Goal: Task Accomplishment & Management: Complete application form

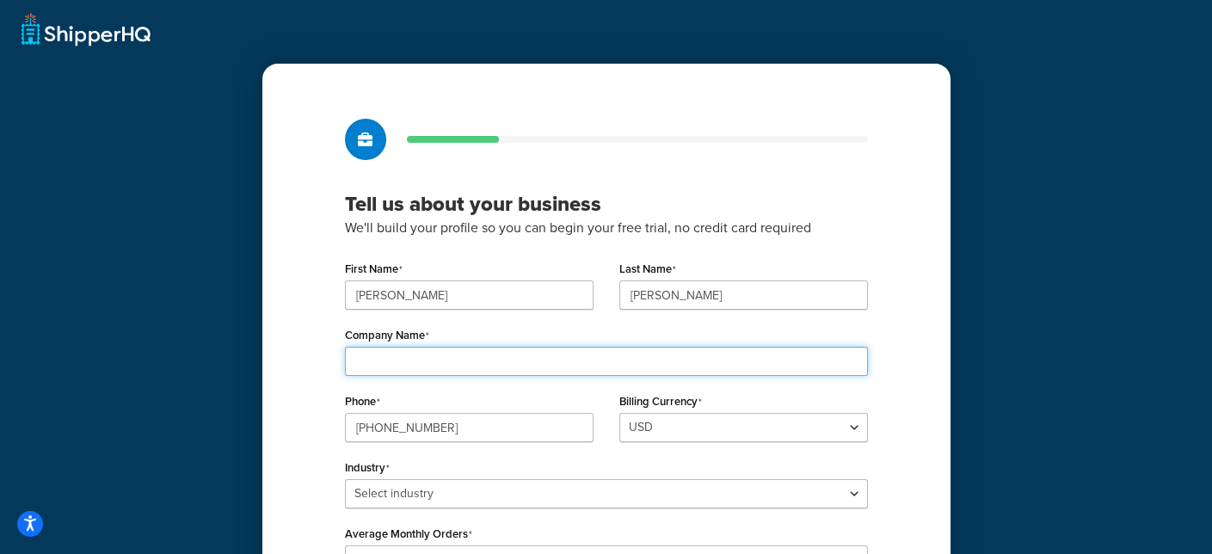
click at [404, 368] on input "Company Name" at bounding box center [606, 361] width 523 height 29
type input "I"
type input "iDbrands"
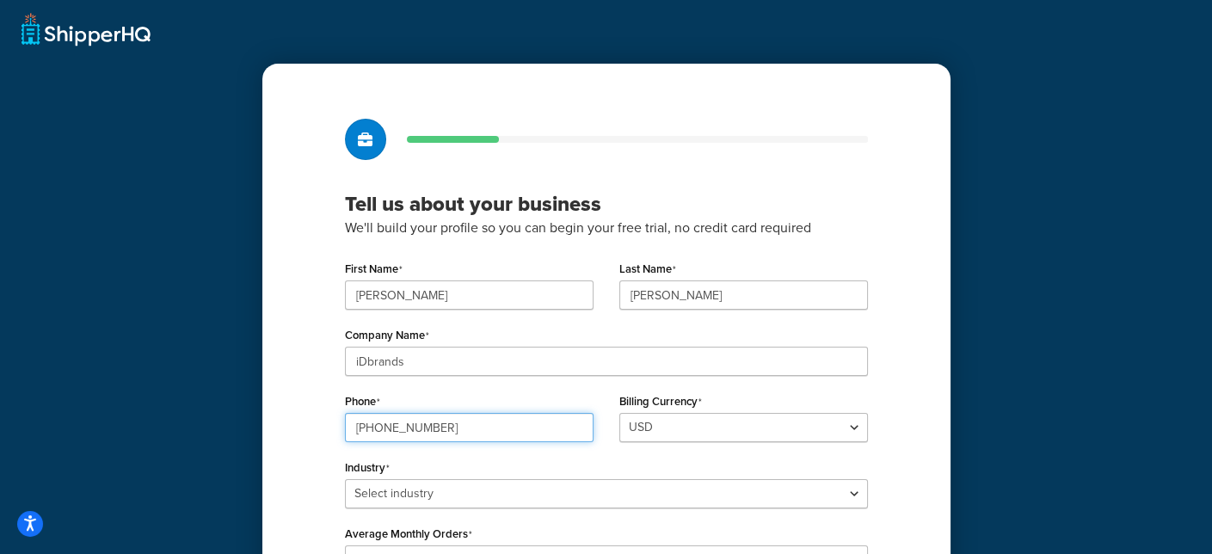
click at [445, 428] on input "856-382-4500" at bounding box center [469, 427] width 249 height 29
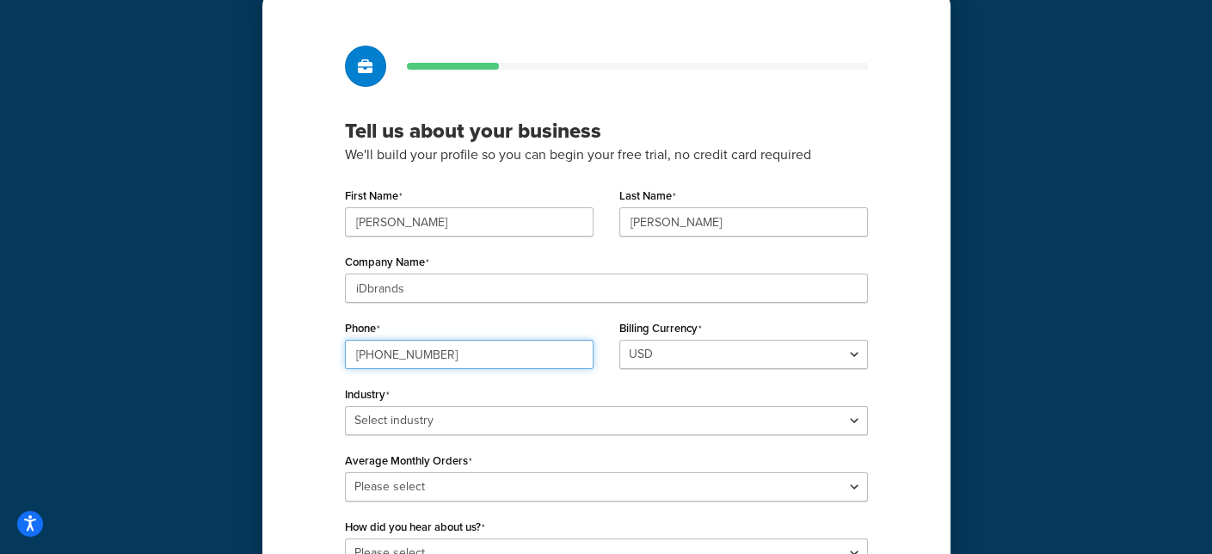
scroll to position [172, 0]
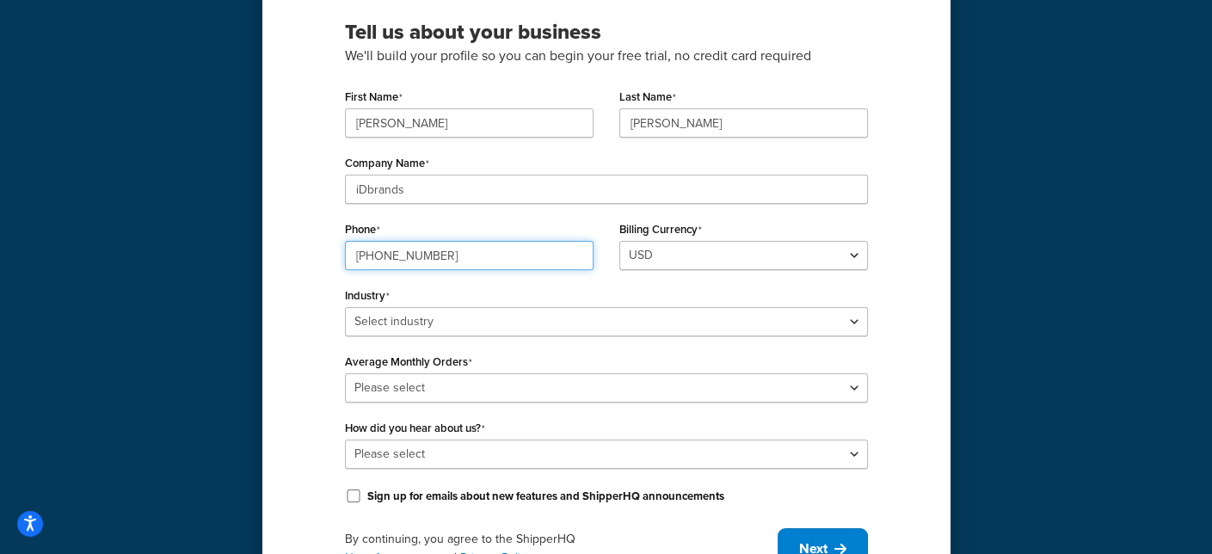
type input "856-382-4505"
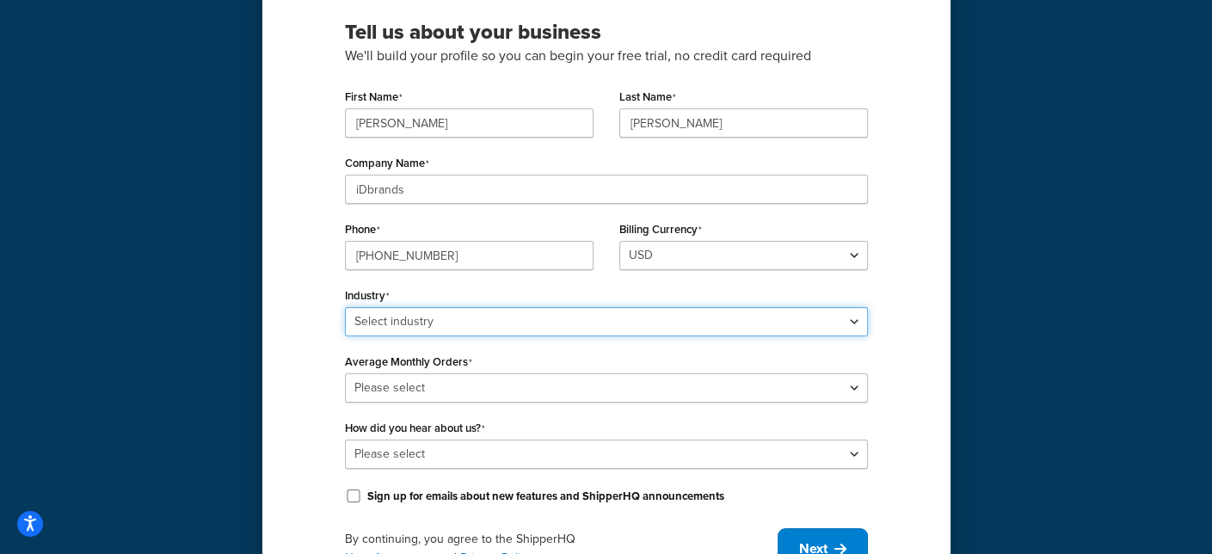
click at [526, 317] on div "Industry Select industry Automotive Adult Agriculture Alcohol, Tobacco & CBD Ar…" at bounding box center [606, 309] width 523 height 53
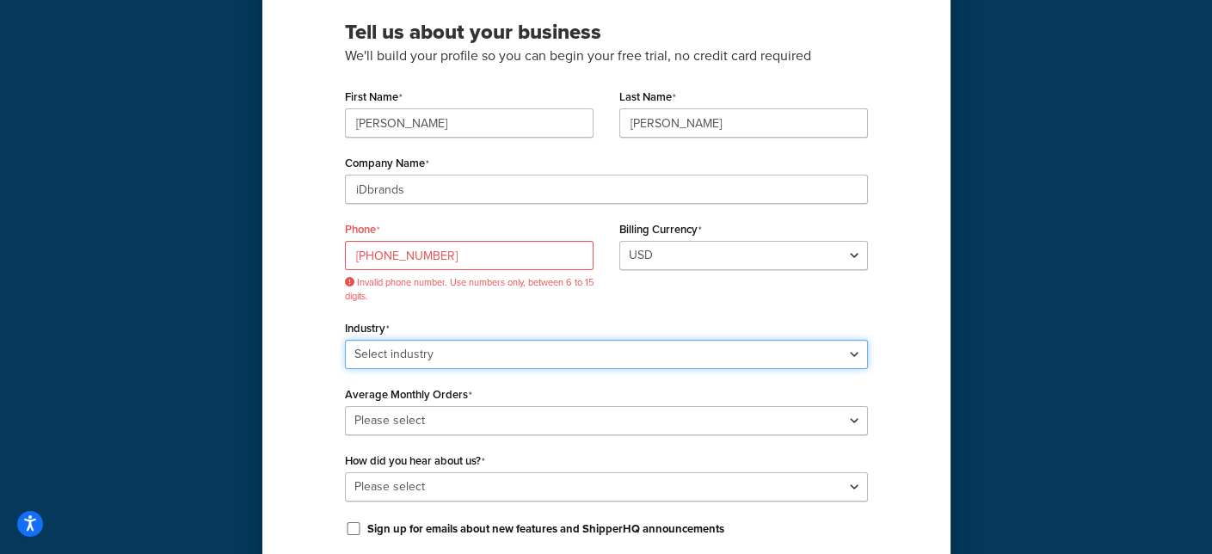
select select "25"
click at [345, 340] on select "Select industry Automotive Adult Agriculture Alcohol, Tobacco & CBD Arts & Craf…" at bounding box center [606, 354] width 523 height 29
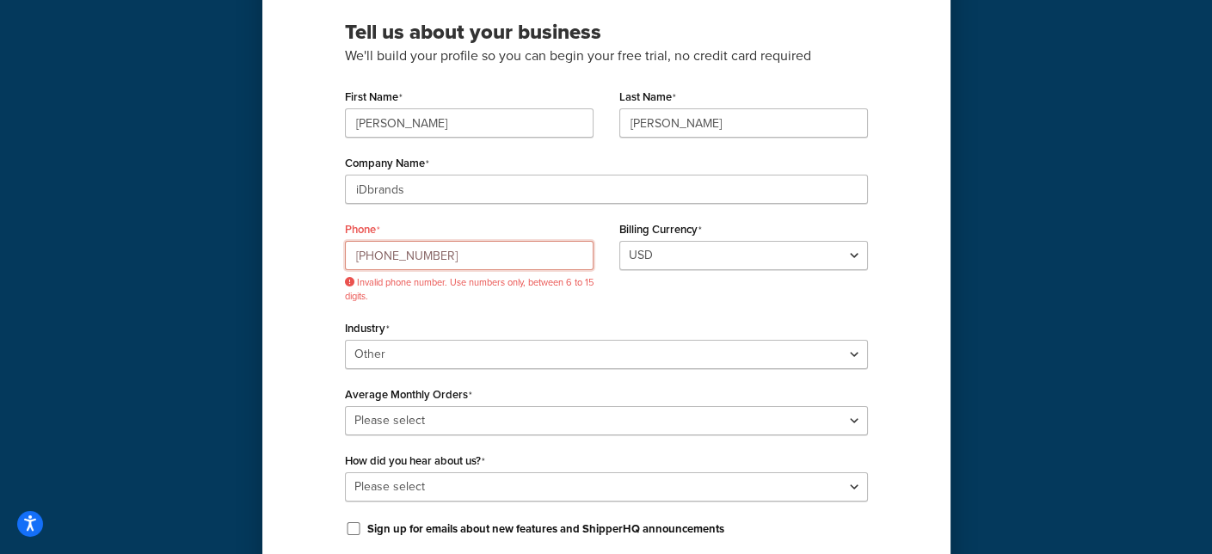
click at [452, 253] on input "856-382-4505" at bounding box center [469, 255] width 249 height 29
drag, startPoint x: 449, startPoint y: 257, endPoint x: 325, endPoint y: 257, distance: 123.9
click at [326, 257] on div "Tell us about your business We'll build your profile so you can begin your free…" at bounding box center [606, 275] width 688 height 766
click at [511, 309] on div "Phone 856-382-4505 Invalid phone number. Use numbers only, between 6 to 15 digi…" at bounding box center [469, 266] width 274 height 99
click at [355, 258] on input "856-382-4505" at bounding box center [469, 255] width 249 height 29
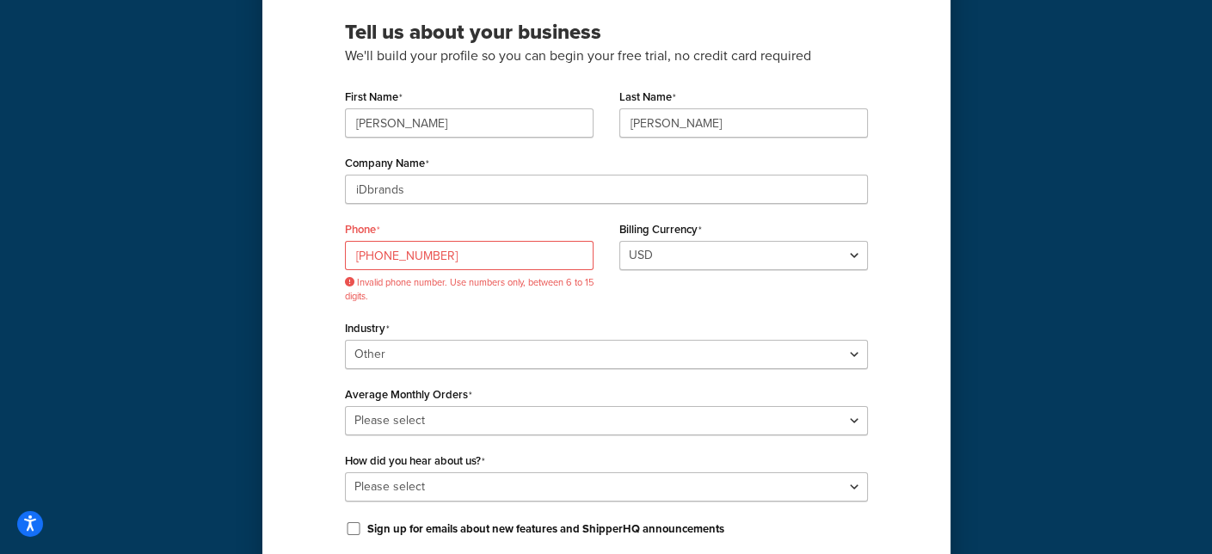
click at [473, 318] on div "Industry Select industry Automotive Adult Agriculture Alcohol, Tobacco & CBD Ar…" at bounding box center [606, 342] width 523 height 53
click at [459, 257] on input "1-856-382-4505" at bounding box center [469, 255] width 249 height 29
type input "1-856-382-4500"
click at [510, 318] on div "Industry Select industry Automotive Adult Agriculture Alcohol, Tobacco & CBD Ar…" at bounding box center [606, 342] width 523 height 53
drag, startPoint x: 445, startPoint y: 256, endPoint x: 312, endPoint y: 257, distance: 132.5
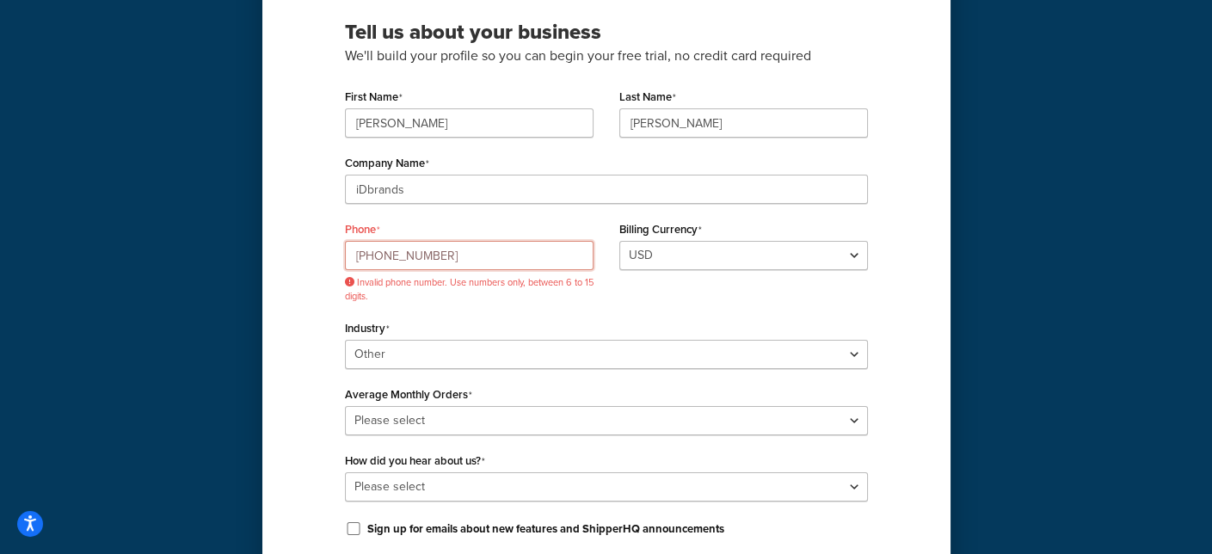
click at [312, 257] on div "Tell us about your business We'll build your profile so you can begin your free…" at bounding box center [606, 275] width 688 height 766
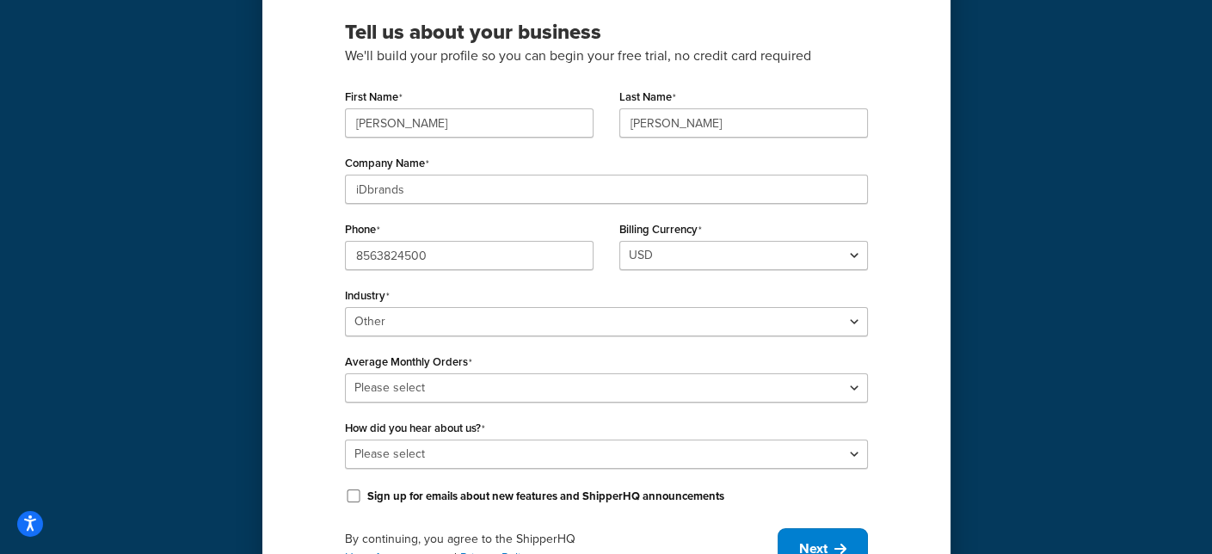
click at [473, 276] on div "Phone 8563824500" at bounding box center [469, 250] width 274 height 66
click at [428, 258] on input "8563824500" at bounding box center [469, 255] width 249 height 29
type input "8563824505"
click at [493, 296] on div "Industry Select industry Automotive Adult Agriculture Alcohol, Tobacco & CBD Ar…" at bounding box center [606, 309] width 523 height 53
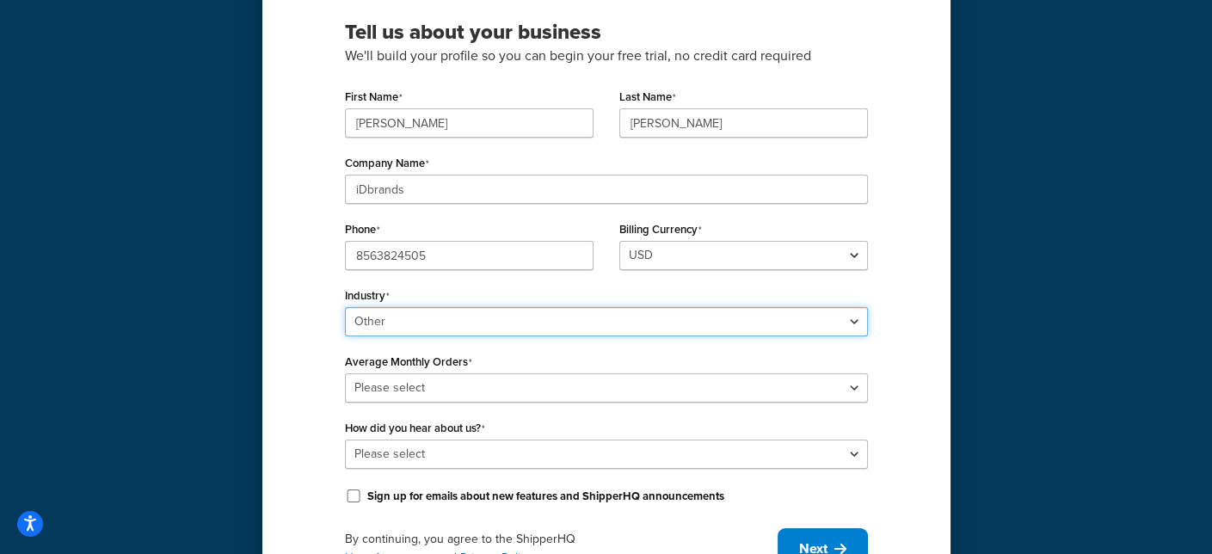
click at [571, 321] on select "Select industry Automotive Adult Agriculture Alcohol, Tobacco & CBD Arts & Craf…" at bounding box center [606, 321] width 523 height 29
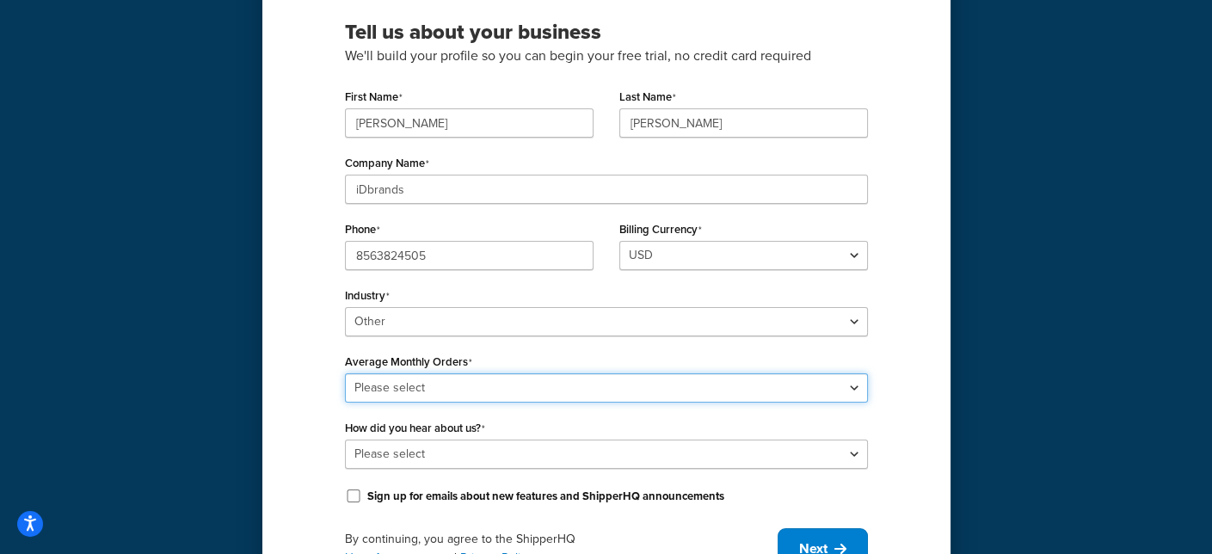
click at [575, 391] on select "Please select 0-500 501-1,000 1,001-10,000 10,001-20,000 Over 20,000" at bounding box center [606, 387] width 523 height 29
click at [910, 379] on div "Tell us about your business We'll build your profile so you can begin your free…" at bounding box center [606, 258] width 688 height 733
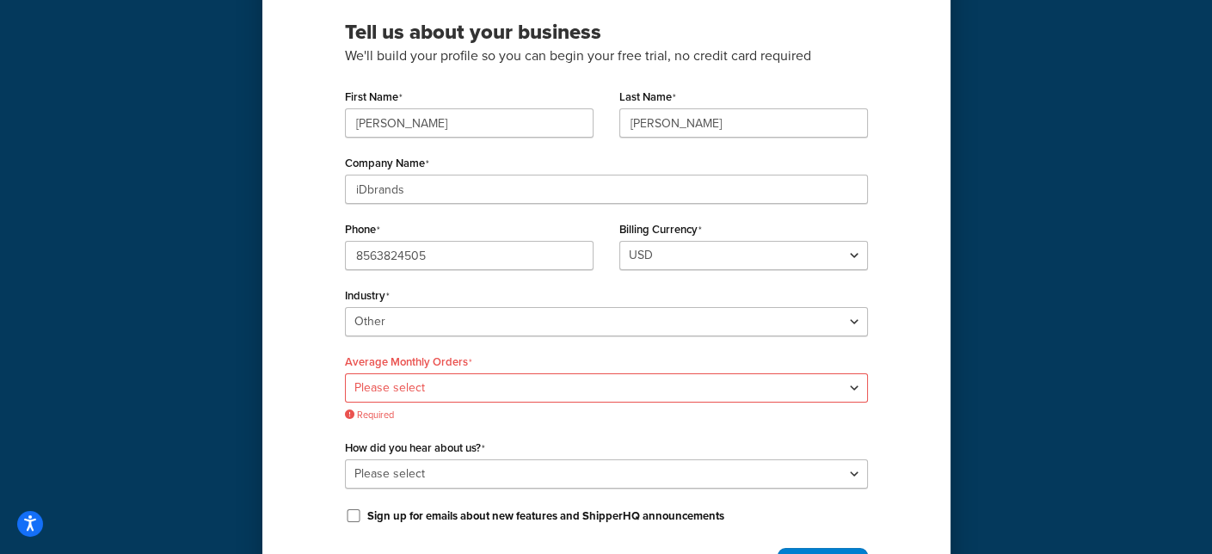
scroll to position [258, 0]
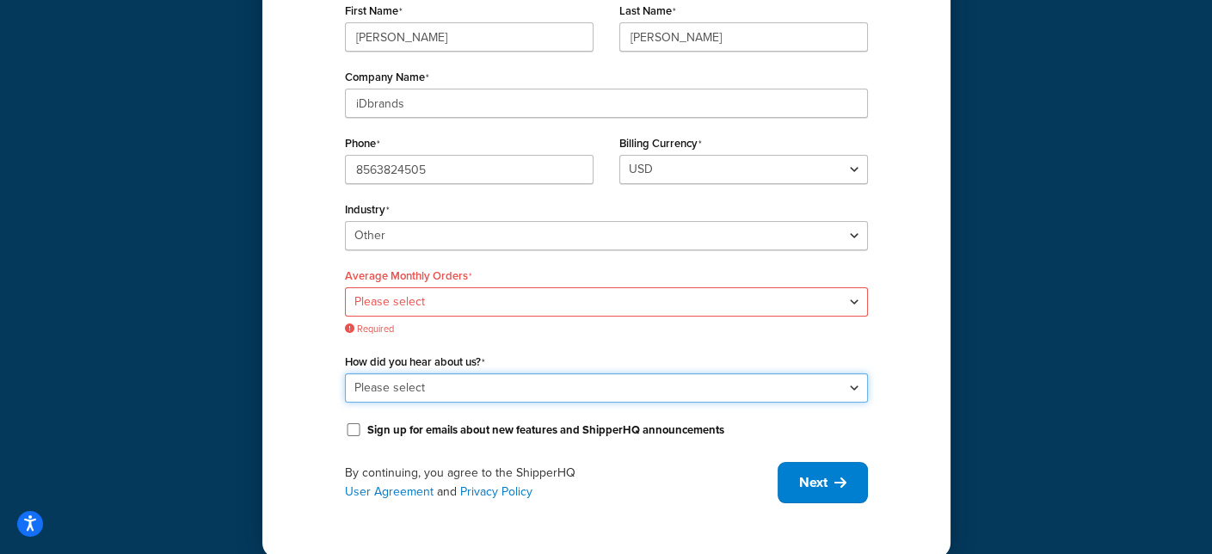
click at [671, 382] on select "Please select Online Search App Store or Marketplace Listing Referred by Agency…" at bounding box center [606, 387] width 523 height 29
select select "10"
click at [345, 373] on select "Please select Online Search App Store or Marketplace Listing Referred by Agency…" at bounding box center [606, 387] width 523 height 29
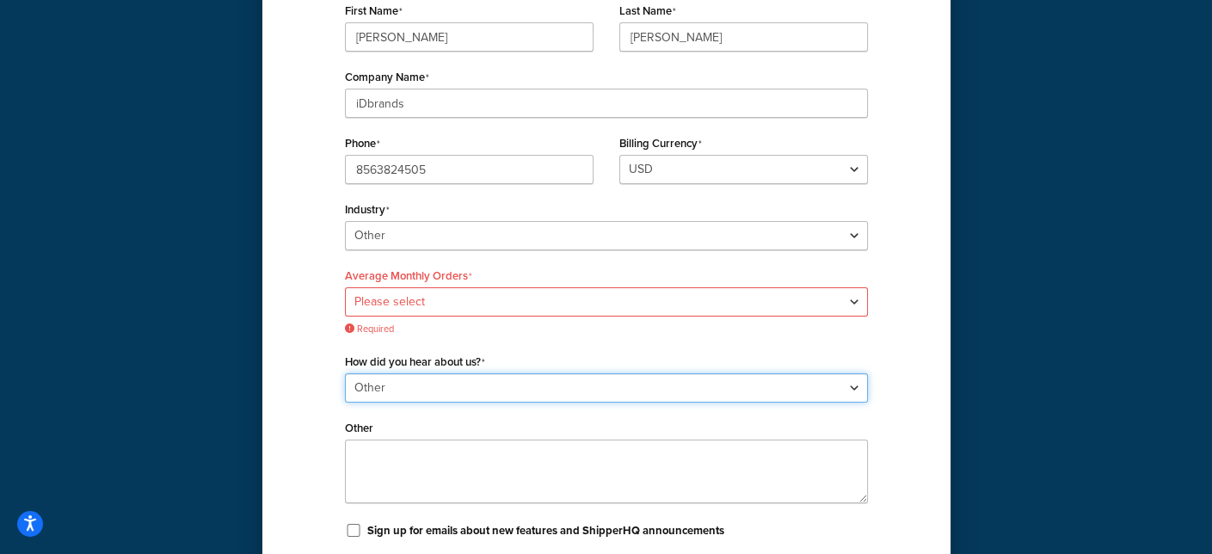
scroll to position [344, 0]
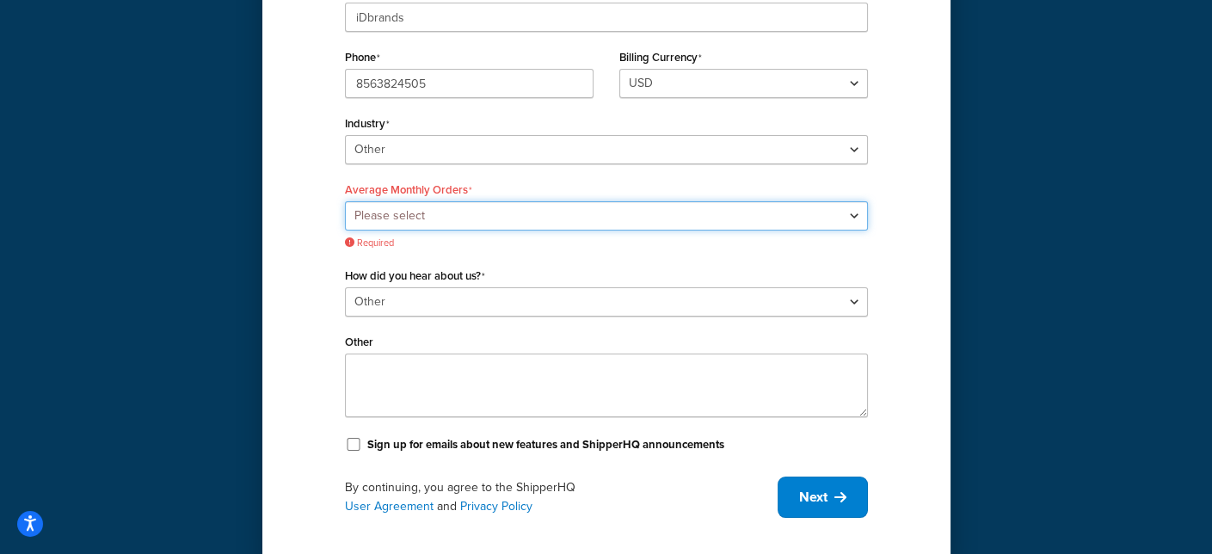
click at [800, 214] on select "Please select 0-500 501-1,000 1,001-10,000 10,001-20,000 Over 20,000" at bounding box center [606, 215] width 523 height 29
select select "3"
click at [345, 201] on select "Please select 0-500 501-1,000 1,001-10,000 10,001-20,000 Over 20,000" at bounding box center [606, 215] width 523 height 29
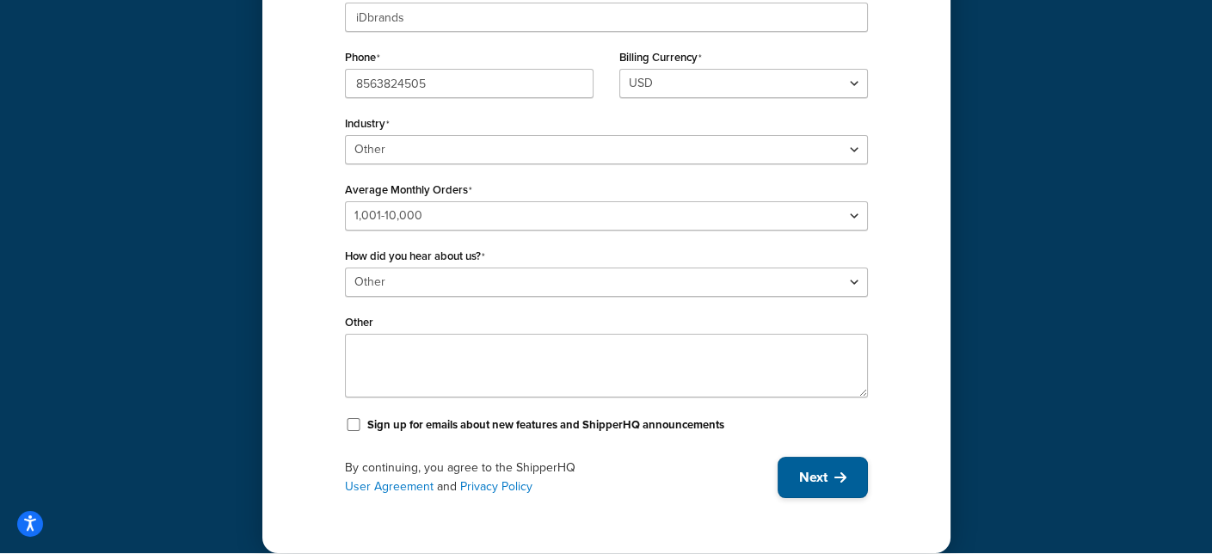
click at [816, 477] on span "Next" at bounding box center [813, 477] width 28 height 19
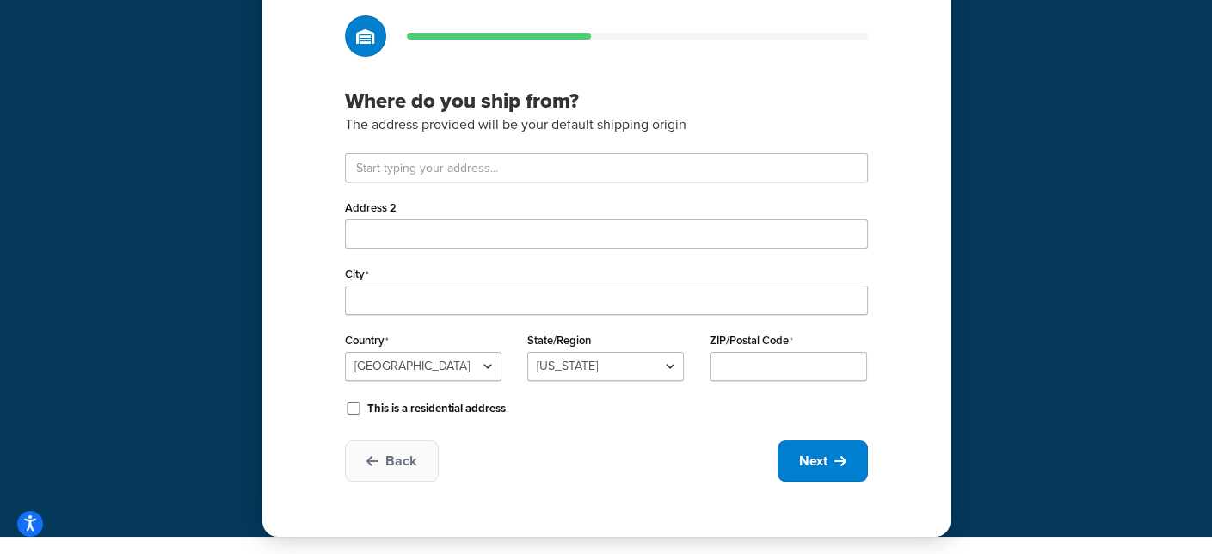
scroll to position [102, 0]
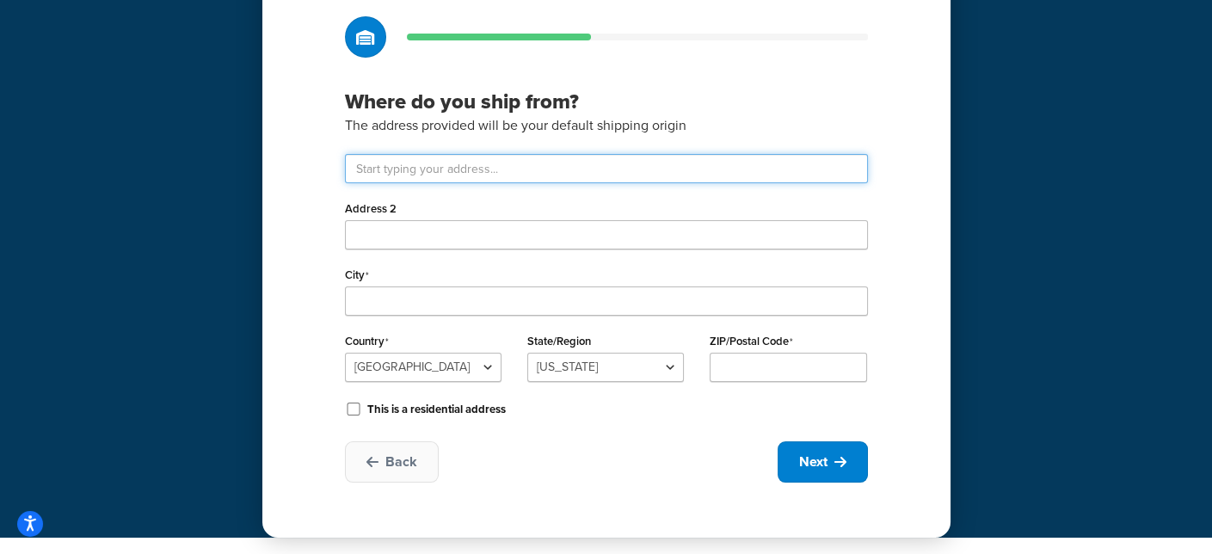
click at [517, 168] on input "text" at bounding box center [606, 168] width 523 height 29
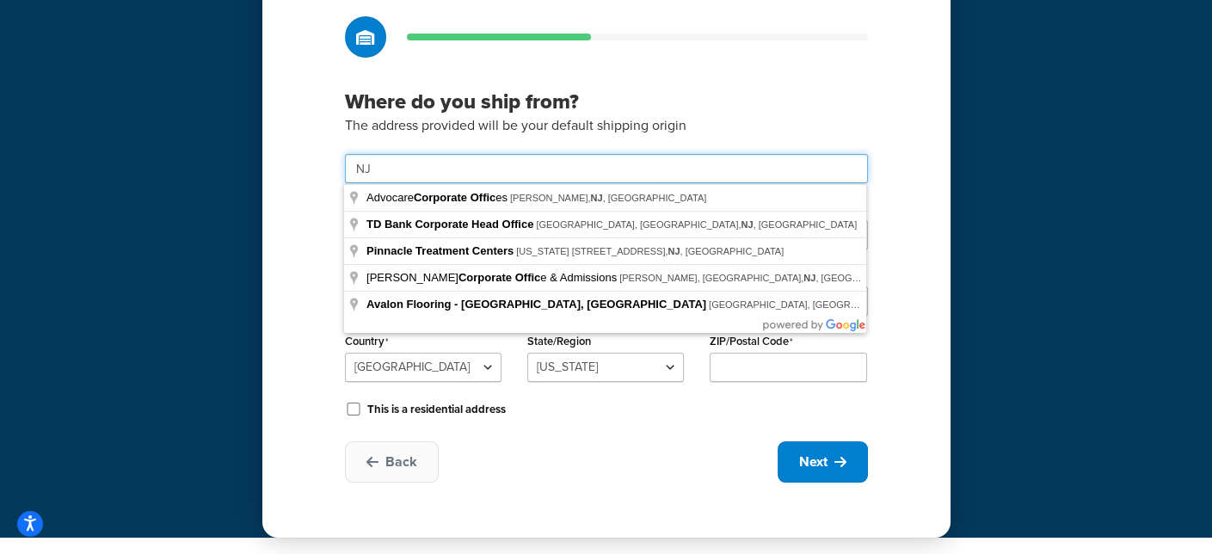
type input "N"
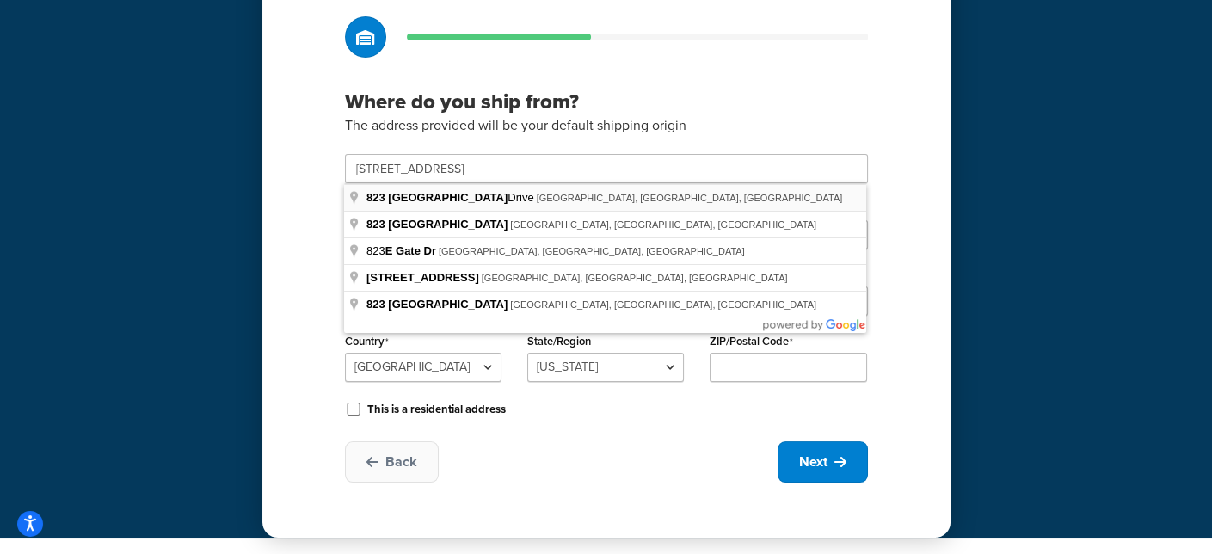
type input "823 E Gate Dr"
type input "Mount Laurel Township"
select select "30"
type input "08054"
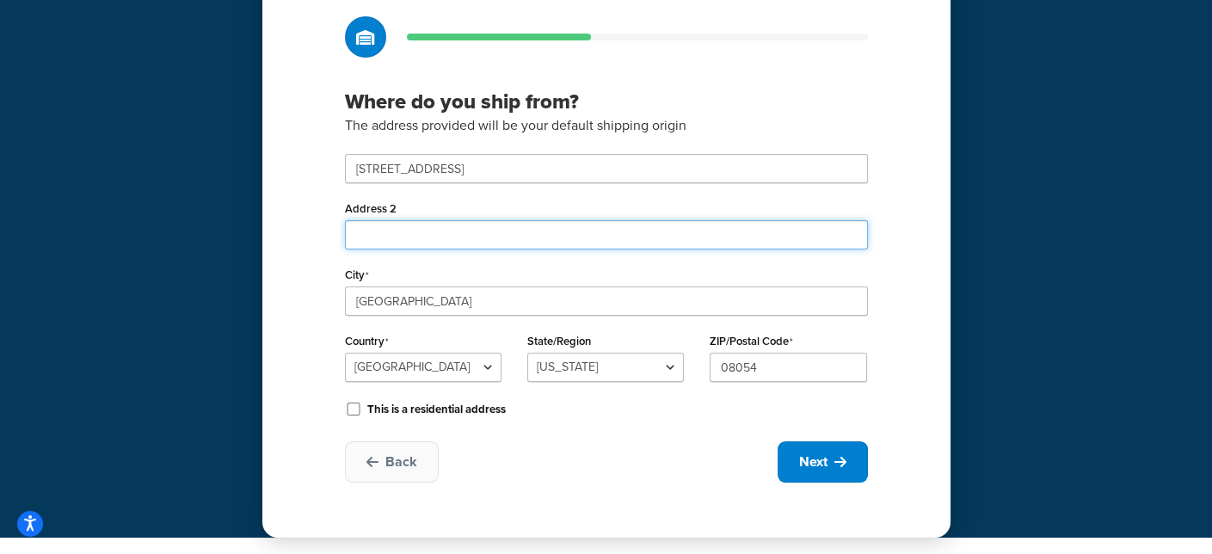
click at [454, 237] on input "Address 2" at bounding box center [606, 234] width 523 height 29
type input "suite #2"
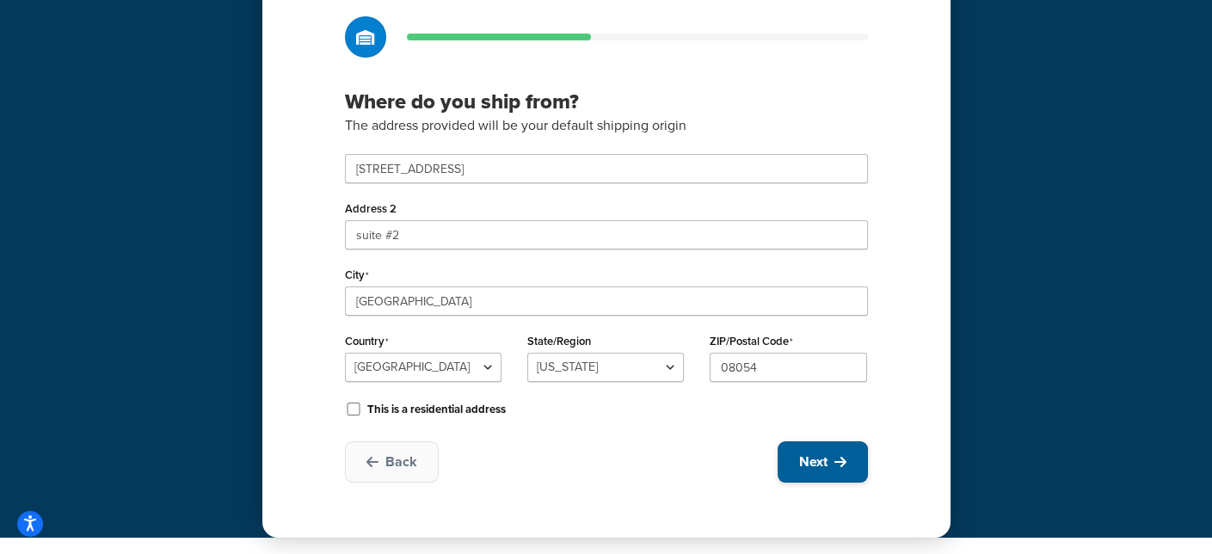
click at [831, 456] on button "Next" at bounding box center [823, 461] width 90 height 41
select select "1"
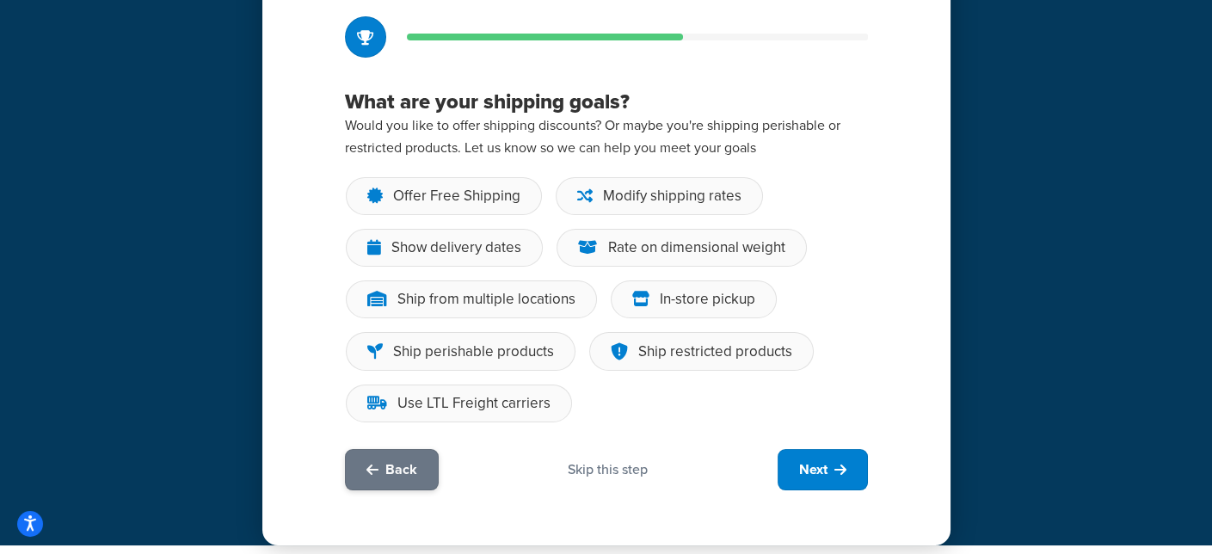
click at [372, 465] on icon at bounding box center [372, 470] width 12 height 14
select select "30"
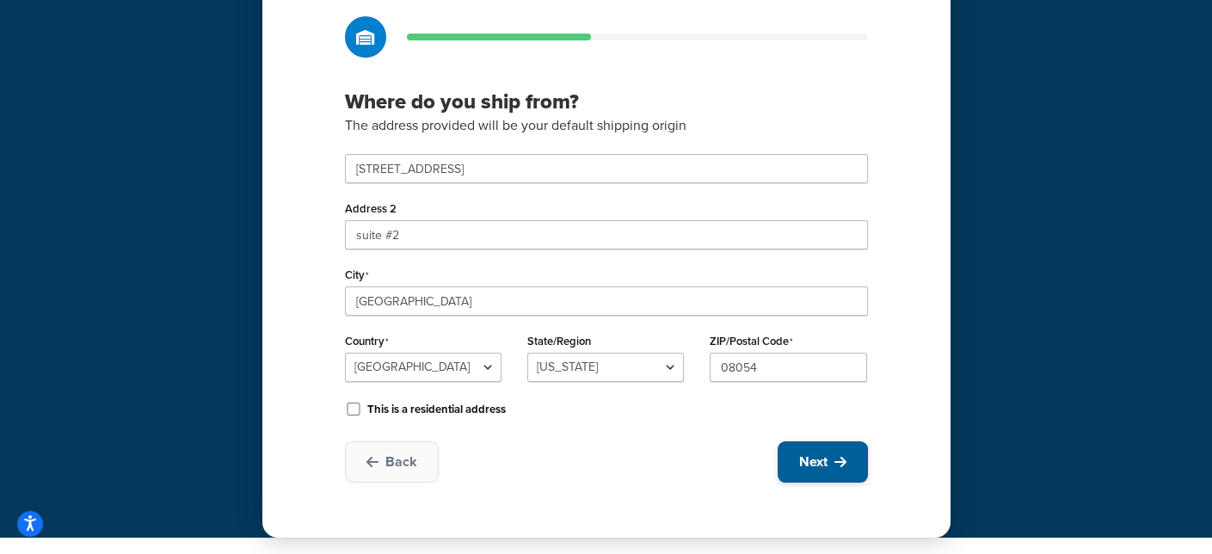
click at [849, 468] on button "Next" at bounding box center [823, 461] width 90 height 41
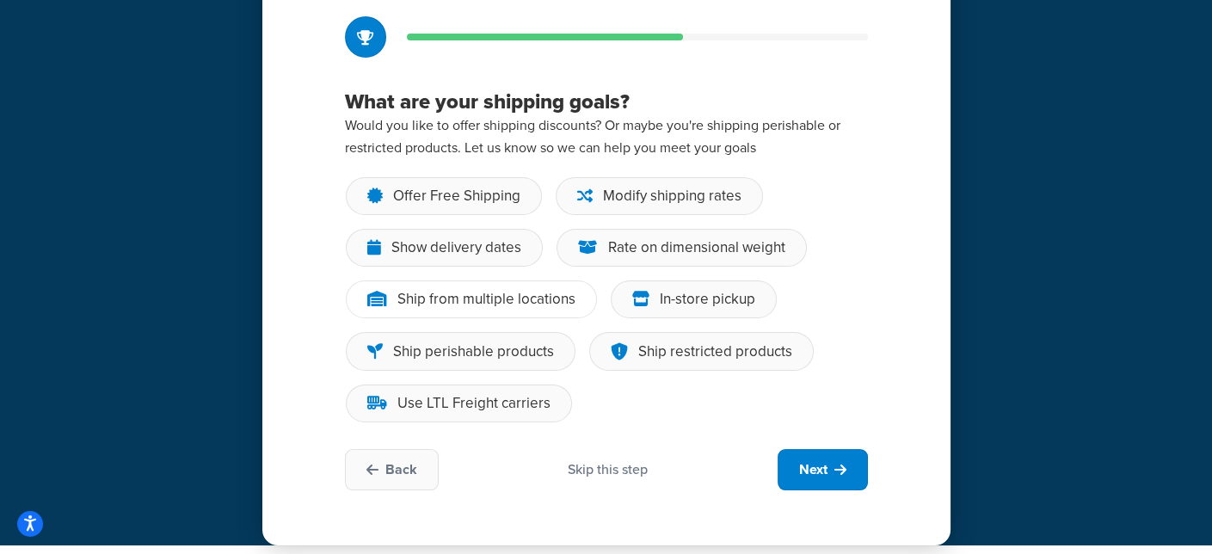
click at [525, 299] on div "Ship from multiple locations" at bounding box center [486, 299] width 178 height 17
click at [0, 0] on input "Ship from multiple locations" at bounding box center [0, 0] width 0 height 0
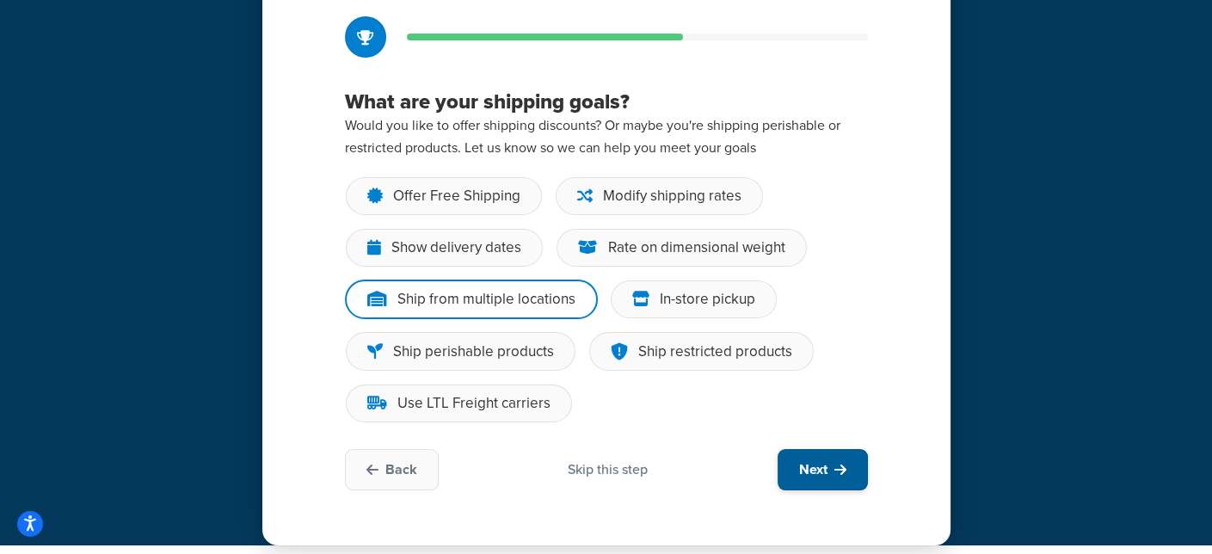
click at [835, 470] on icon at bounding box center [840, 470] width 12 height 14
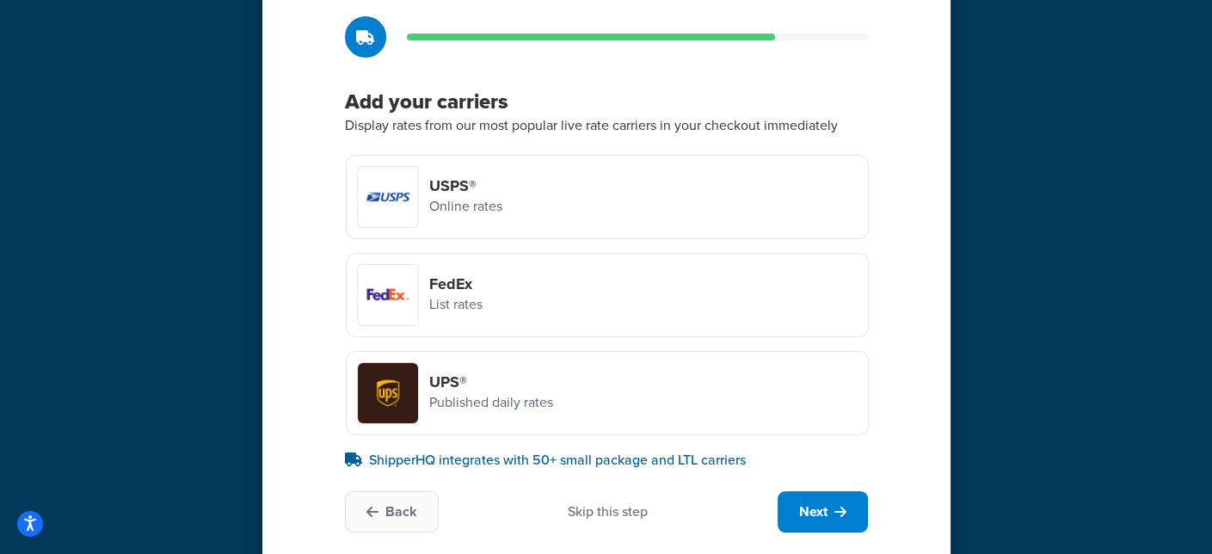
click at [567, 397] on div "UPS® Published daily rates" at bounding box center [607, 393] width 523 height 84
click at [0, 0] on input "UPS® Published daily rates" at bounding box center [0, 0] width 0 height 0
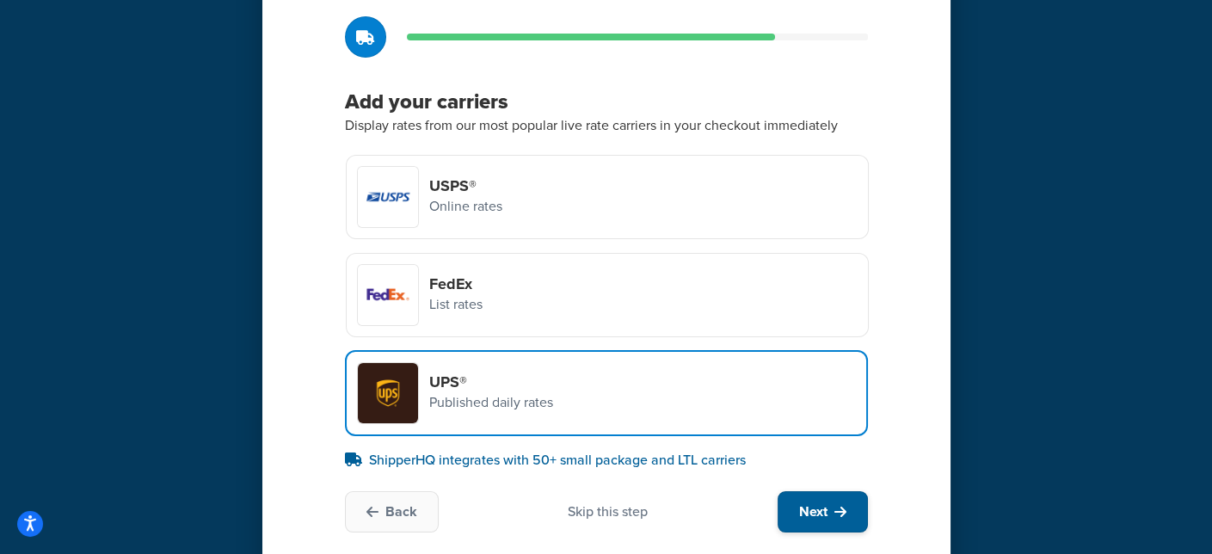
click at [827, 520] on button "Next" at bounding box center [823, 511] width 90 height 41
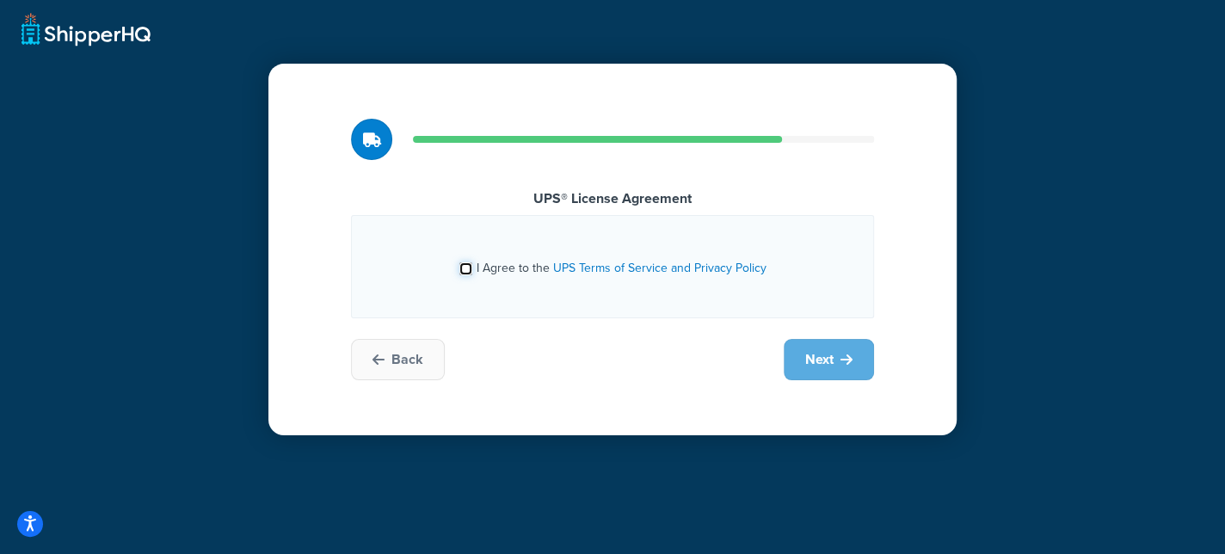
click at [463, 268] on input "I Agree to the UPS Terms of Service and Privacy Policy" at bounding box center [465, 268] width 13 height 13
checkbox input "true"
click at [839, 360] on button "Next" at bounding box center [829, 359] width 90 height 41
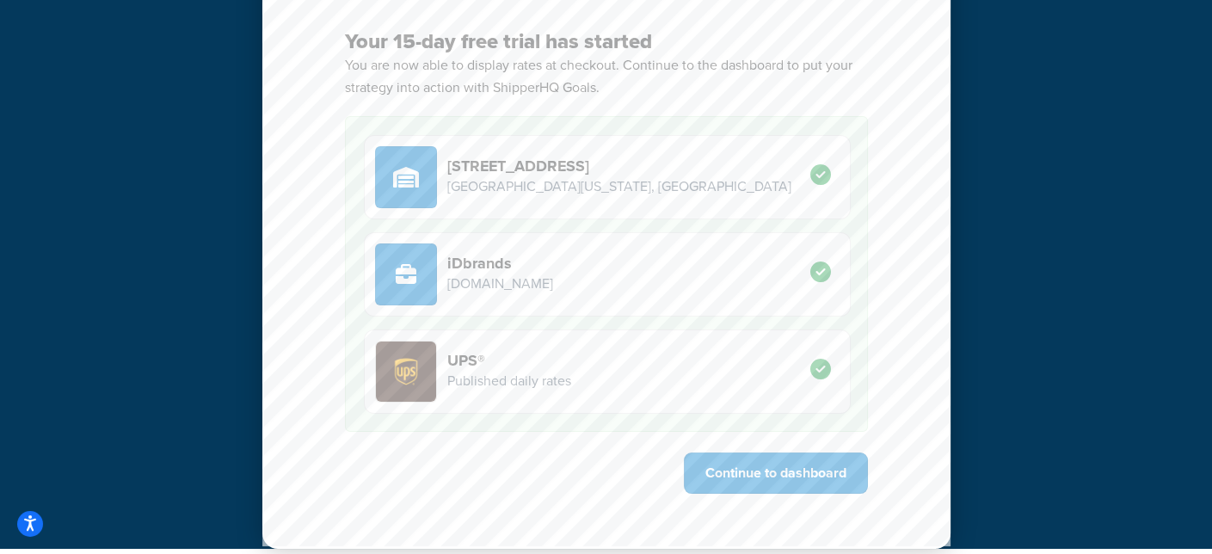
scroll to position [172, 0]
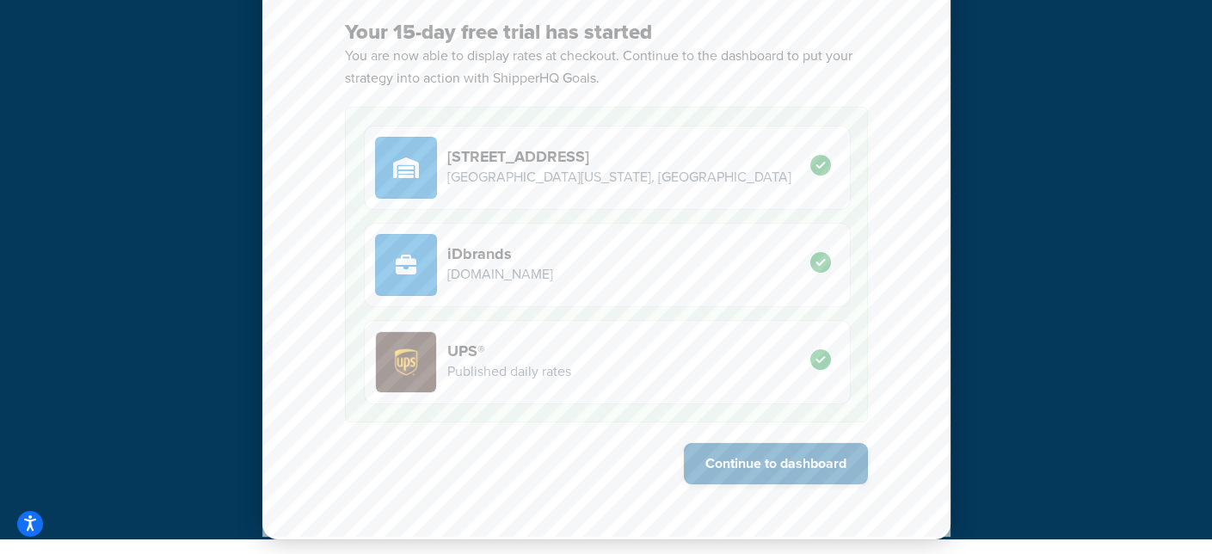
click at [814, 463] on button "Continue to dashboard" at bounding box center [776, 463] width 184 height 41
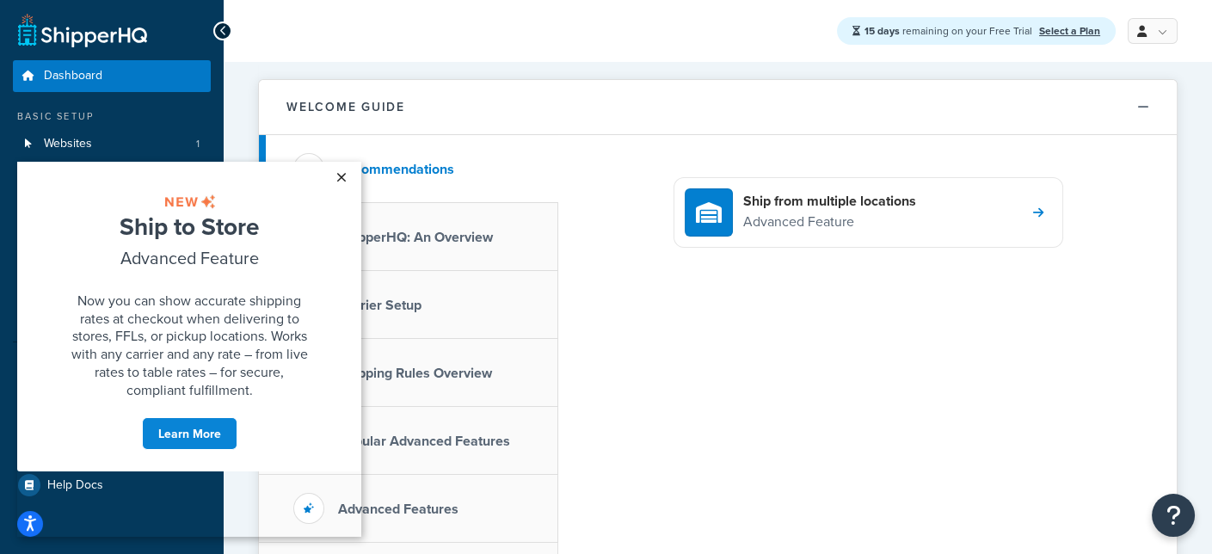
click at [344, 174] on link "×" at bounding box center [341, 177] width 30 height 31
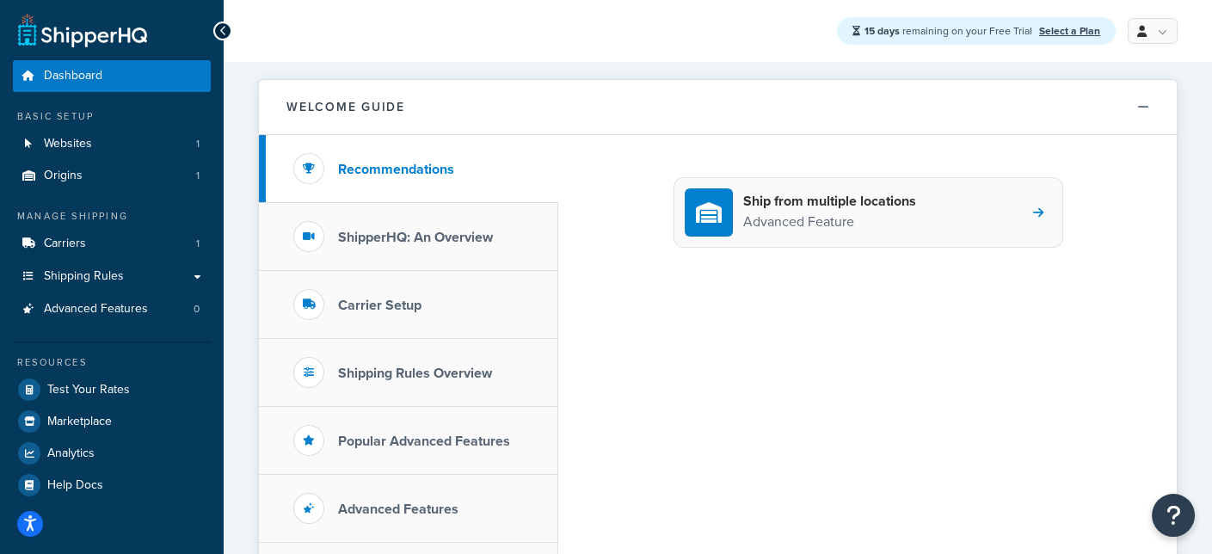
click at [1041, 210] on icon at bounding box center [1038, 212] width 10 height 12
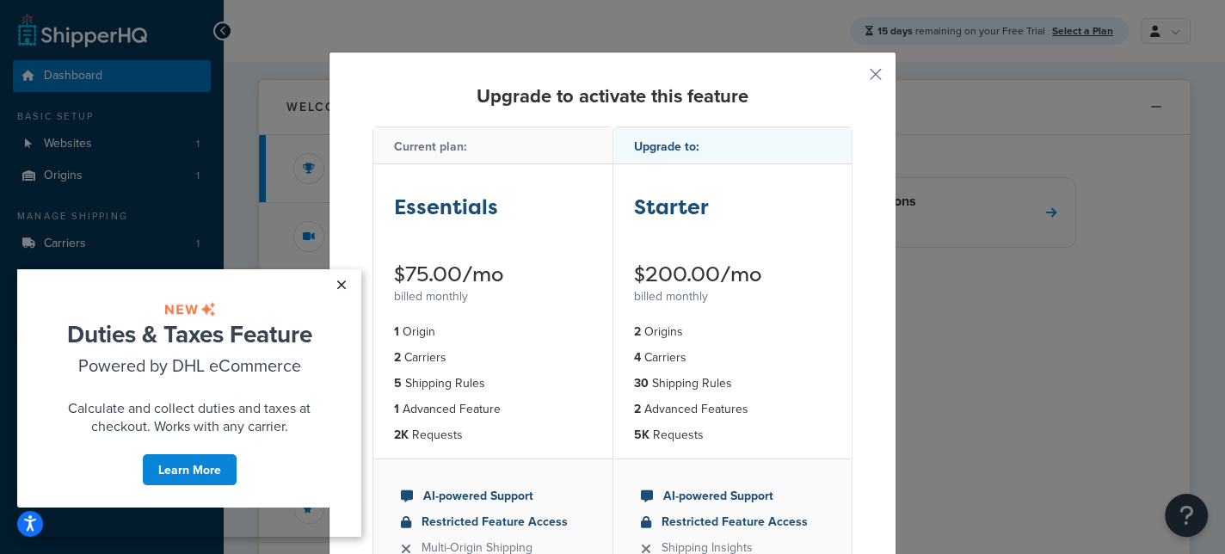
click at [342, 285] on link "×" at bounding box center [341, 284] width 30 height 31
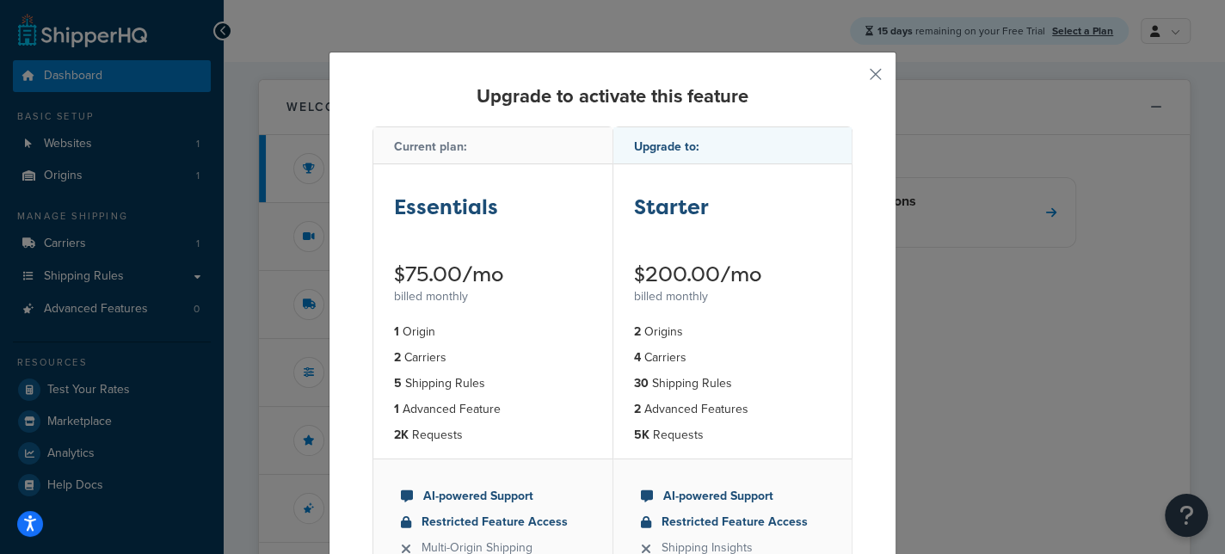
click at [427, 145] on div "Current plan:" at bounding box center [492, 145] width 239 height 37
click at [853, 78] on button "button" at bounding box center [850, 80] width 4 height 4
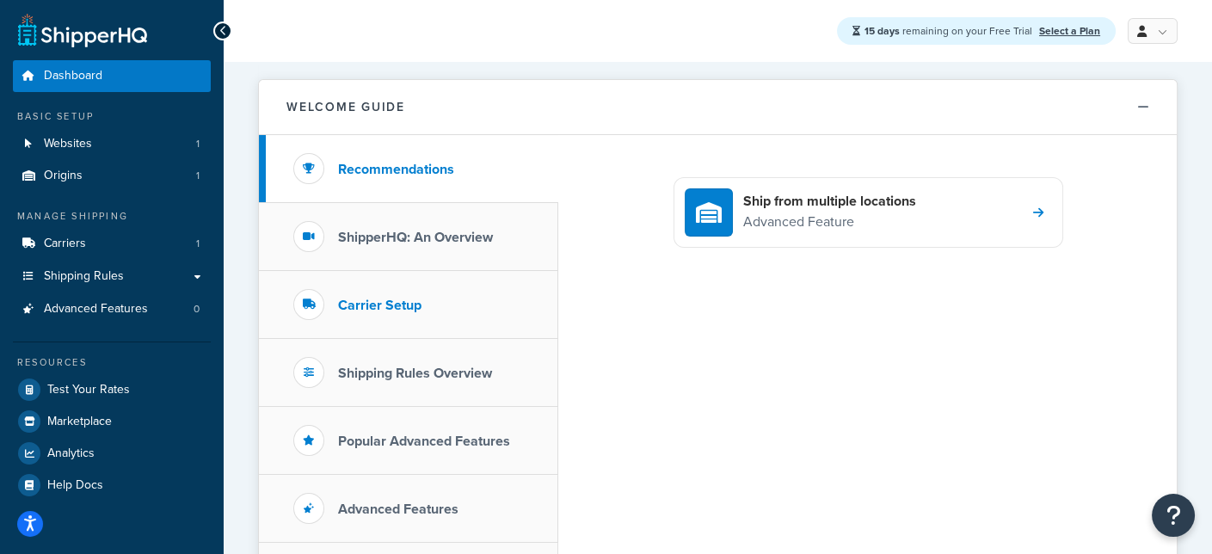
click at [405, 304] on h3 "Carrier Setup" at bounding box center [379, 305] width 83 height 15
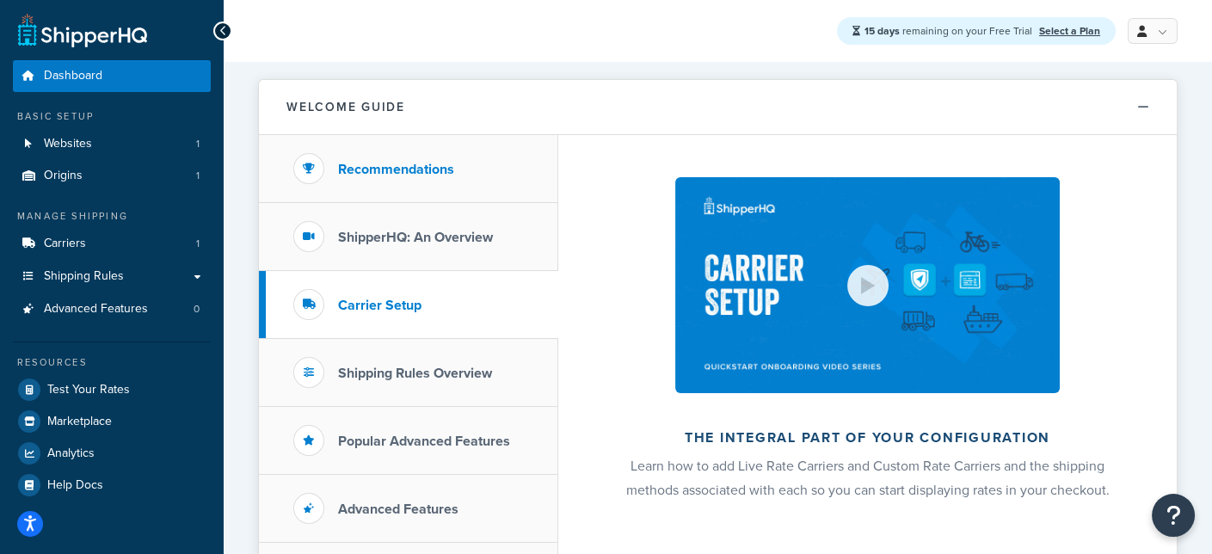
click at [435, 164] on h3 "Recommendations" at bounding box center [396, 169] width 116 height 15
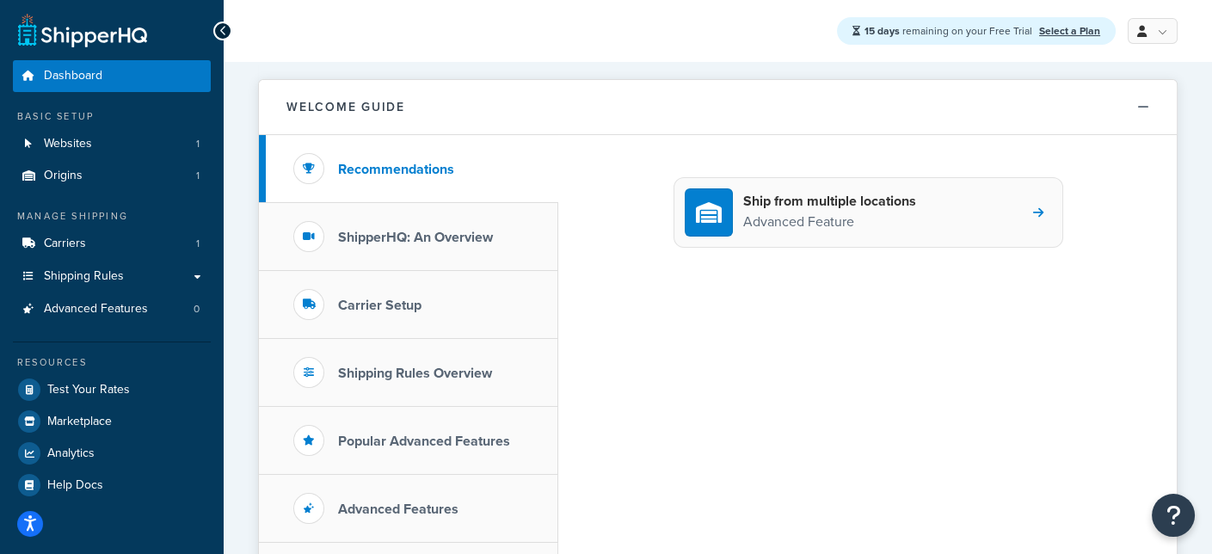
click at [879, 207] on h4 "Ship from multiple locations" at bounding box center [829, 201] width 173 height 19
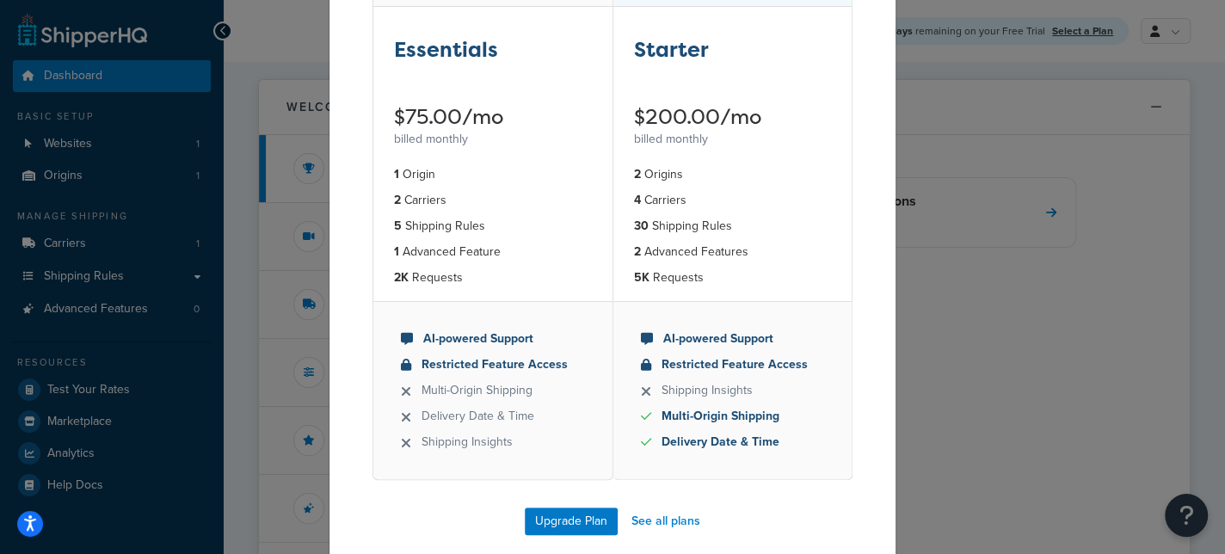
scroll to position [172, 0]
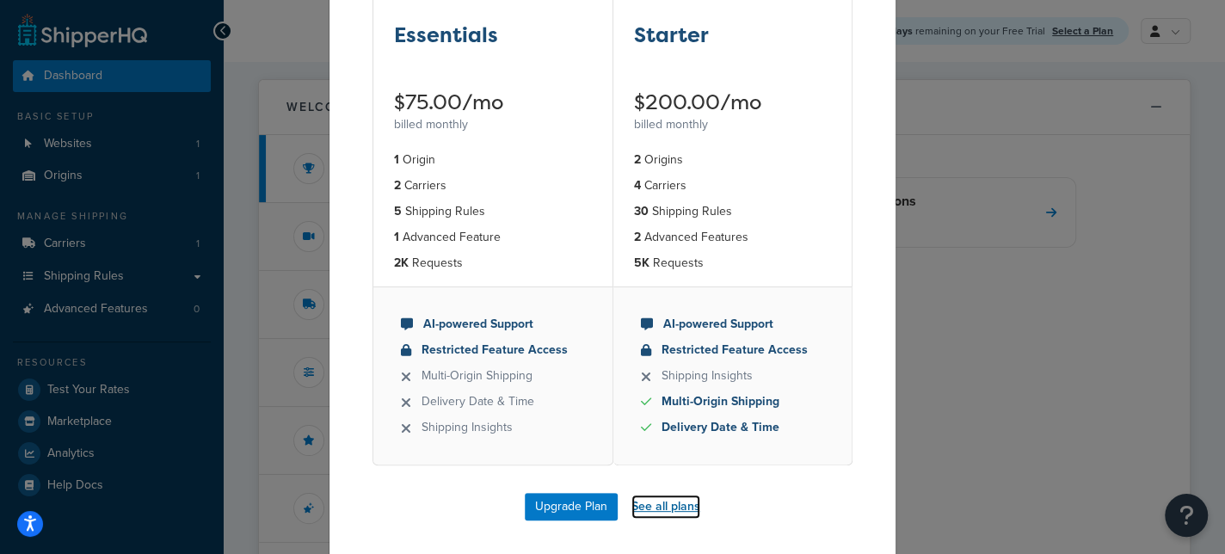
click at [674, 507] on link "See all plans" at bounding box center [665, 507] width 69 height 24
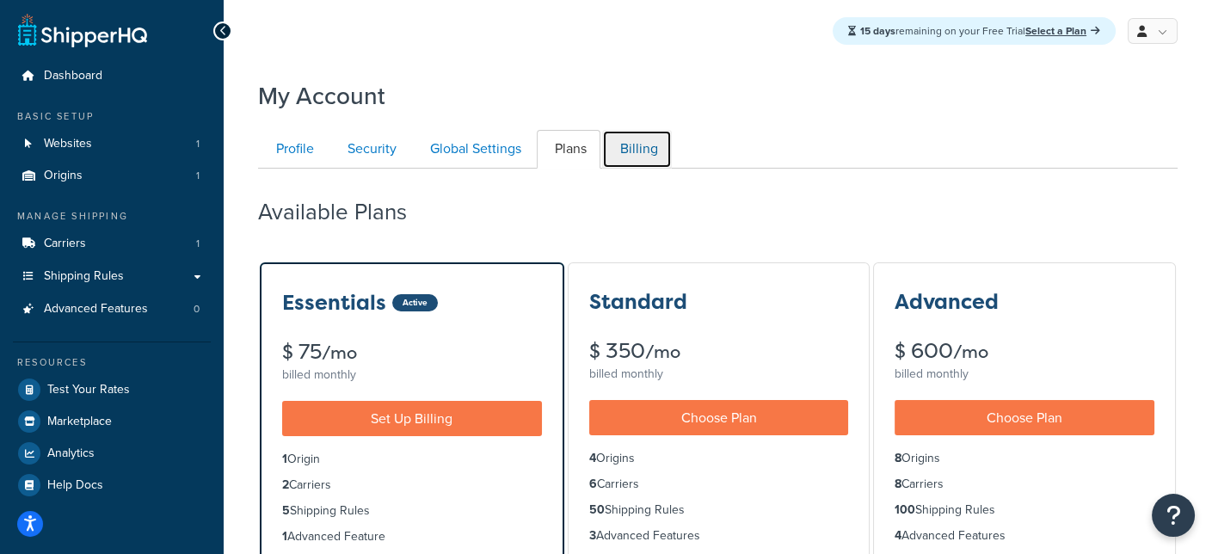
click at [630, 151] on link "Billing" at bounding box center [637, 149] width 70 height 39
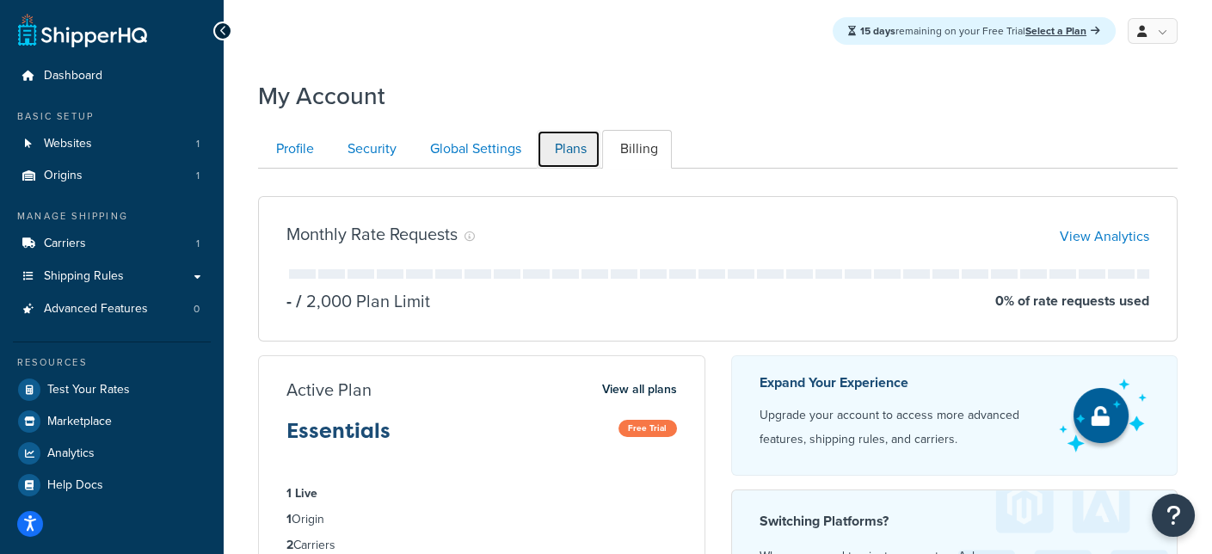
click at [580, 151] on link "Plans" at bounding box center [569, 149] width 64 height 39
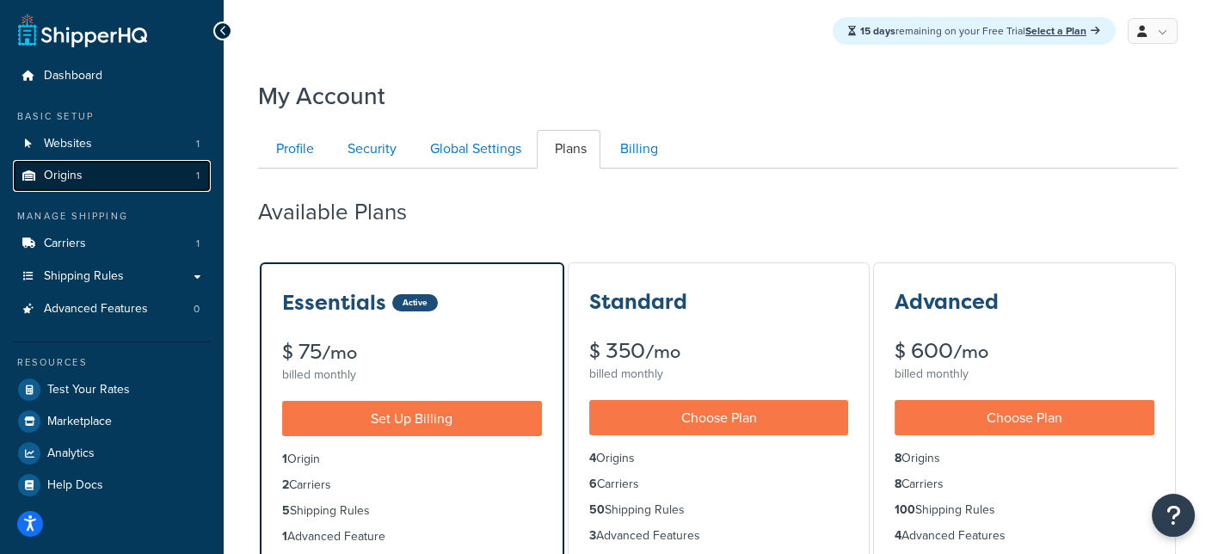
click at [101, 176] on link "Origins 1" at bounding box center [112, 176] width 198 height 32
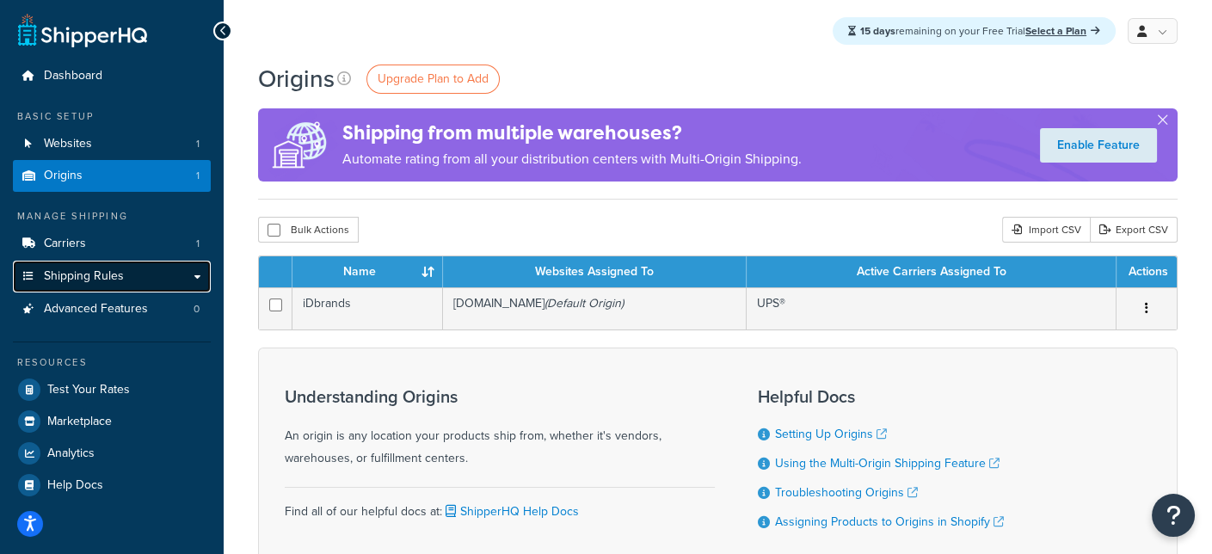
click at [181, 275] on link "Shipping Rules" at bounding box center [112, 277] width 198 height 32
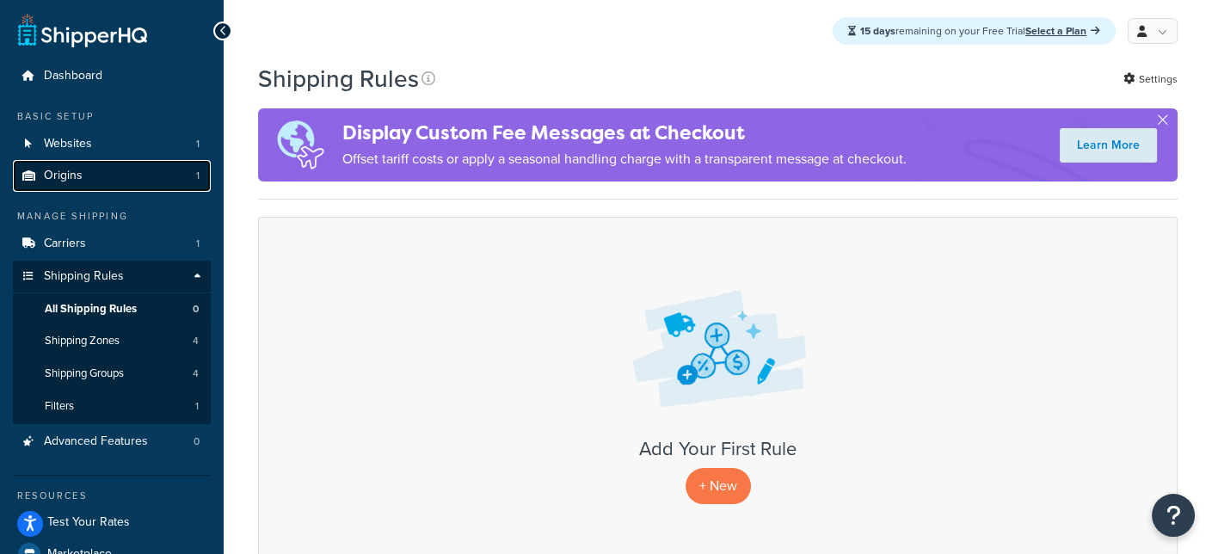
click at [86, 173] on link "Origins 1" at bounding box center [112, 176] width 198 height 32
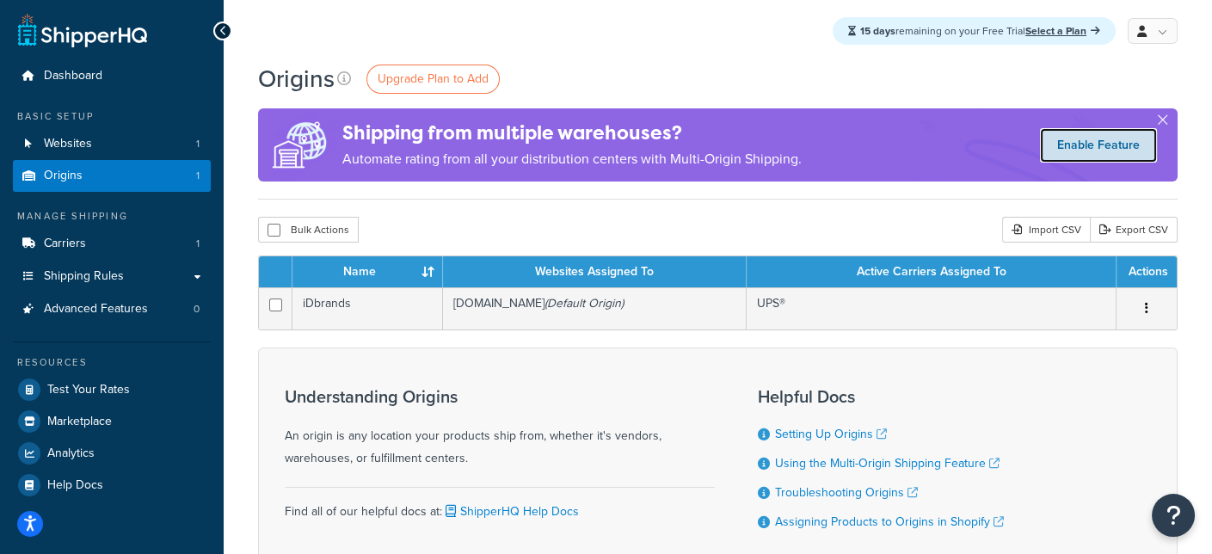
click at [1091, 141] on link "Enable Feature" at bounding box center [1098, 145] width 117 height 34
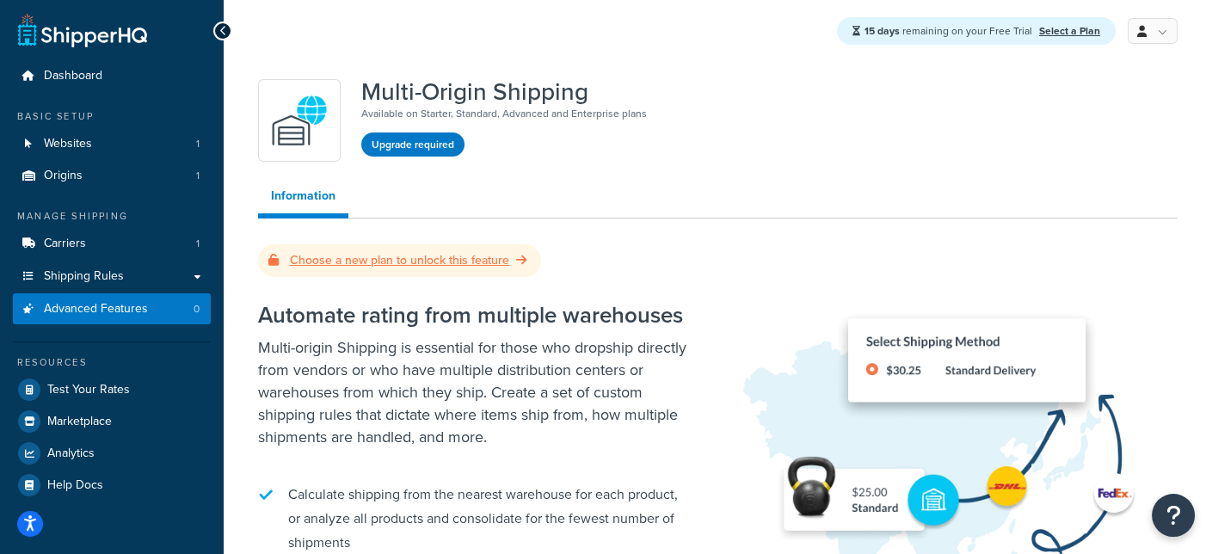
click at [463, 259] on link "Choose a new plan to unlock this feature" at bounding box center [399, 260] width 262 height 18
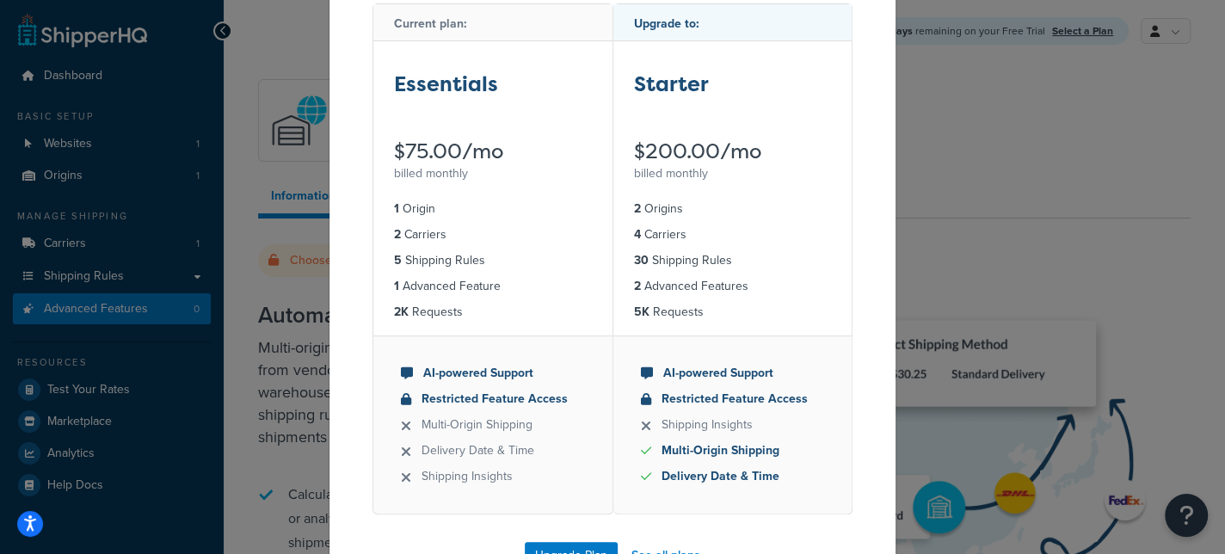
scroll to position [172, 0]
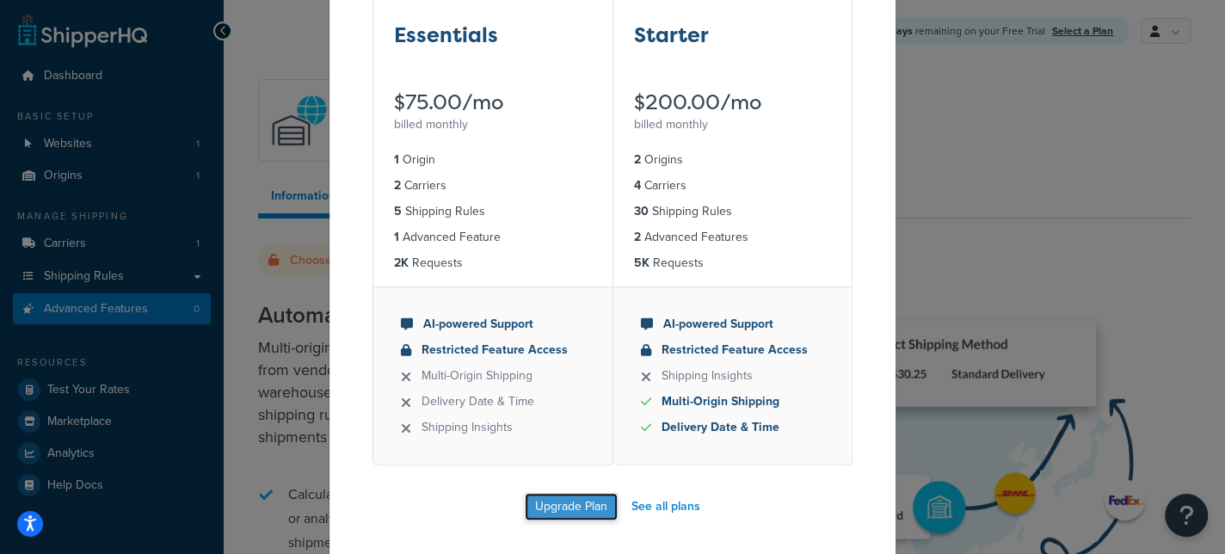
click at [570, 513] on button "Upgrade Plan" at bounding box center [571, 507] width 93 height 28
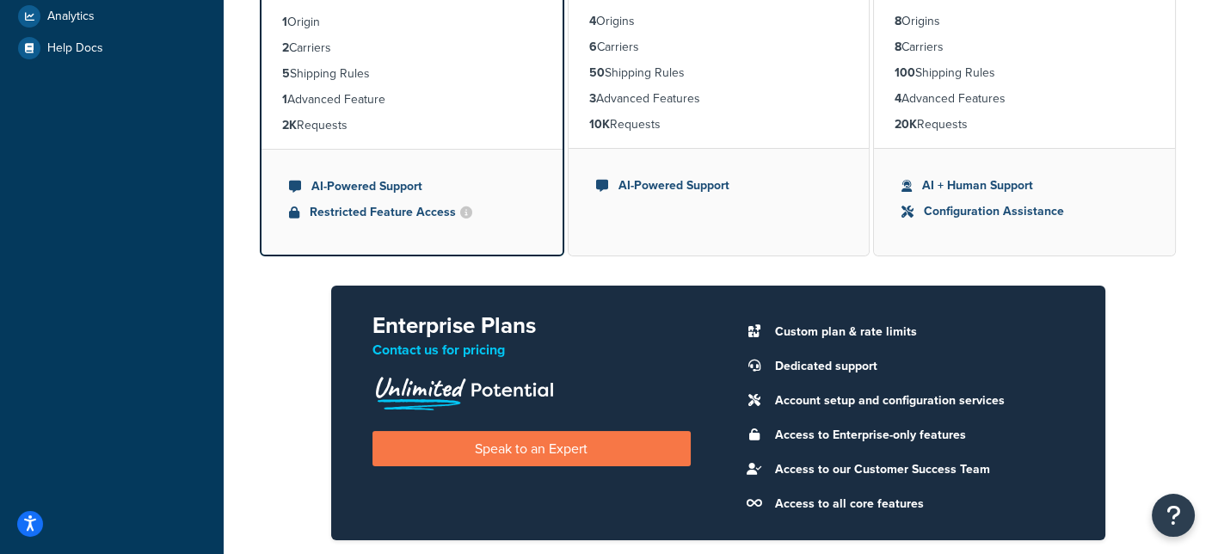
scroll to position [220, 0]
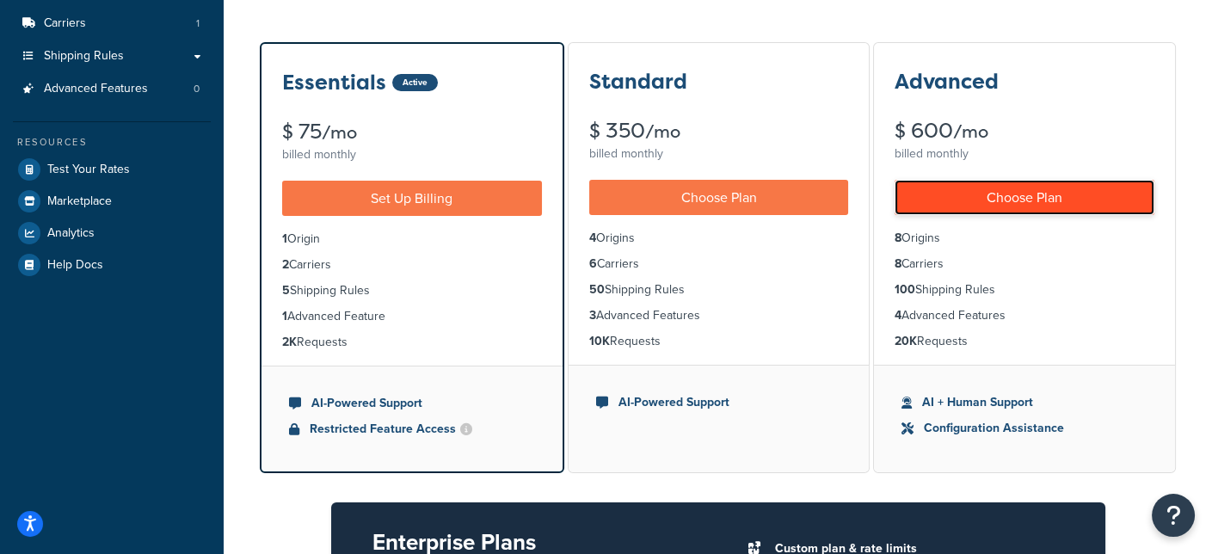
click at [993, 208] on link "Choose Plan" at bounding box center [1025, 197] width 260 height 35
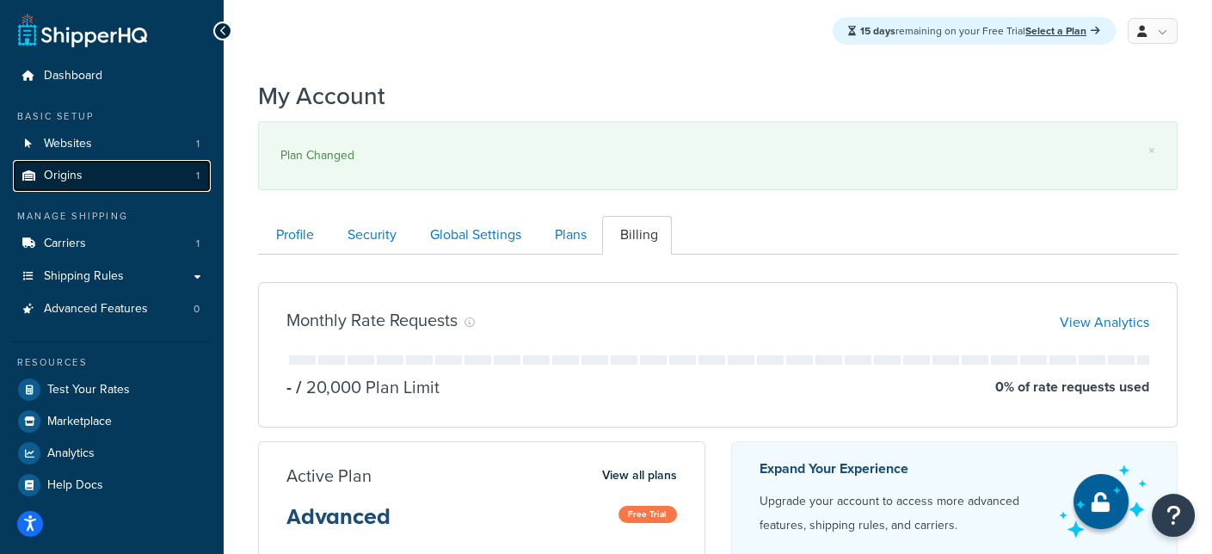
click at [52, 175] on span "Origins" at bounding box center [63, 176] width 39 height 15
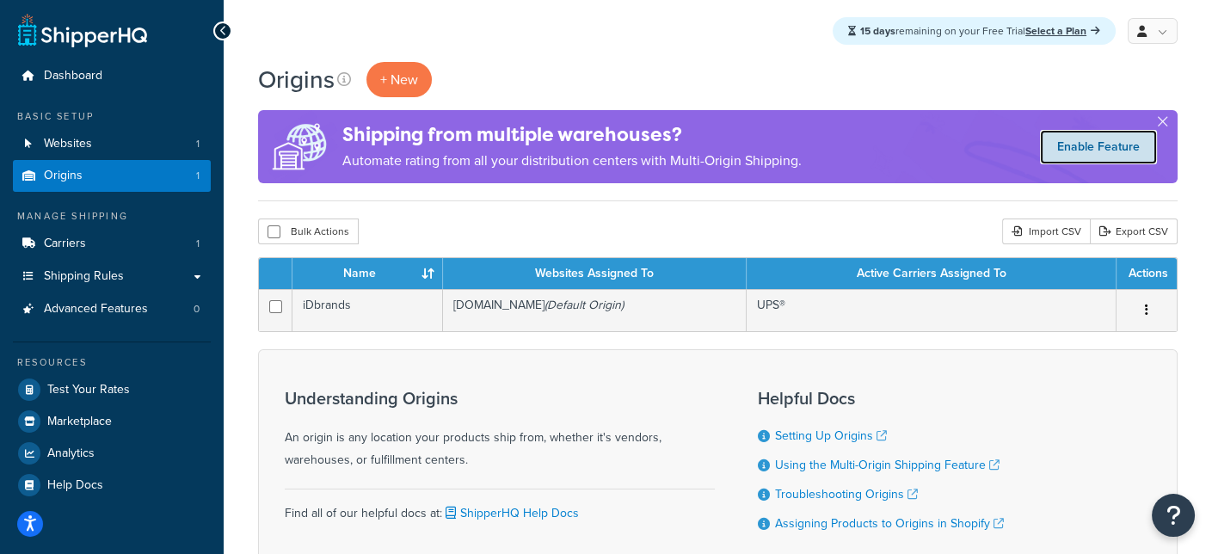
click at [1103, 149] on link "Enable Feature" at bounding box center [1098, 147] width 117 height 34
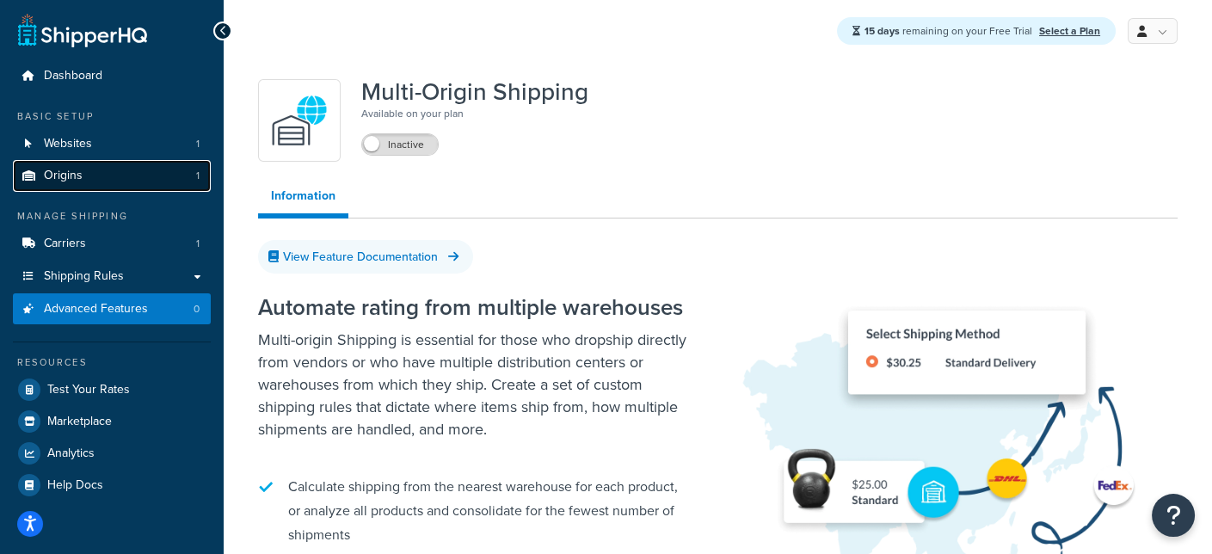
click at [62, 174] on span "Origins" at bounding box center [63, 176] width 39 height 15
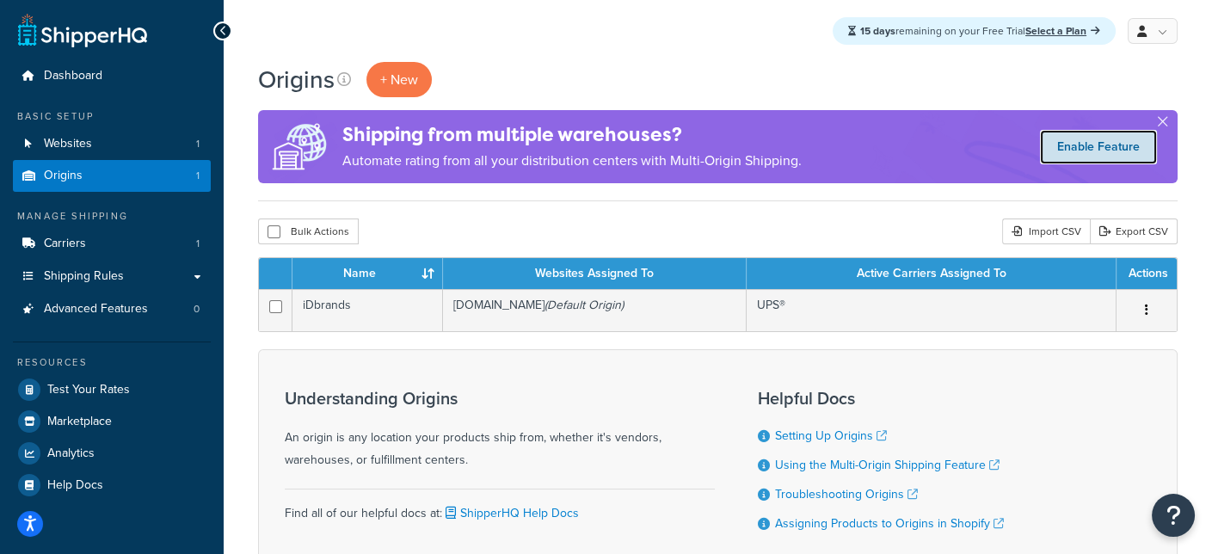
click at [1120, 152] on link "Enable Feature" at bounding box center [1098, 147] width 117 height 34
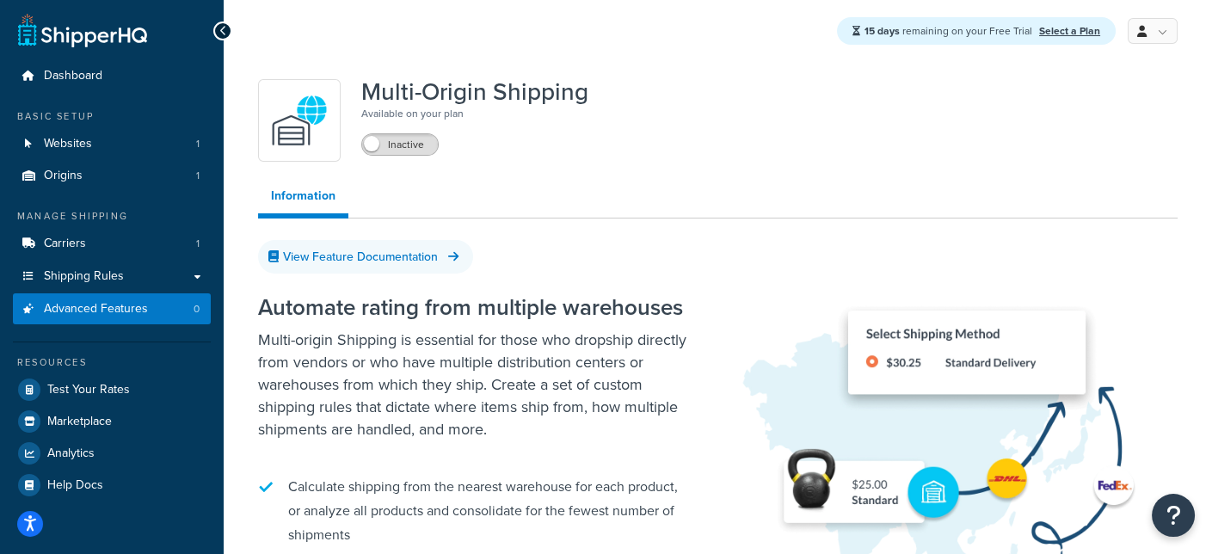
click at [374, 146] on span at bounding box center [371, 143] width 15 height 15
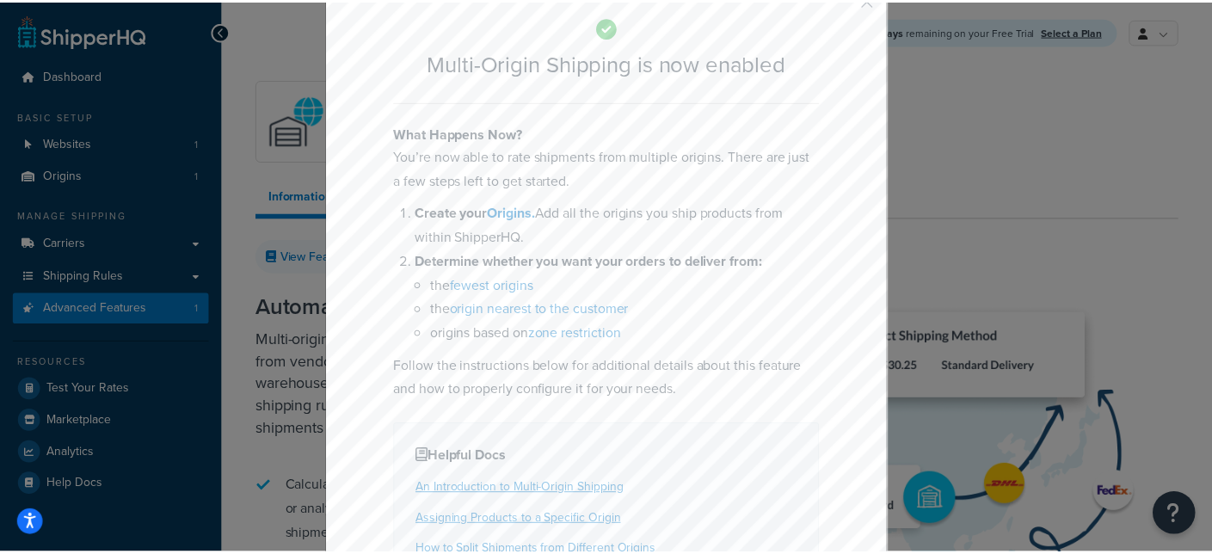
scroll to position [222, 0]
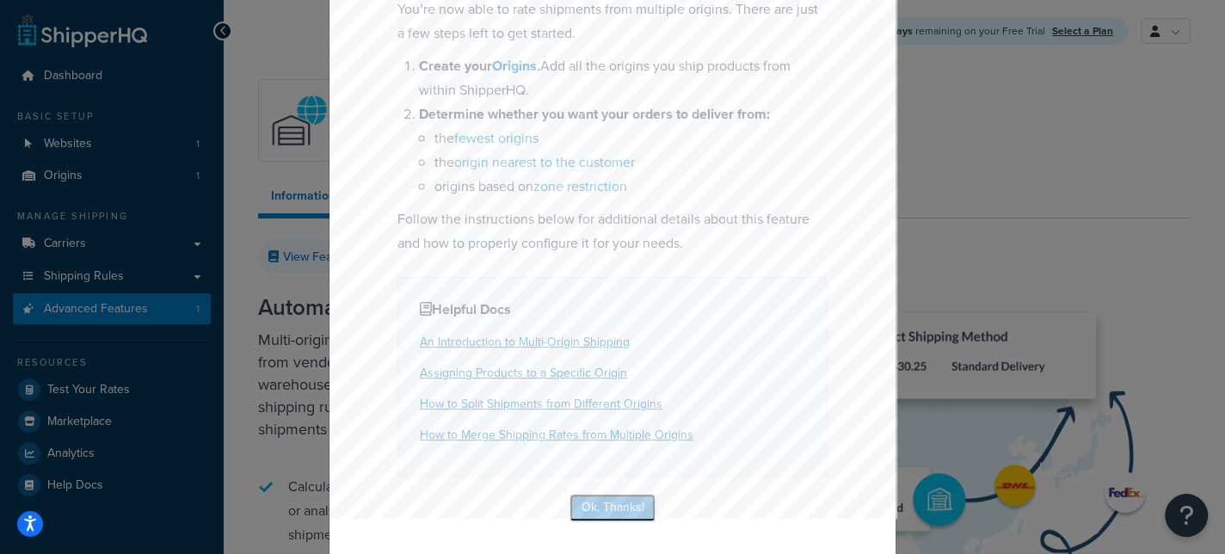
drag, startPoint x: 622, startPoint y: 510, endPoint x: 592, endPoint y: 522, distance: 32.4
click at [621, 510] on button "Ok, Thanks!" at bounding box center [613, 508] width 86 height 28
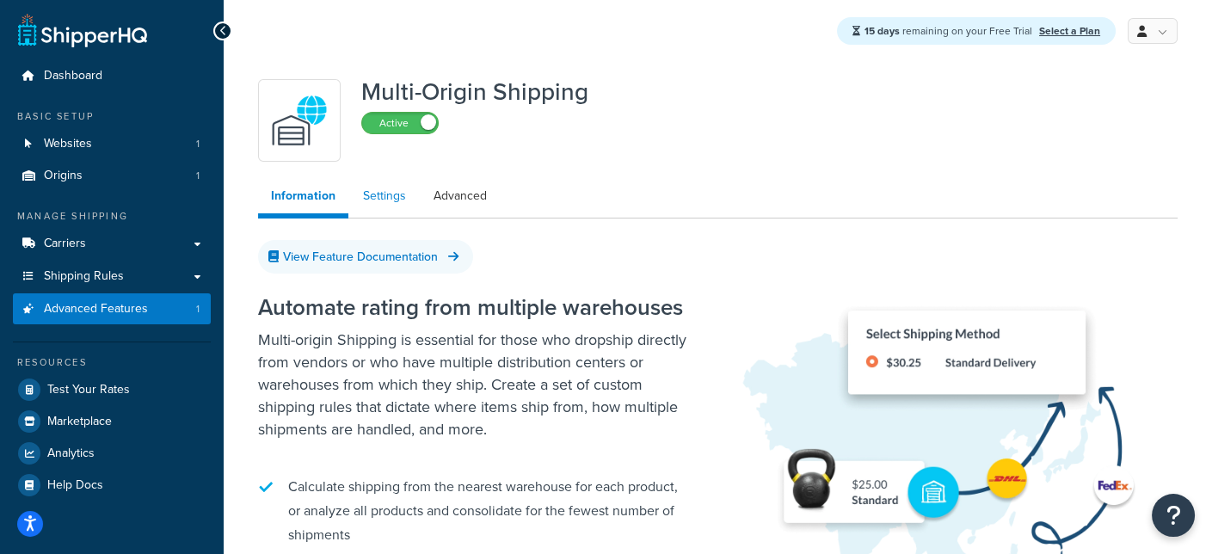
click at [388, 193] on link "Settings" at bounding box center [384, 196] width 69 height 34
select select "false"
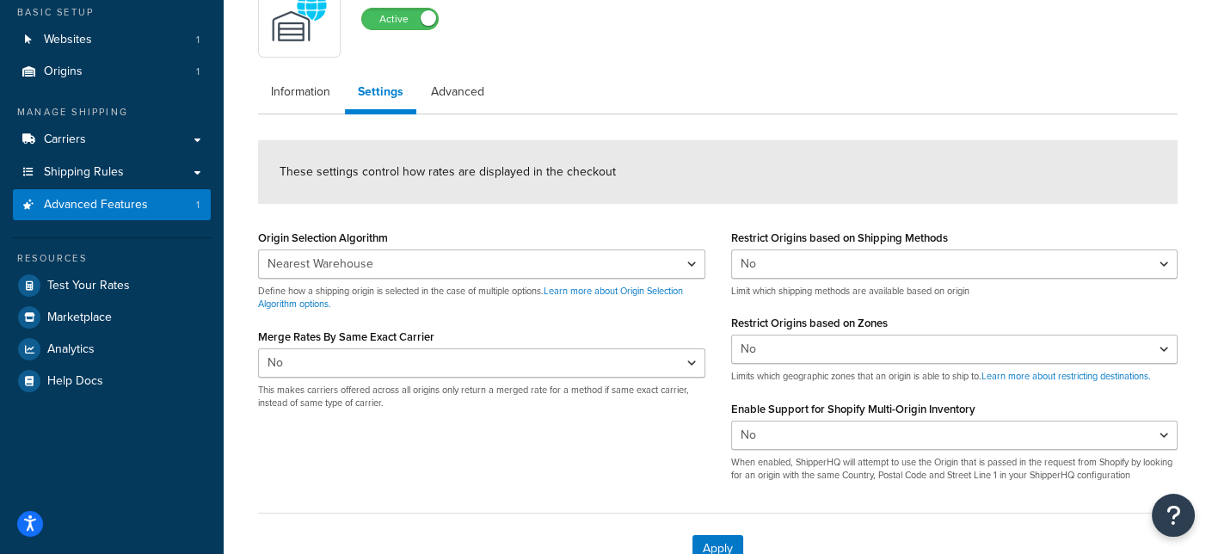
scroll to position [219, 0]
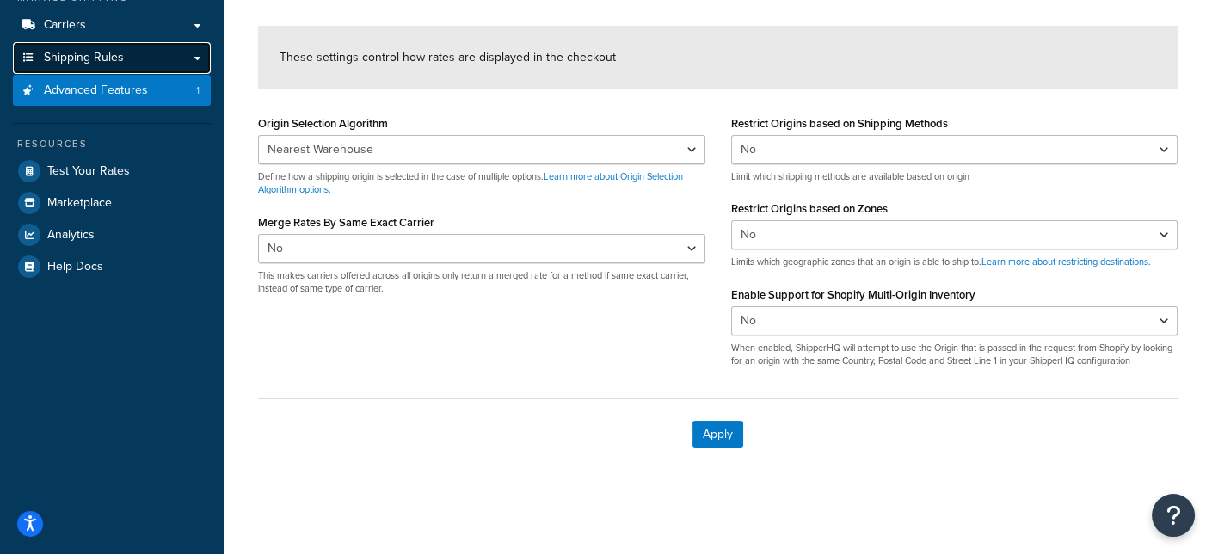
click at [132, 48] on link "Shipping Rules" at bounding box center [112, 58] width 198 height 32
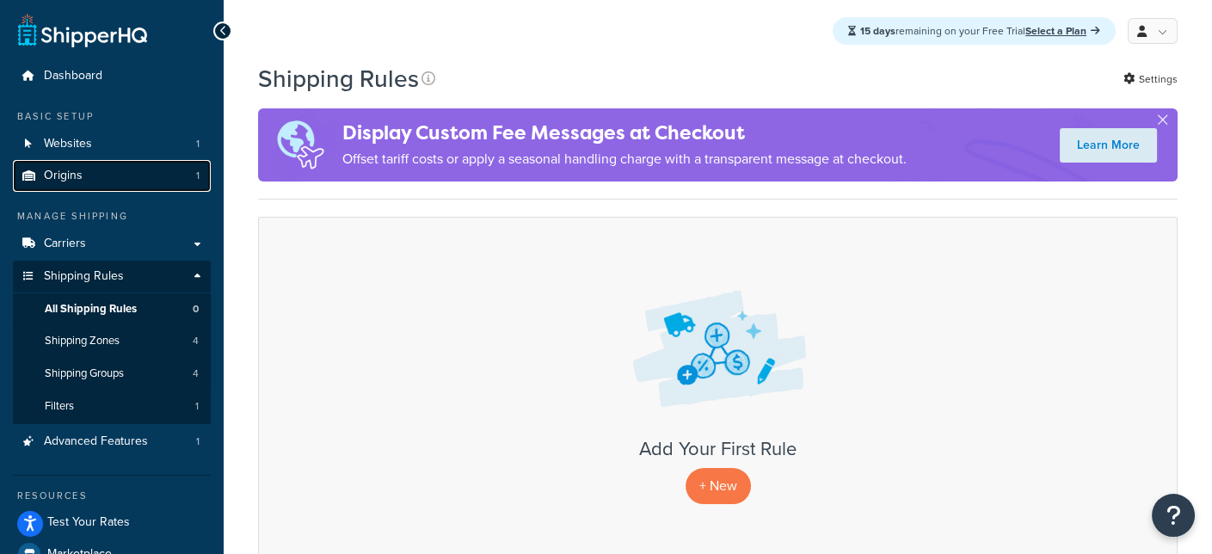
click at [78, 175] on span "Origins" at bounding box center [63, 176] width 39 height 15
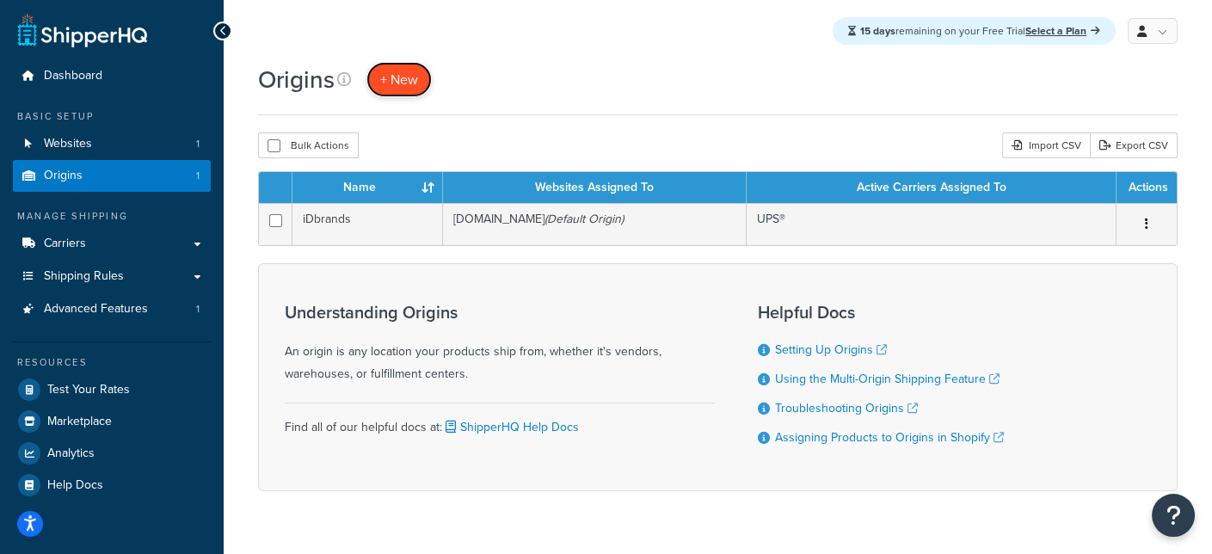
click at [397, 75] on span "+ New" at bounding box center [399, 80] width 38 height 20
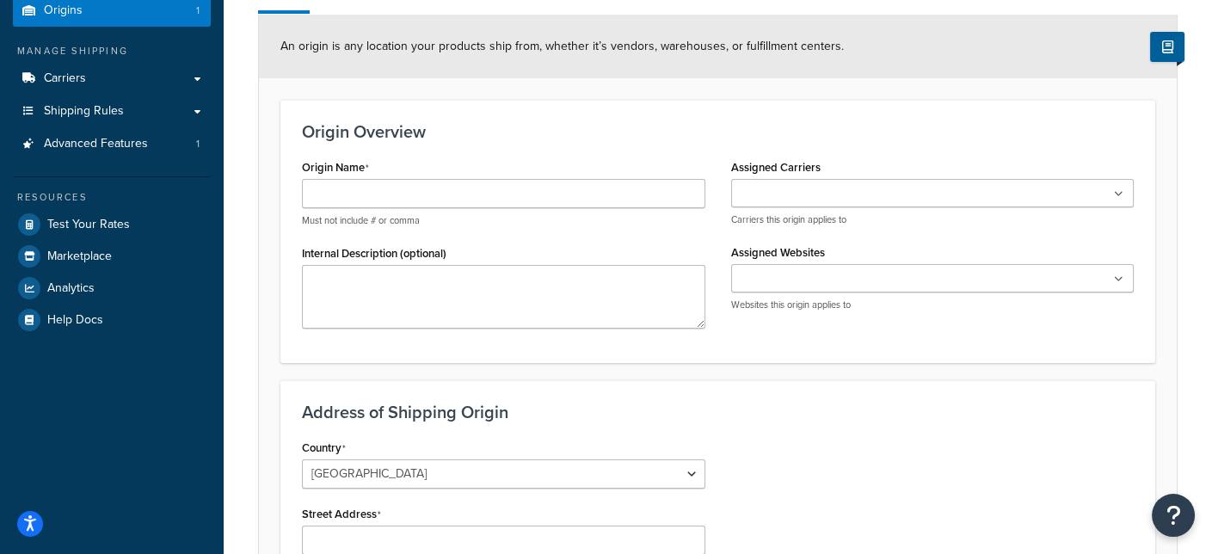
scroll to position [103, 0]
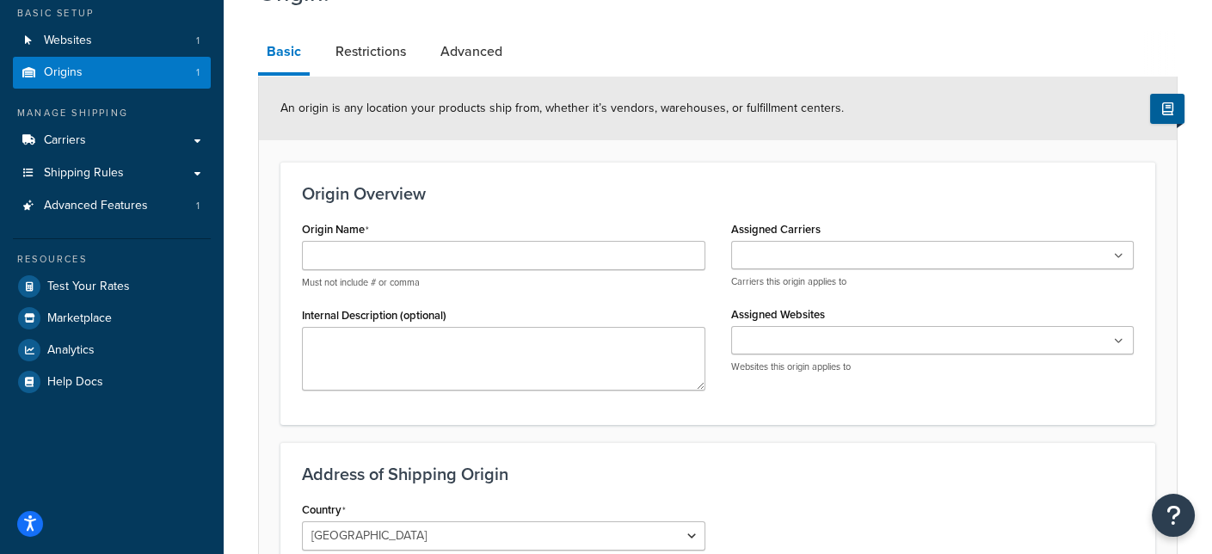
click at [935, 259] on ul at bounding box center [932, 255] width 403 height 28
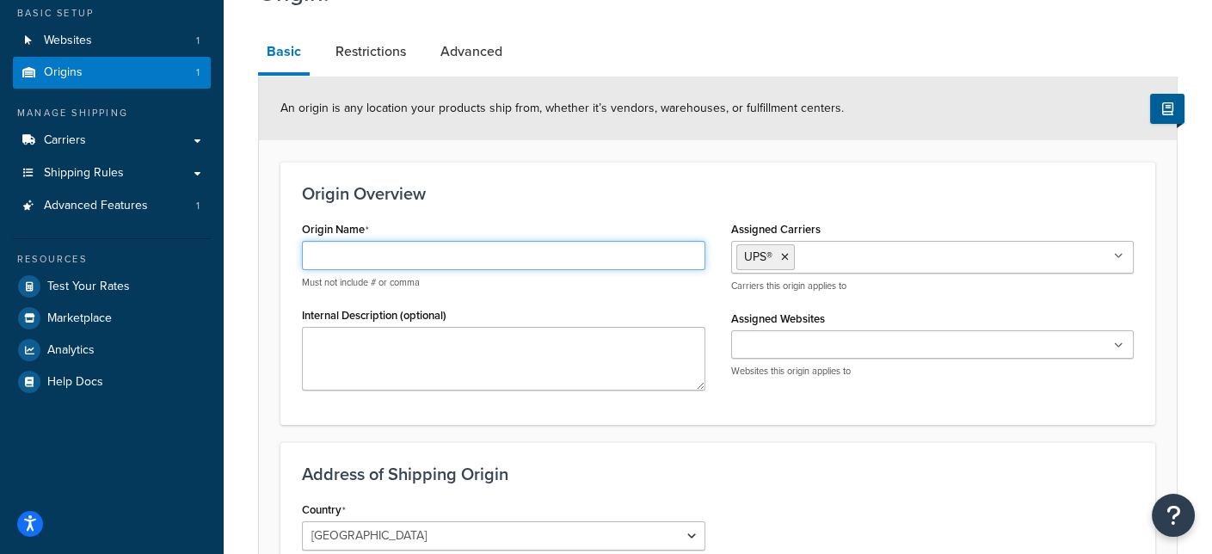
click at [337, 253] on input "Origin Name" at bounding box center [503, 255] width 403 height 29
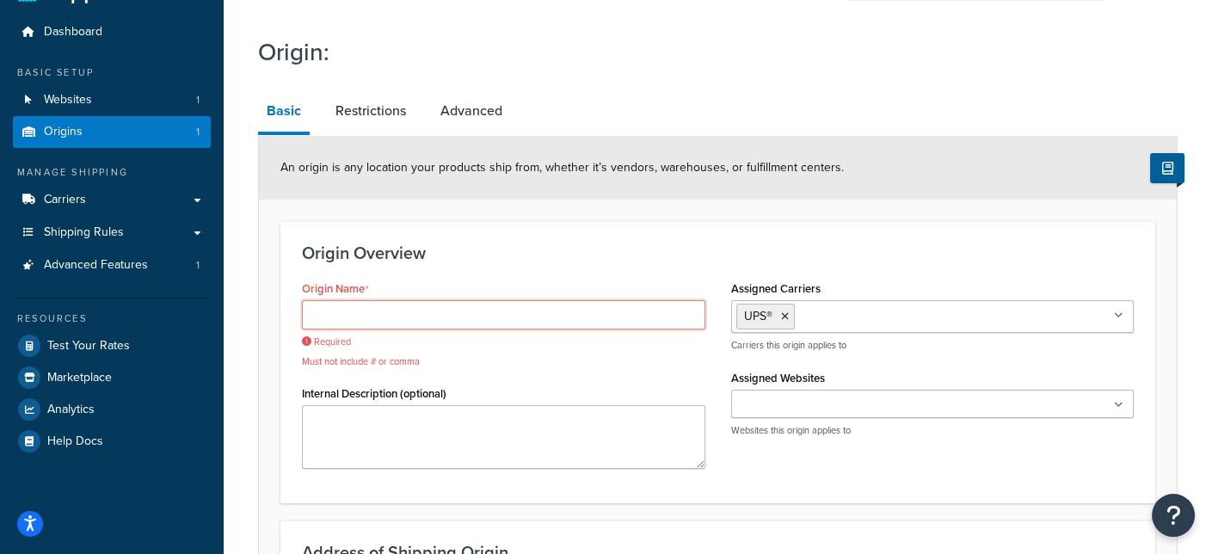
scroll to position [0, 0]
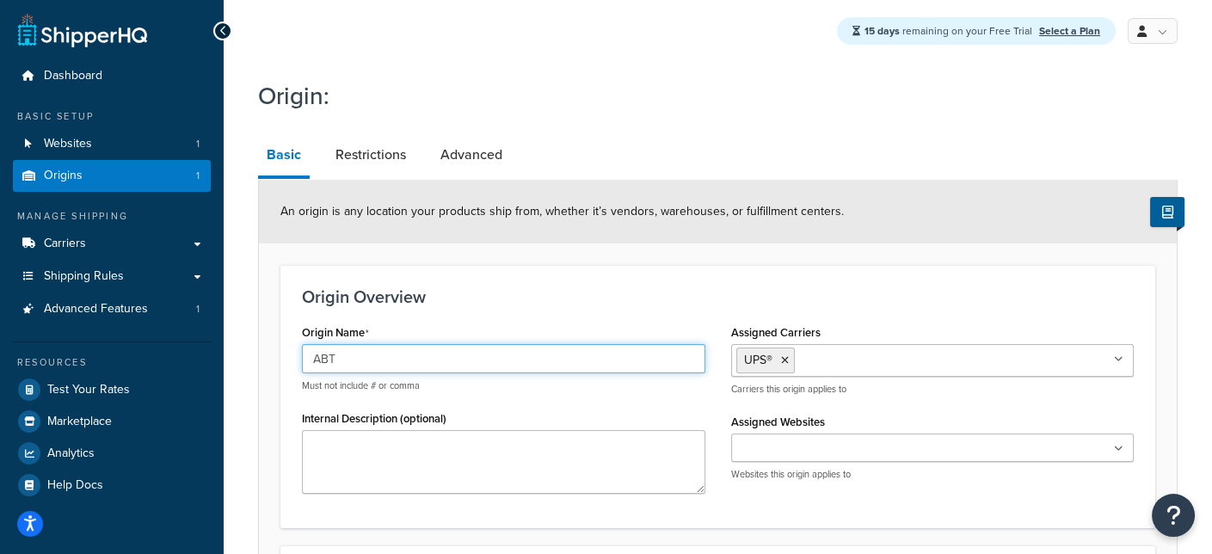
type input "ABT"
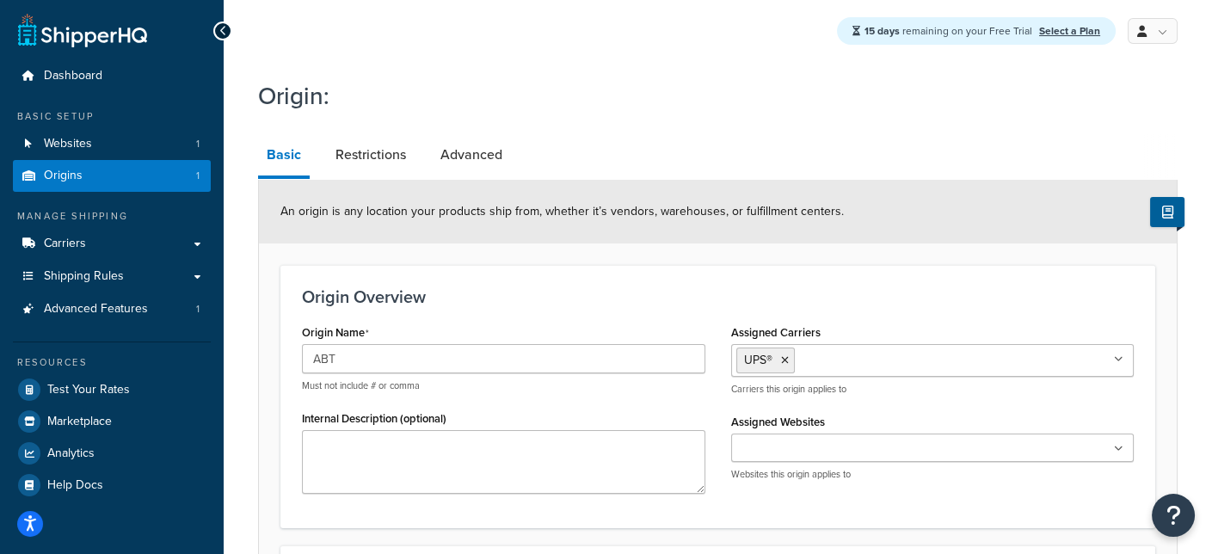
click at [854, 446] on input "Assigned Websites" at bounding box center [812, 449] width 152 height 19
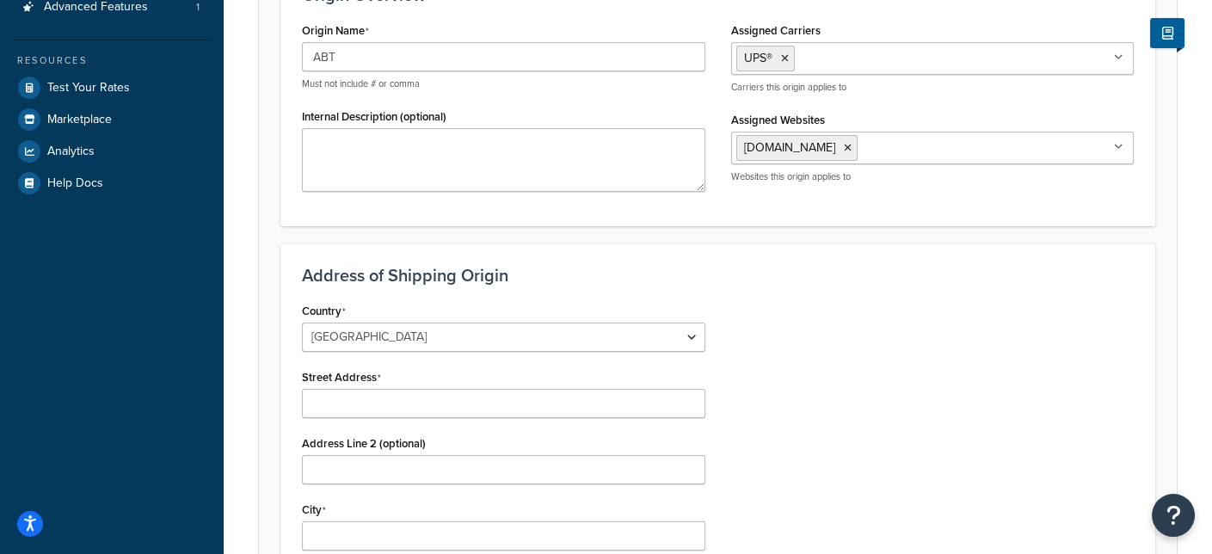
scroll to position [344, 0]
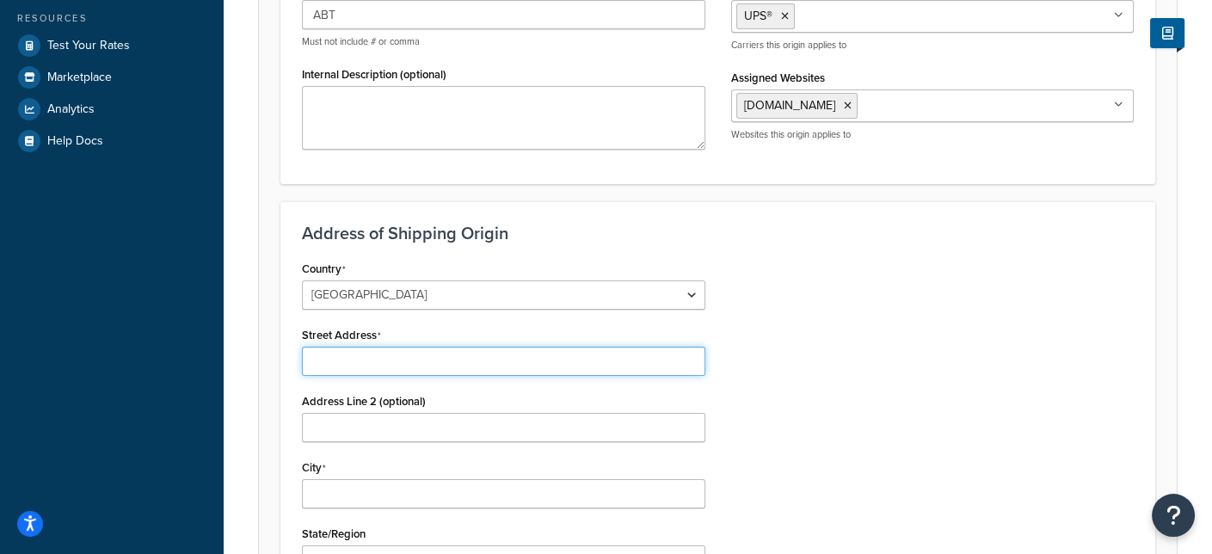
click at [387, 356] on input "Street Address" at bounding box center [503, 361] width 403 height 29
paste input "1200 N Milwaukee Ave"
type input "1200 N Milwaukee Ave"
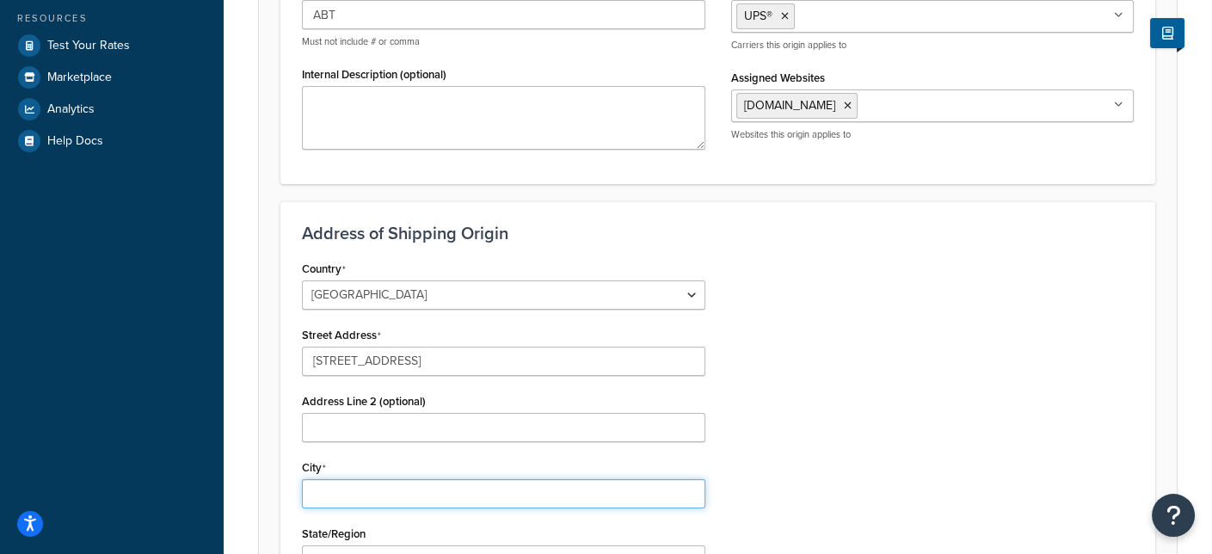
click at [358, 481] on input "City" at bounding box center [503, 493] width 403 height 29
paste input "Glenview"
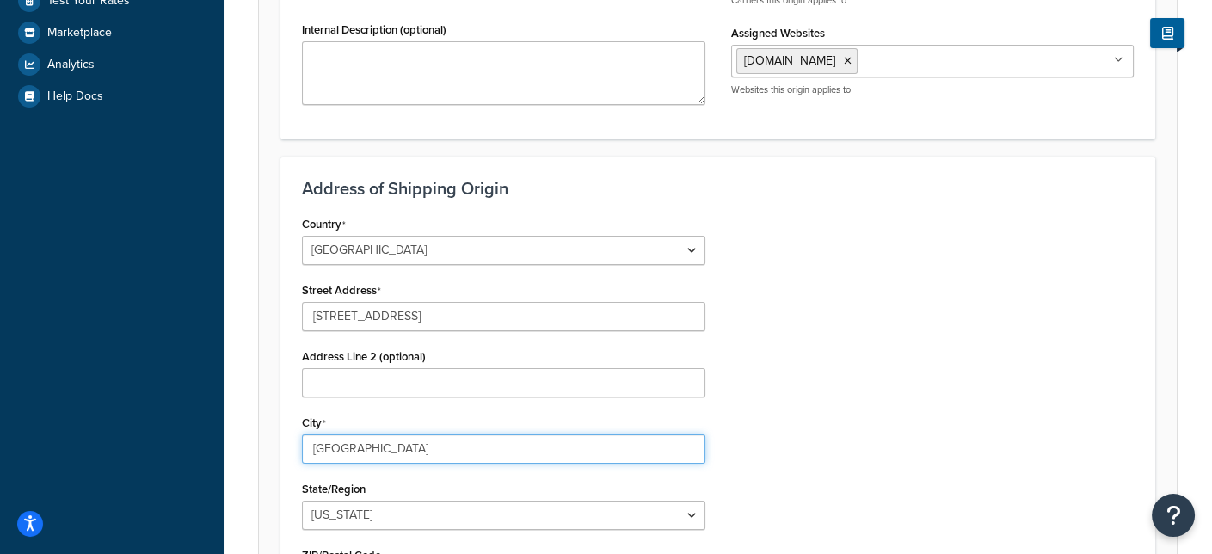
scroll to position [430, 0]
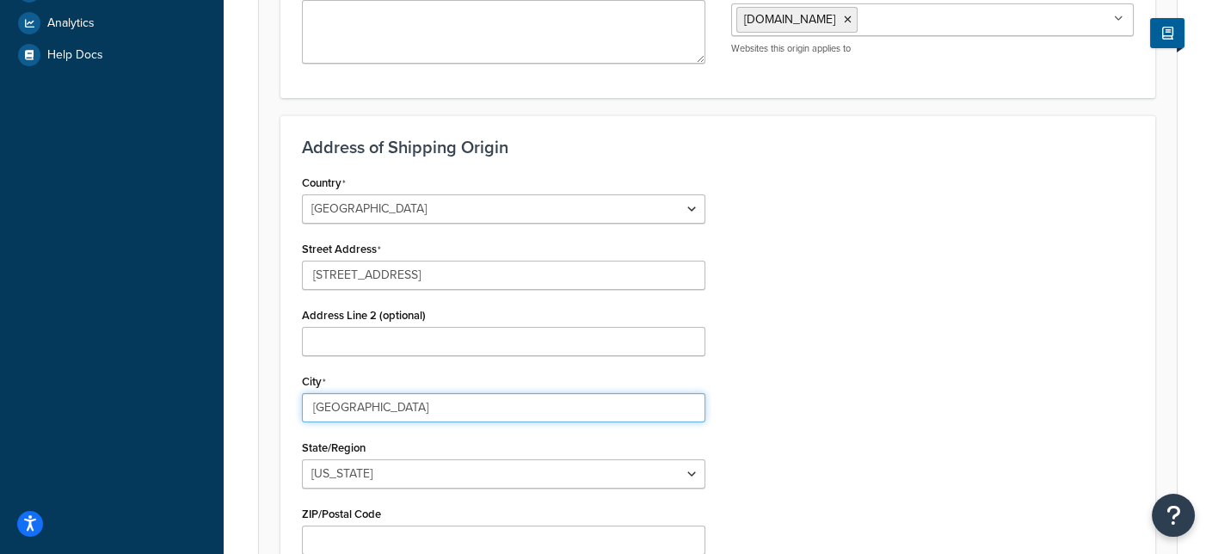
type input "Glenview"
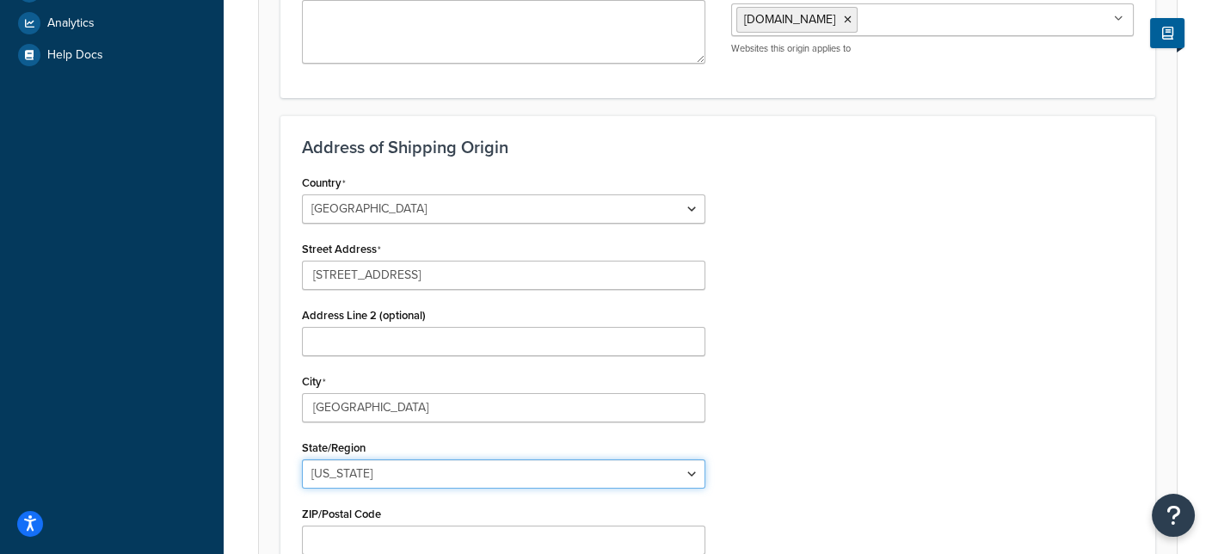
click at [423, 476] on select "Alabama Alaska American Samoa Arizona Arkansas Armed Forces Americas Armed Forc…" at bounding box center [503, 473] width 403 height 29
select select "13"
click at [302, 459] on select "Alabama Alaska American Samoa Arizona Arkansas Armed Forces Americas Armed Forc…" at bounding box center [503, 473] width 403 height 29
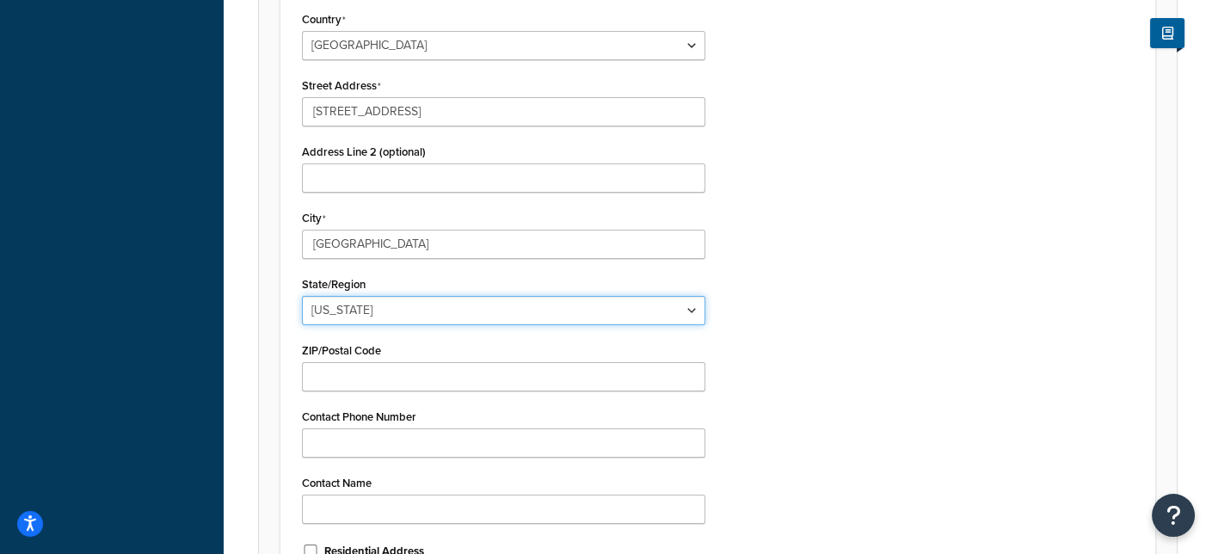
scroll to position [602, 0]
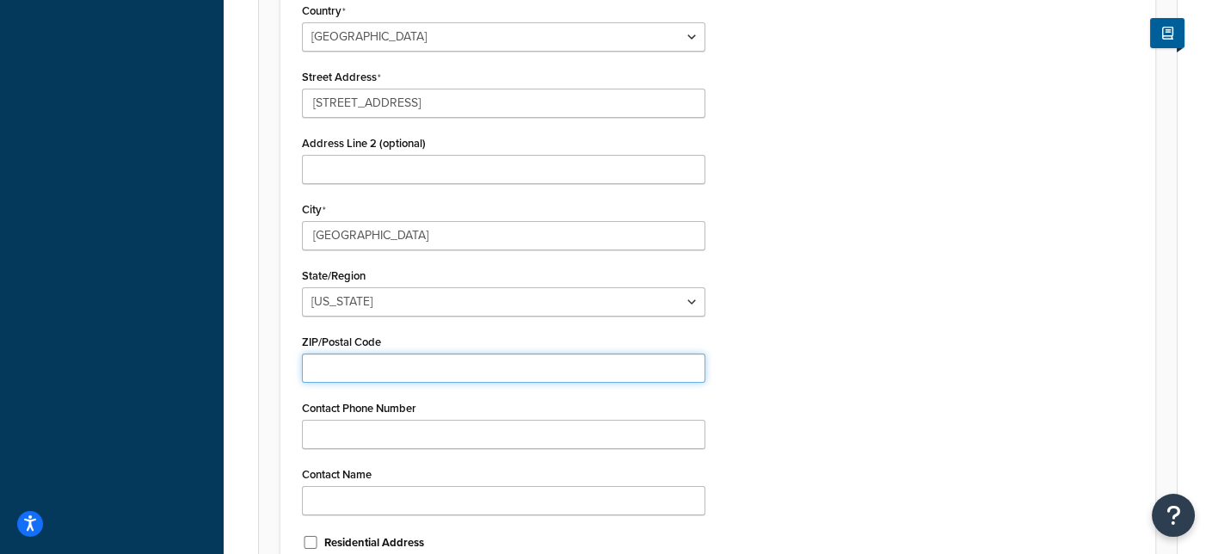
click at [497, 370] on input "ZIP/Postal Code" at bounding box center [503, 368] width 403 height 29
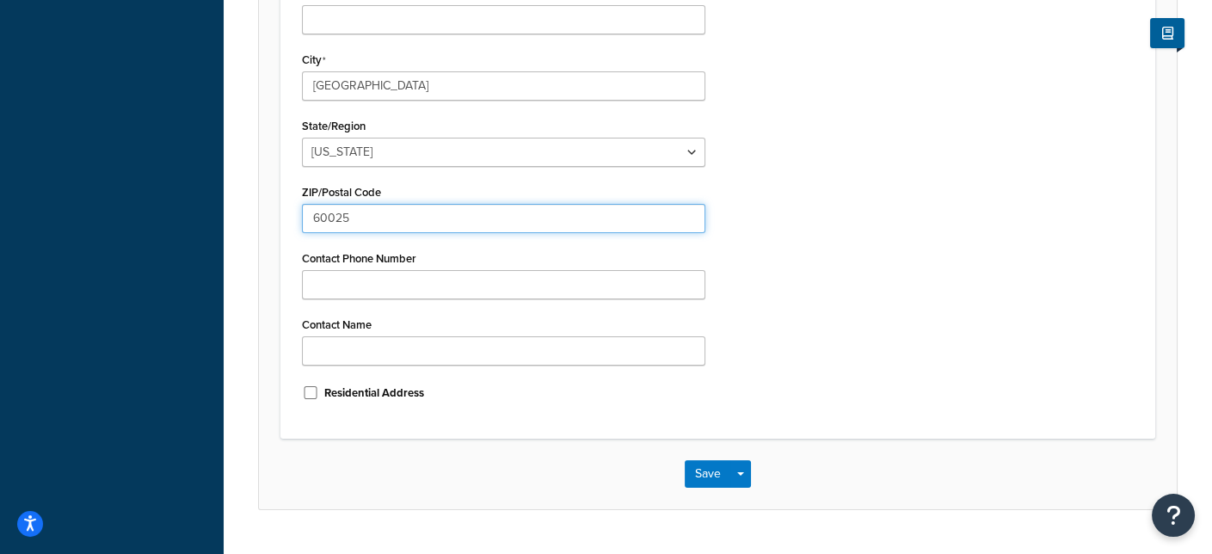
scroll to position [774, 0]
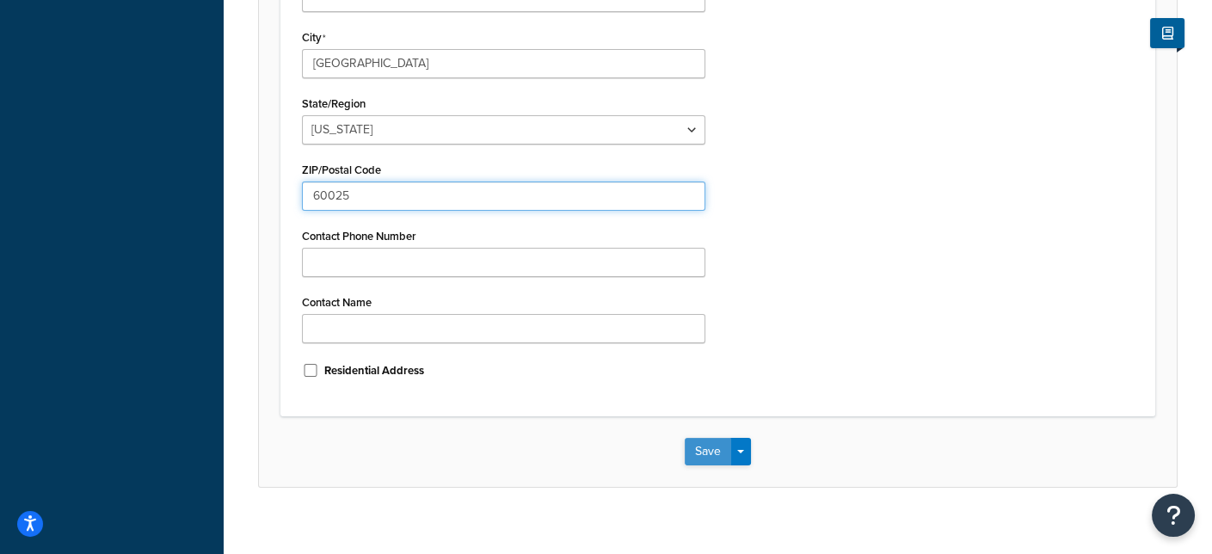
type input "60025"
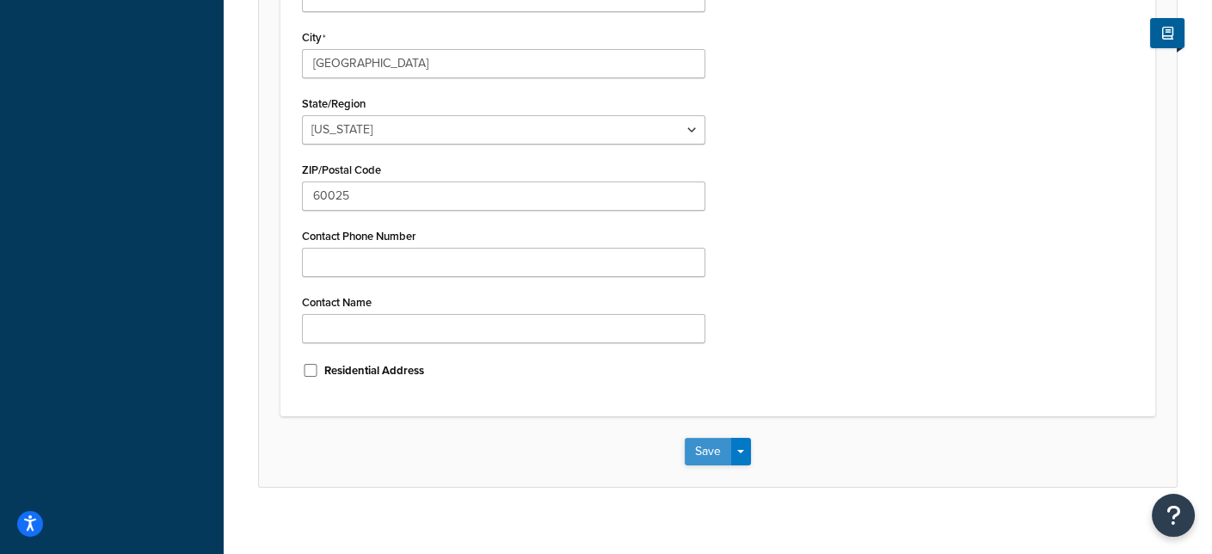
click at [712, 446] on button "Save" at bounding box center [708, 452] width 46 height 28
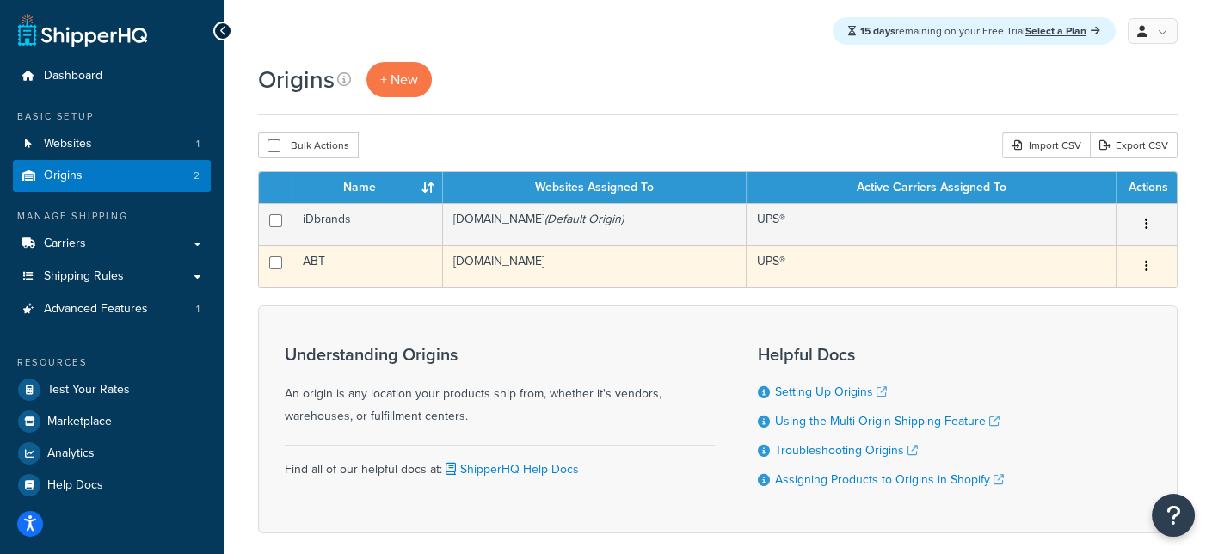
click at [313, 262] on td "ABT" at bounding box center [367, 266] width 151 height 42
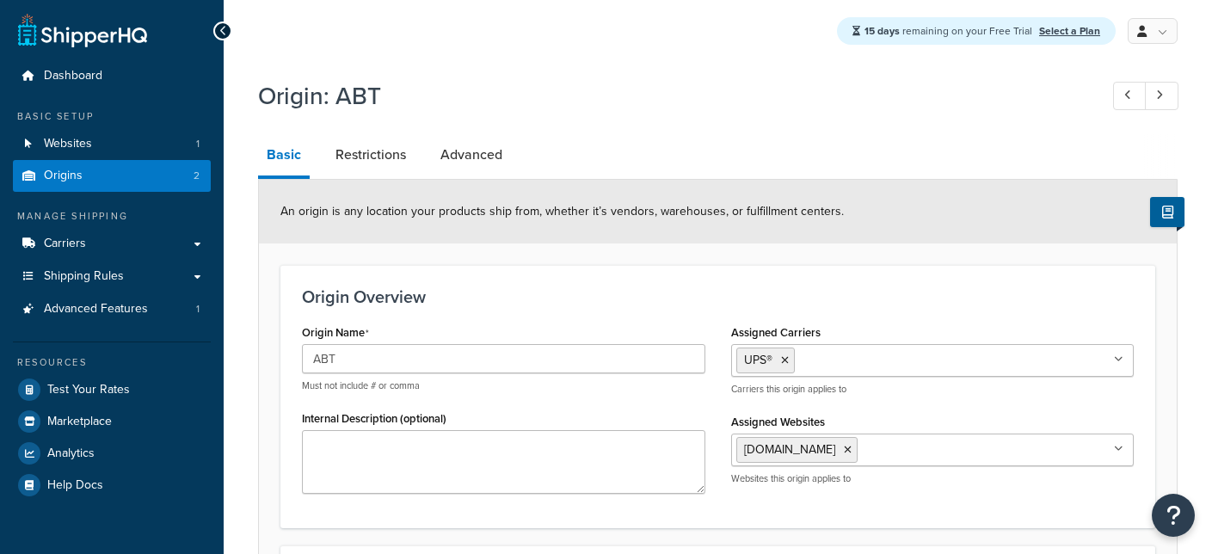
select select "13"
click at [378, 163] on link "Restrictions" at bounding box center [371, 154] width 88 height 41
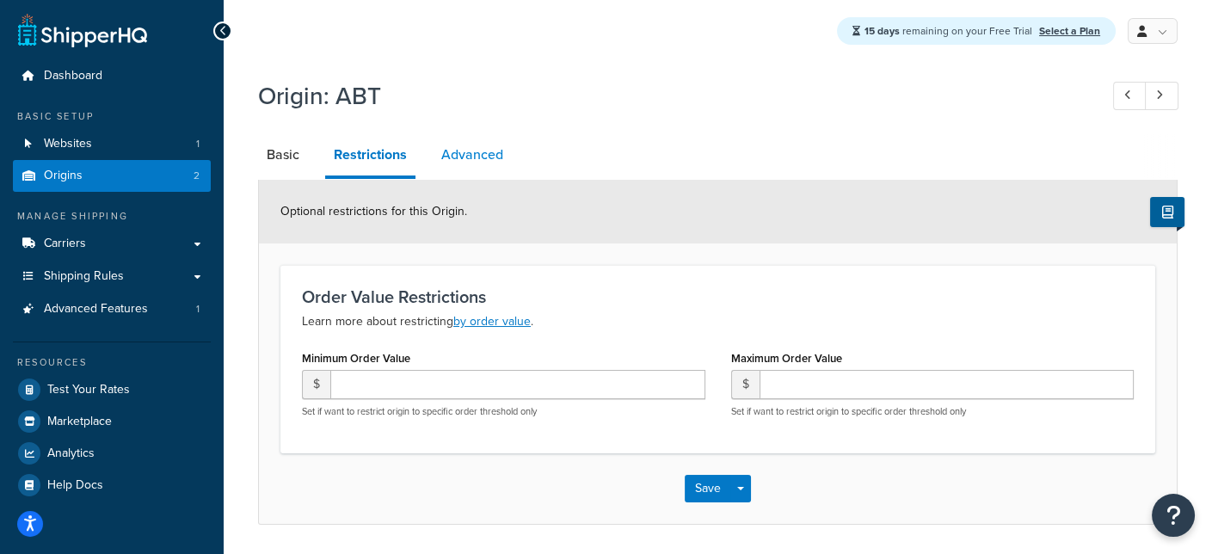
click at [486, 157] on link "Advanced" at bounding box center [472, 154] width 79 height 41
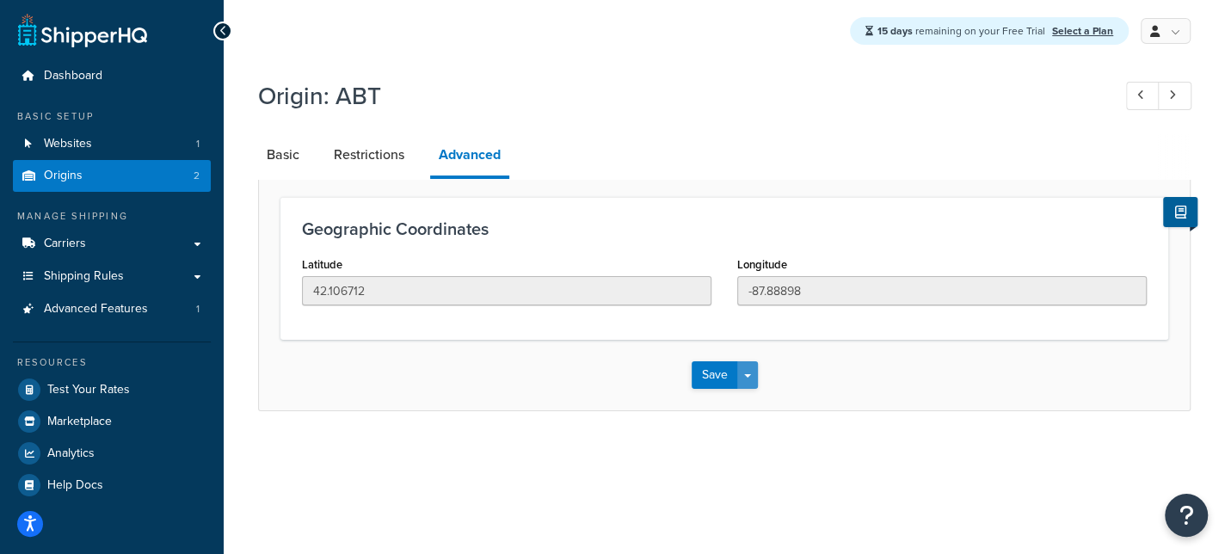
click at [744, 379] on button "Save Dropdown" at bounding box center [747, 375] width 21 height 28
click at [976, 459] on div "15 days remaining on your Free Trial Select a Plan My Profile Billing Global Se…" at bounding box center [724, 277] width 1001 height 554
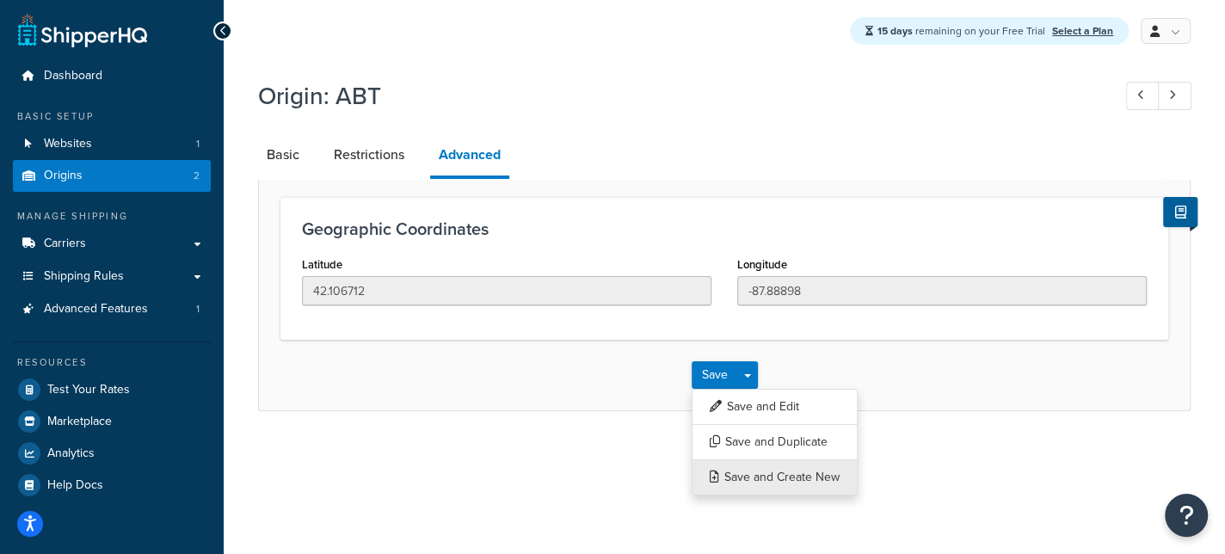
click at [802, 476] on button "Save and Create New" at bounding box center [775, 477] width 166 height 36
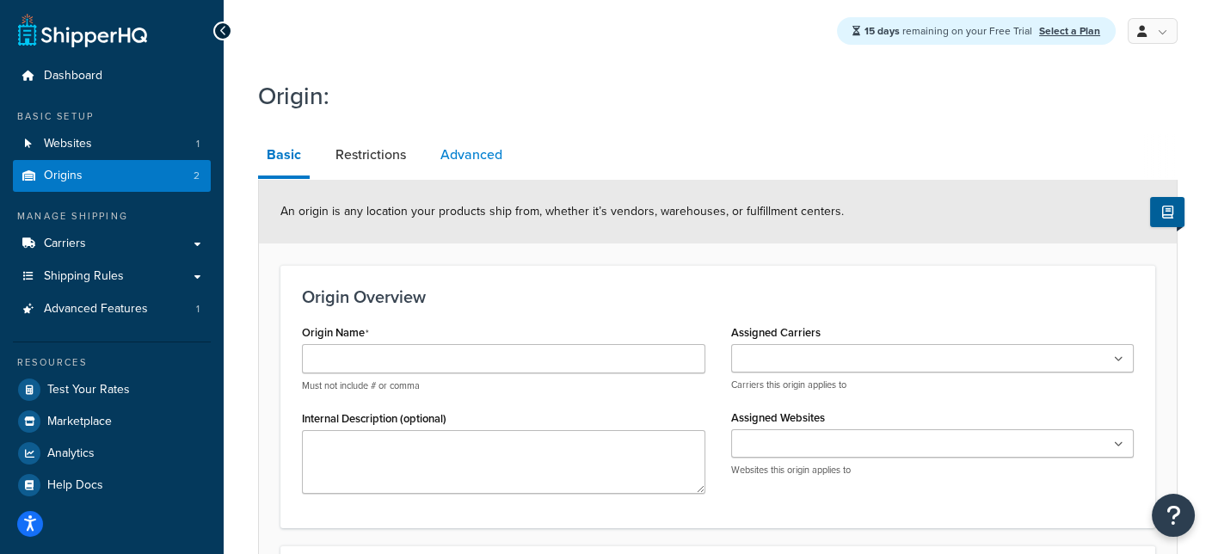
click at [459, 150] on link "Advanced" at bounding box center [471, 154] width 79 height 41
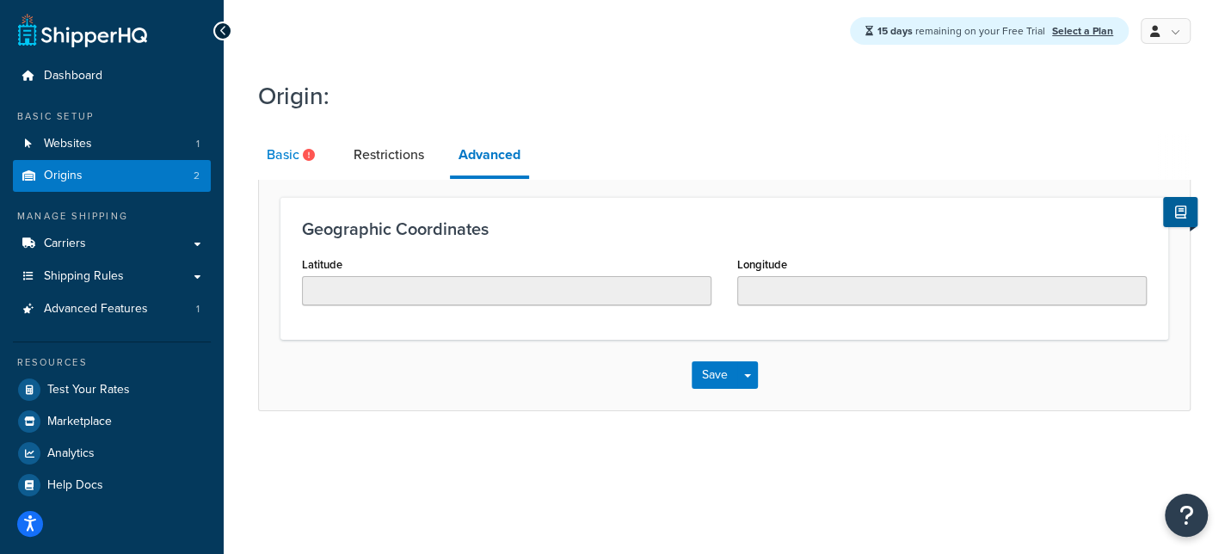
click at [299, 157] on link "Basic" at bounding box center [293, 154] width 70 height 41
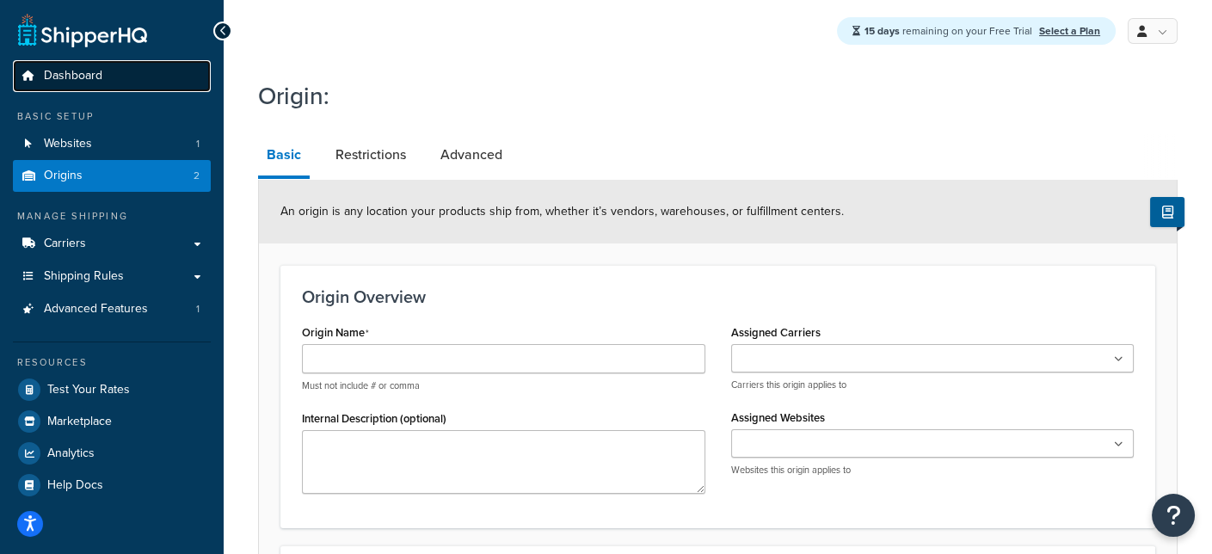
click at [65, 74] on span "Dashboard" at bounding box center [73, 76] width 58 height 15
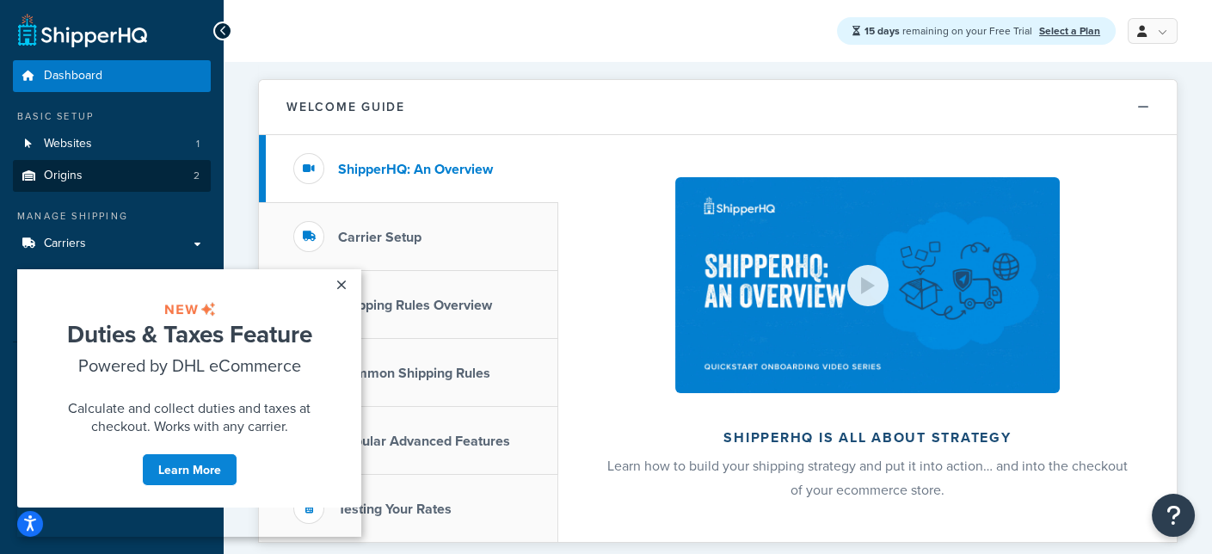
click at [71, 179] on span "Origins" at bounding box center [63, 176] width 39 height 15
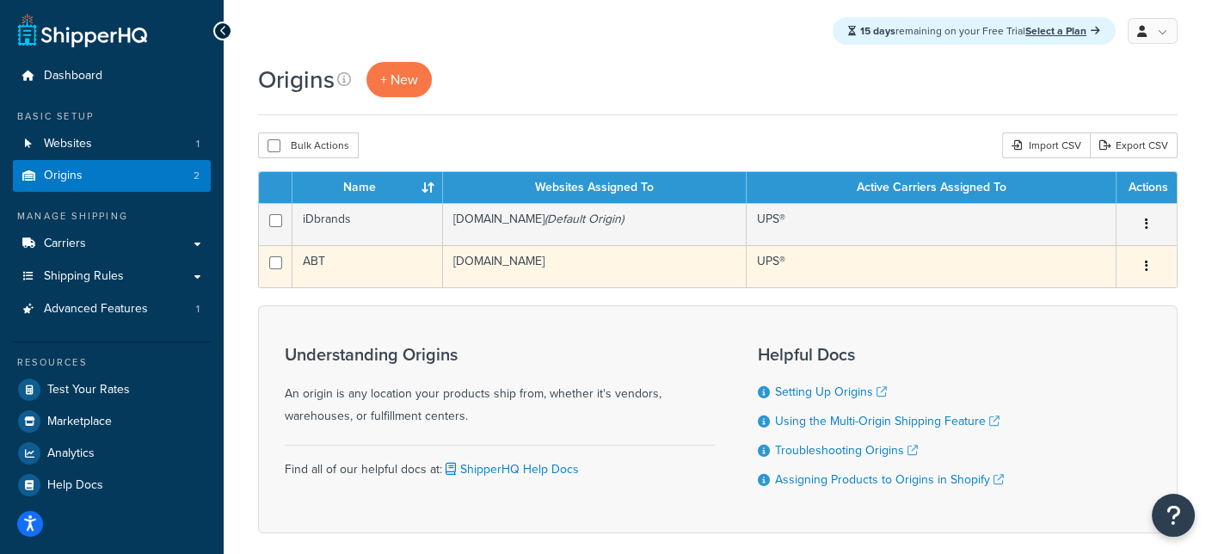
click at [1150, 268] on button "button" at bounding box center [1147, 267] width 24 height 28
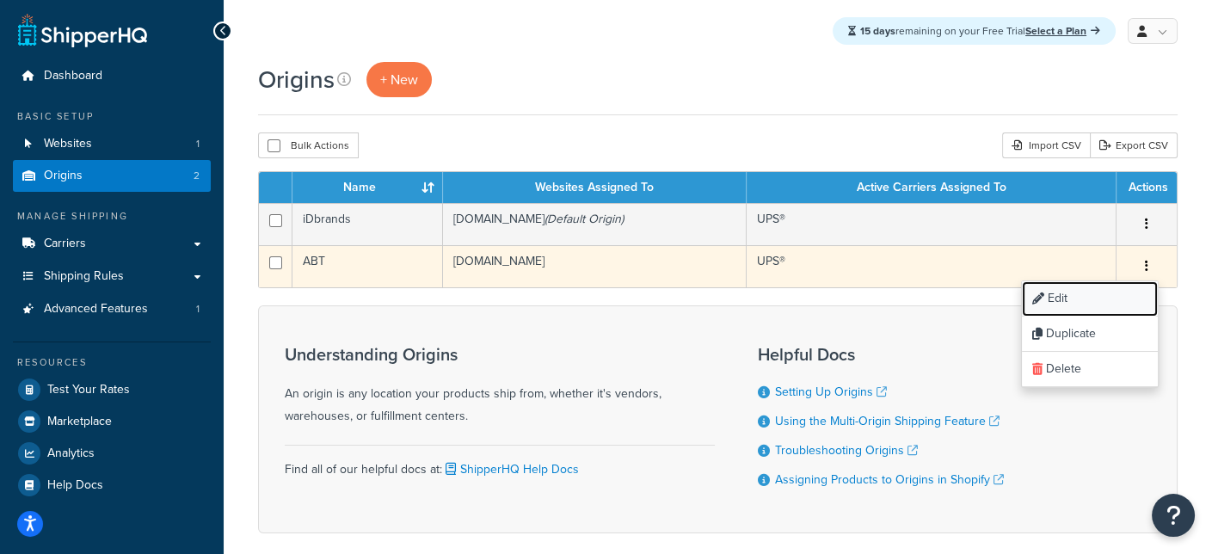
click at [1068, 297] on link "Edit" at bounding box center [1090, 298] width 136 height 35
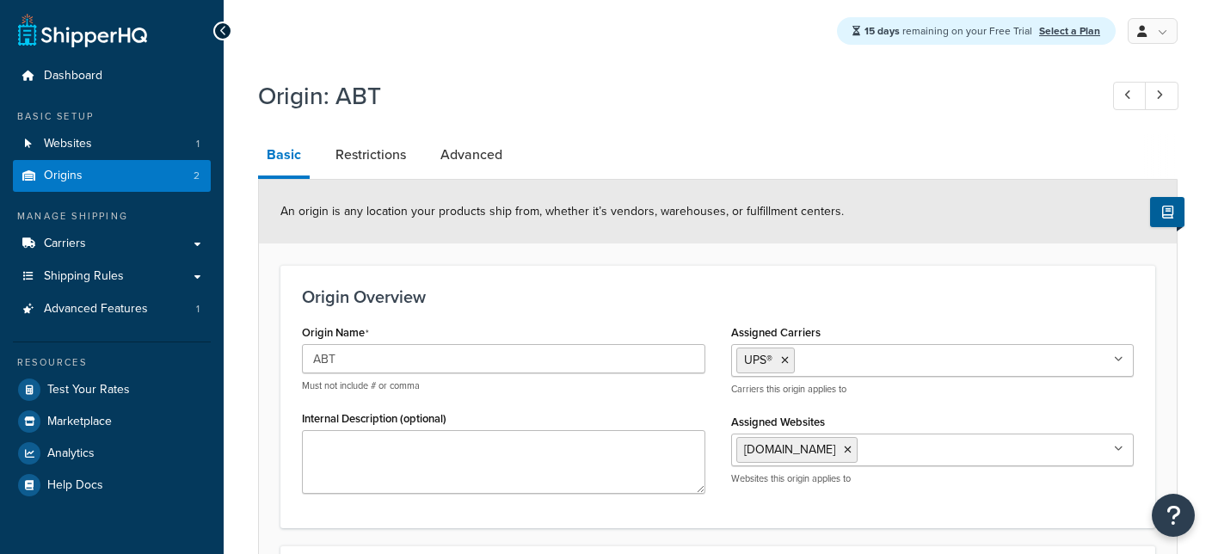
select select "13"
click at [69, 179] on span "Origins" at bounding box center [63, 176] width 39 height 15
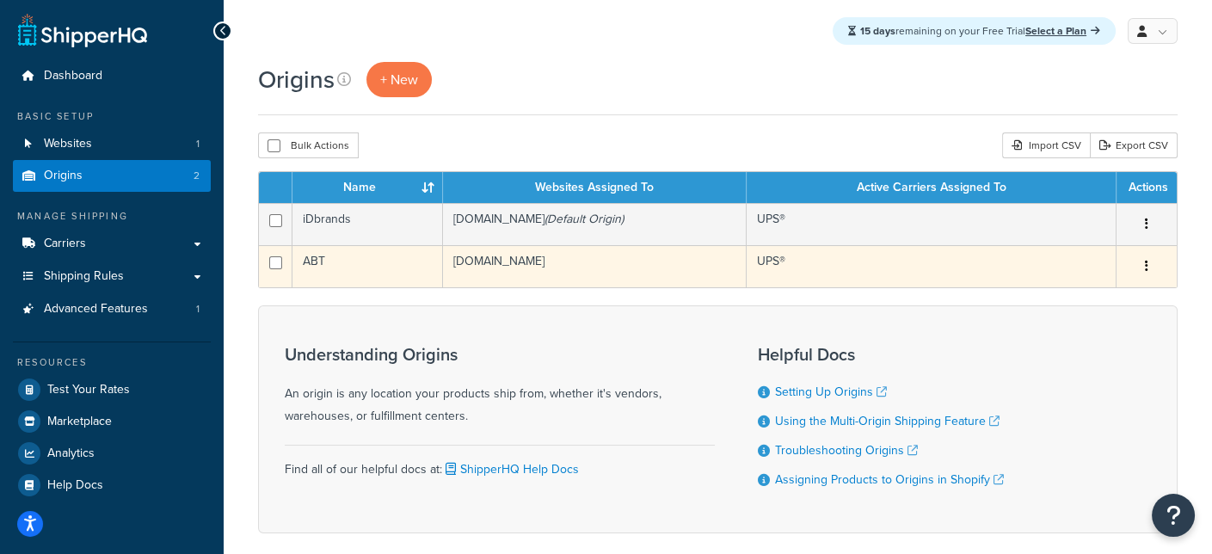
click at [1151, 264] on button "button" at bounding box center [1147, 267] width 24 height 28
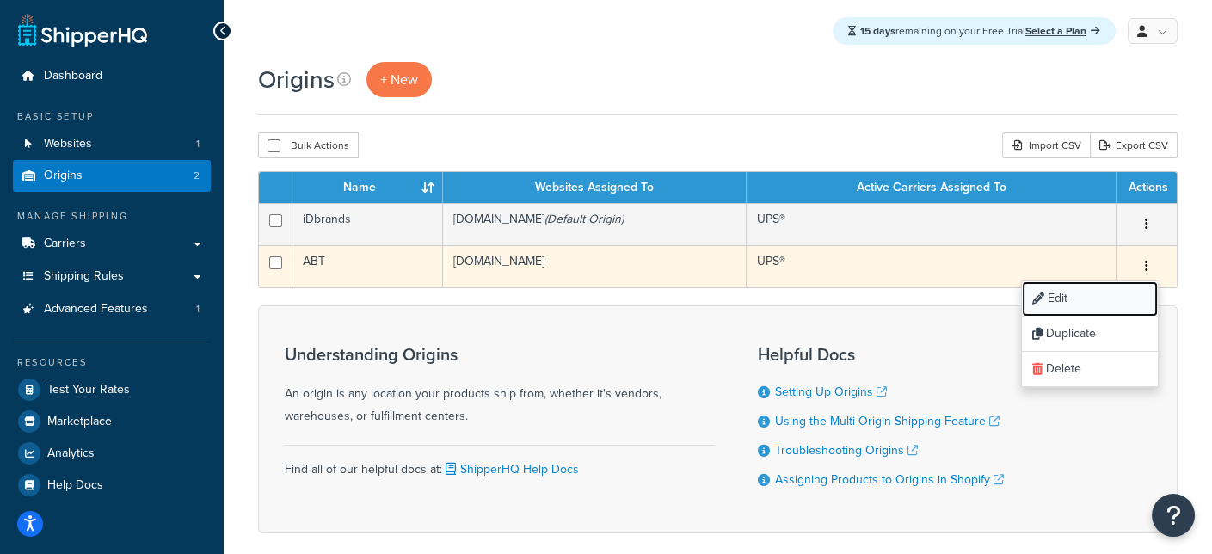
click at [1062, 296] on link "Edit" at bounding box center [1090, 298] width 136 height 35
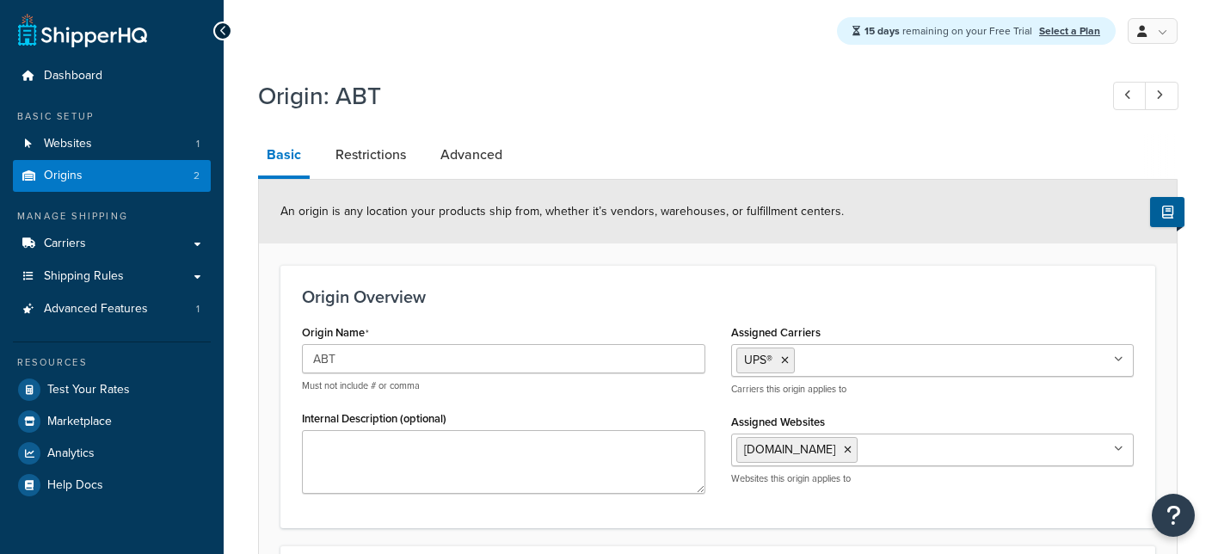
select select "13"
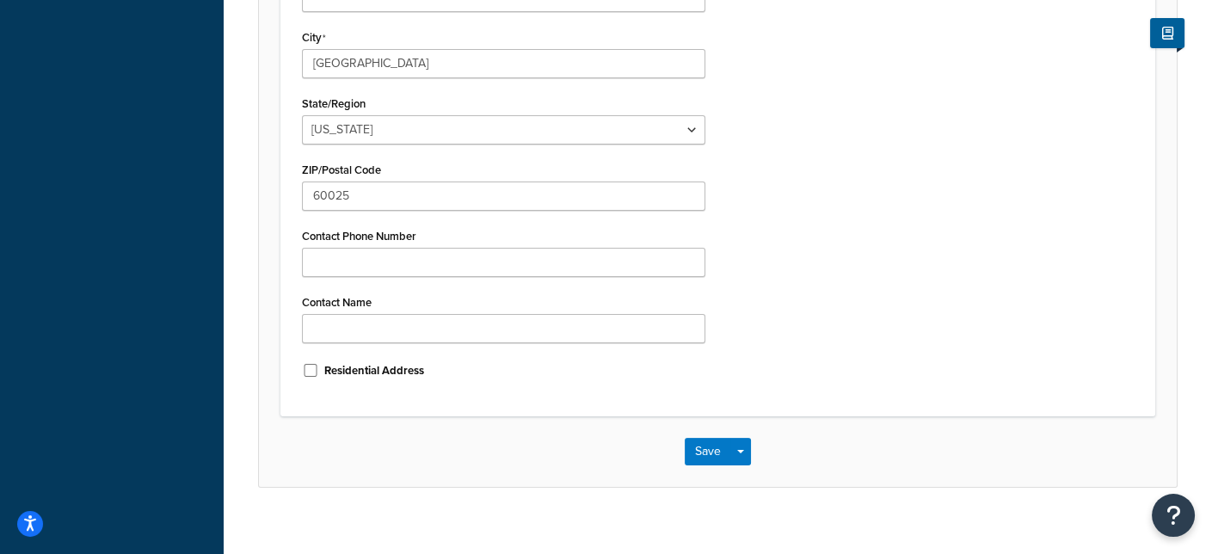
scroll to position [791, 0]
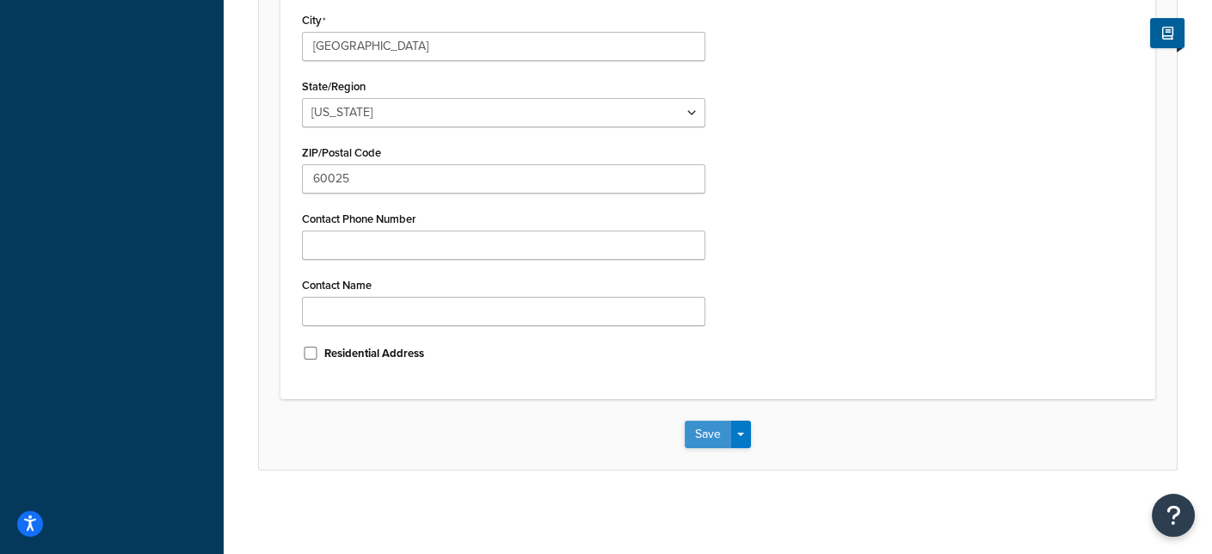
click at [717, 439] on button "Save" at bounding box center [708, 435] width 46 height 28
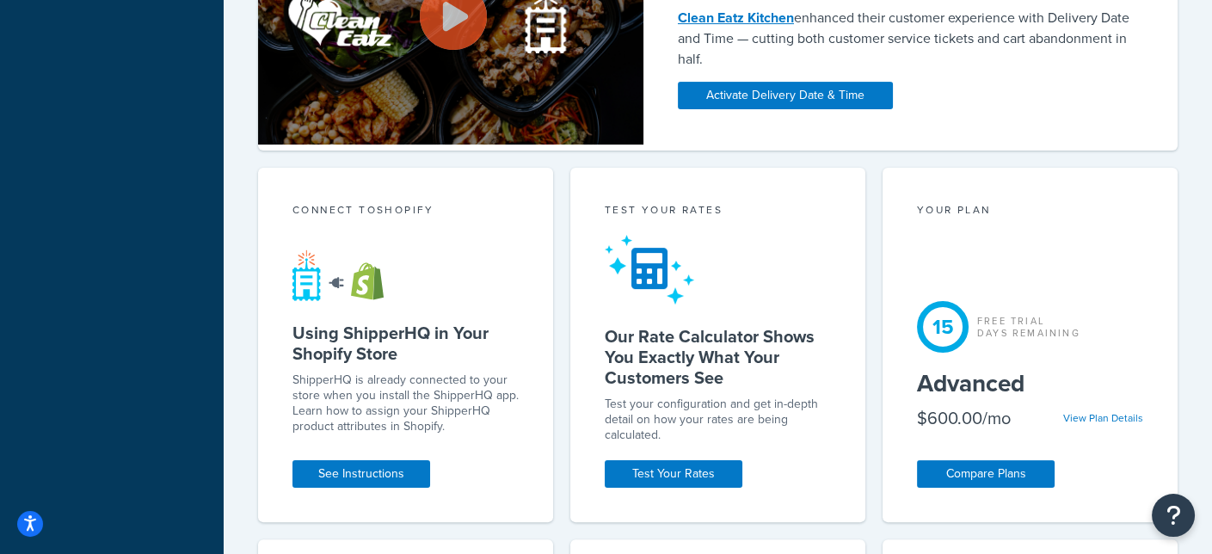
scroll to position [860, 0]
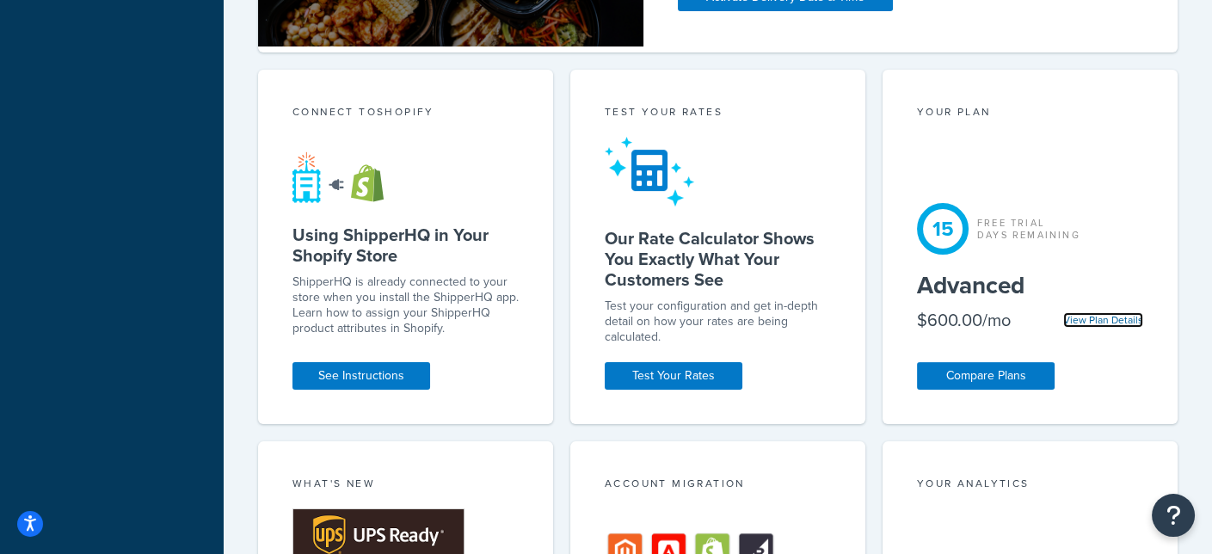
click at [1131, 321] on link "View Plan Details" at bounding box center [1103, 319] width 80 height 15
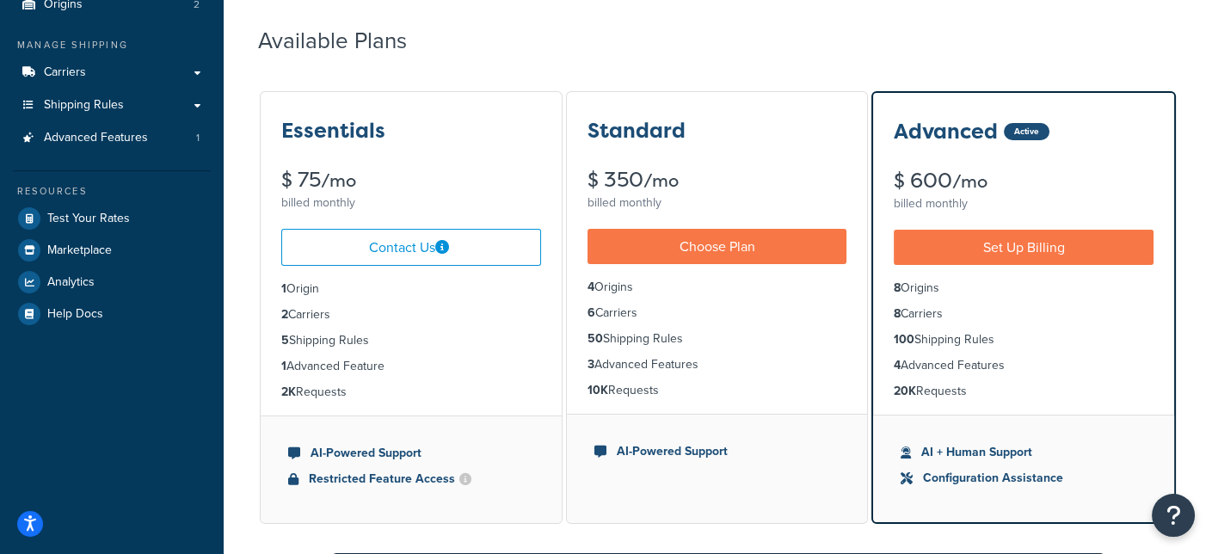
scroll to position [172, 0]
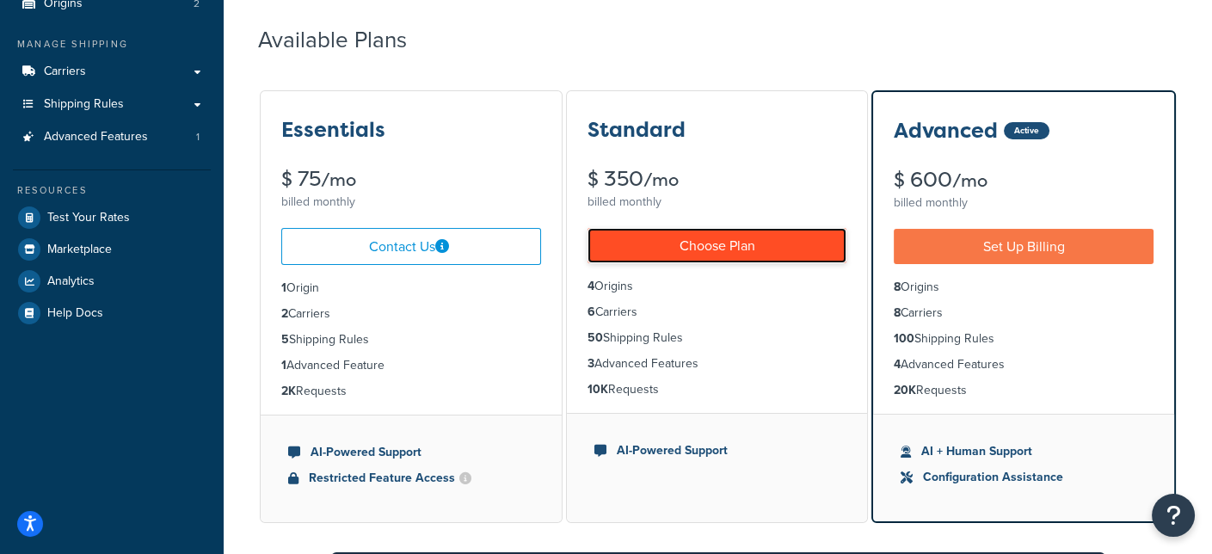
click at [717, 245] on link "Choose Plan" at bounding box center [718, 245] width 260 height 35
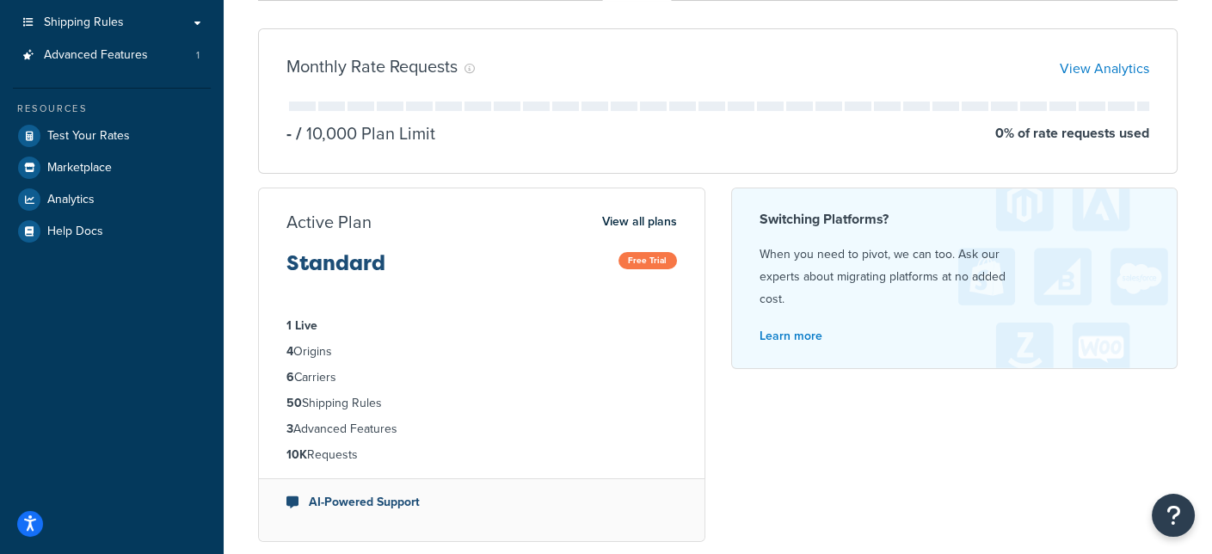
click at [660, 258] on span "Free Trial" at bounding box center [648, 260] width 58 height 17
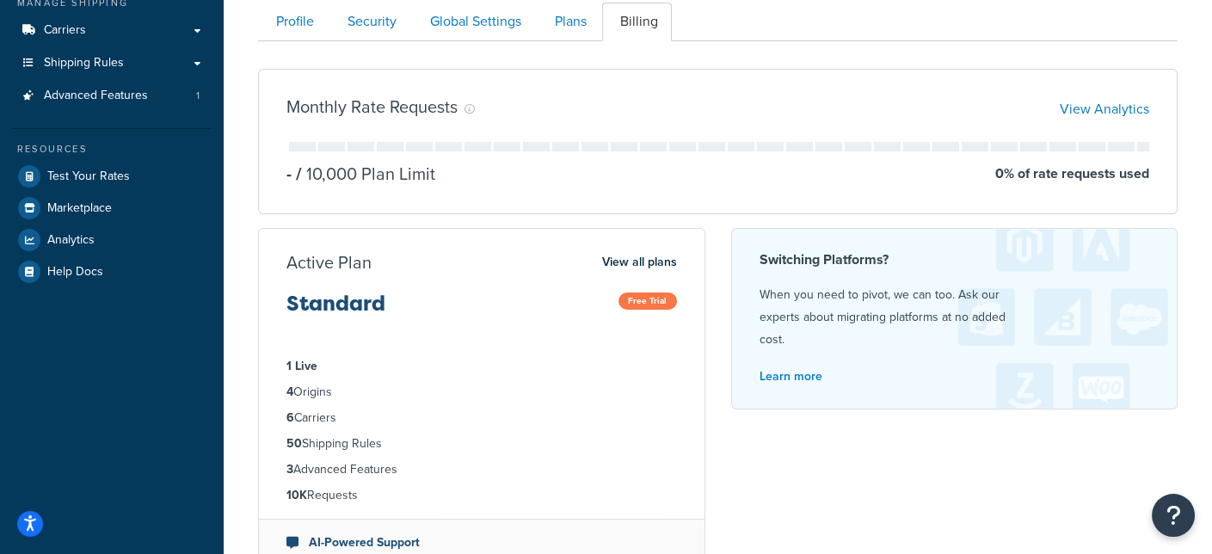
scroll to position [3, 0]
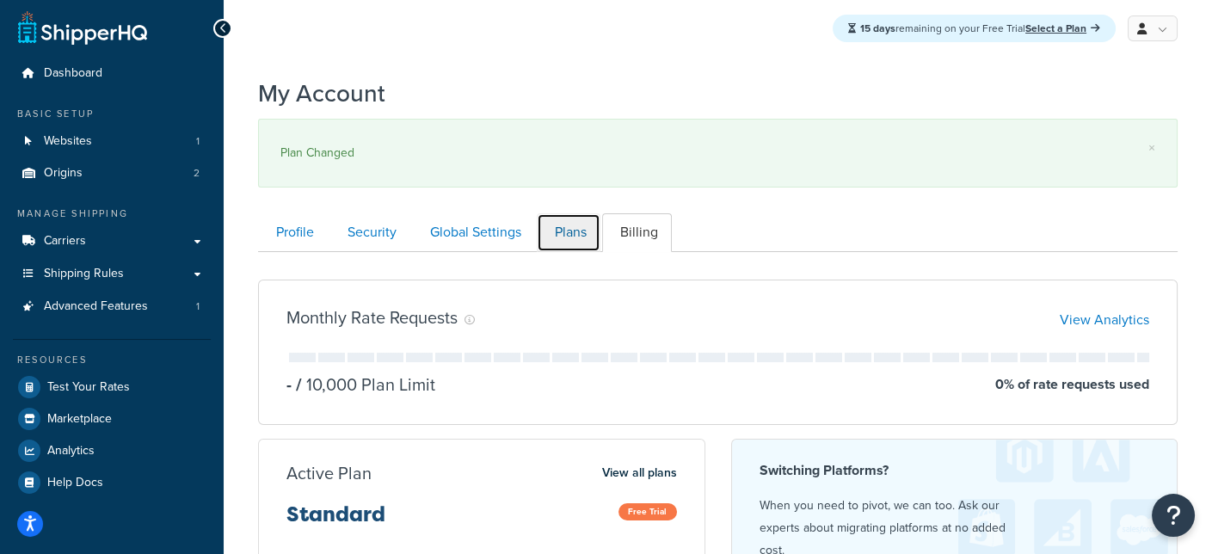
click at [575, 231] on link "Plans" at bounding box center [569, 232] width 64 height 39
